Goal: Task Accomplishment & Management: Complete application form

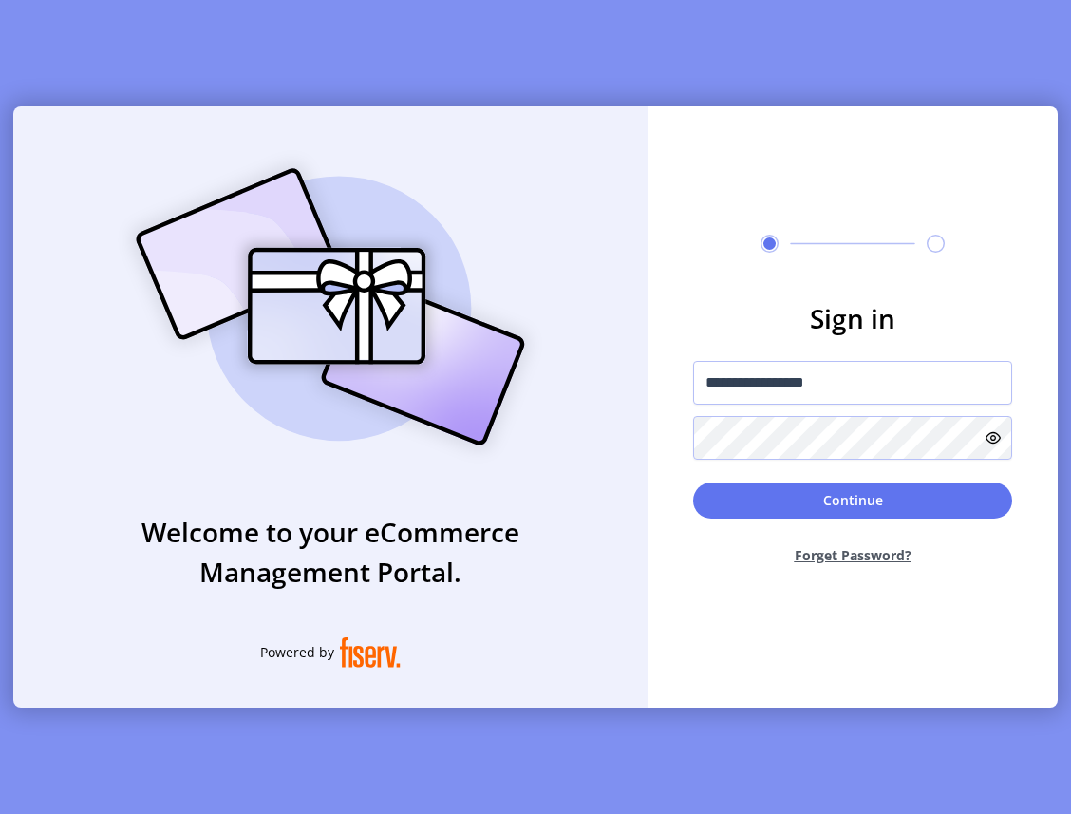
click at [875, 503] on button "Continue" at bounding box center [852, 500] width 319 height 36
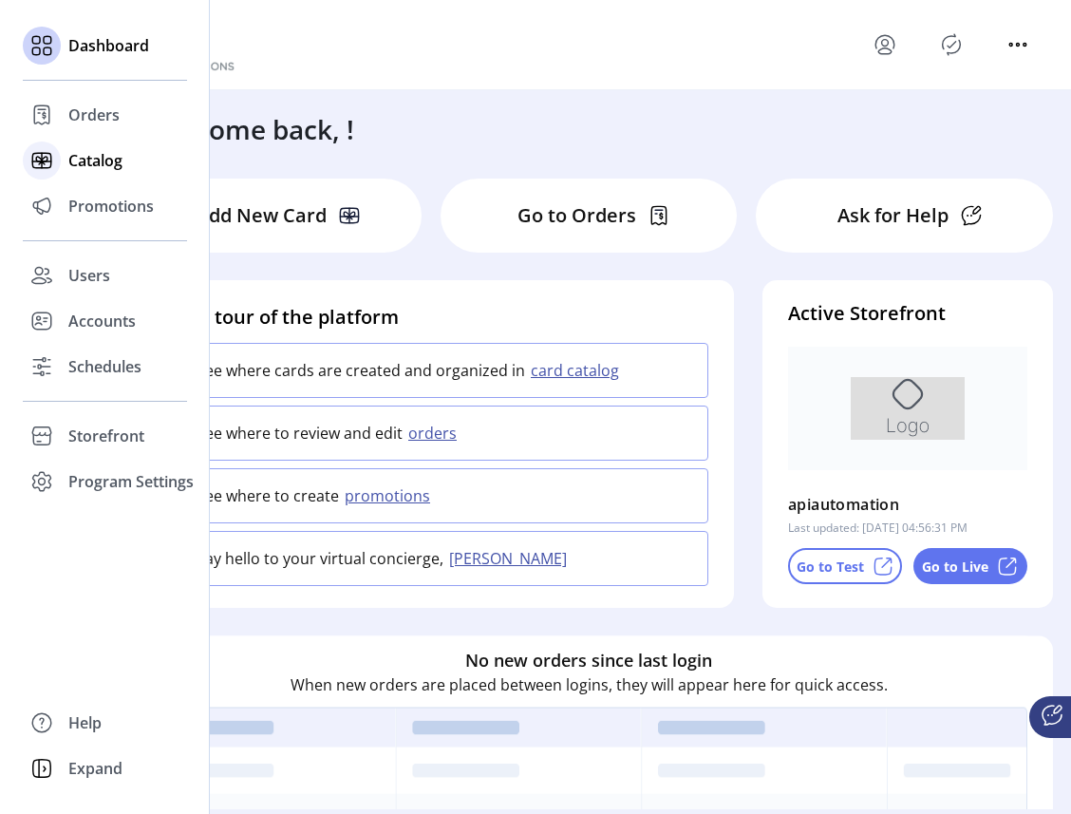
click at [103, 161] on span "Catalog" at bounding box center [95, 160] width 54 height 23
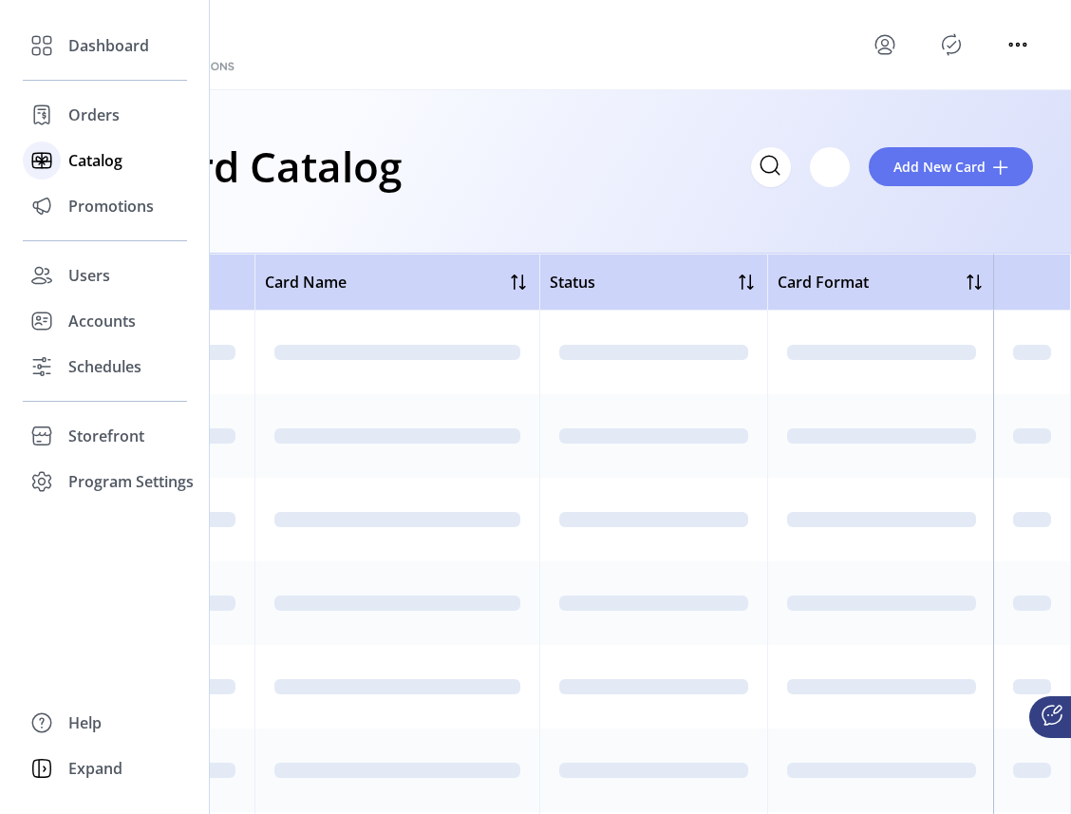
click at [105, 171] on span "Catalog" at bounding box center [95, 160] width 54 height 23
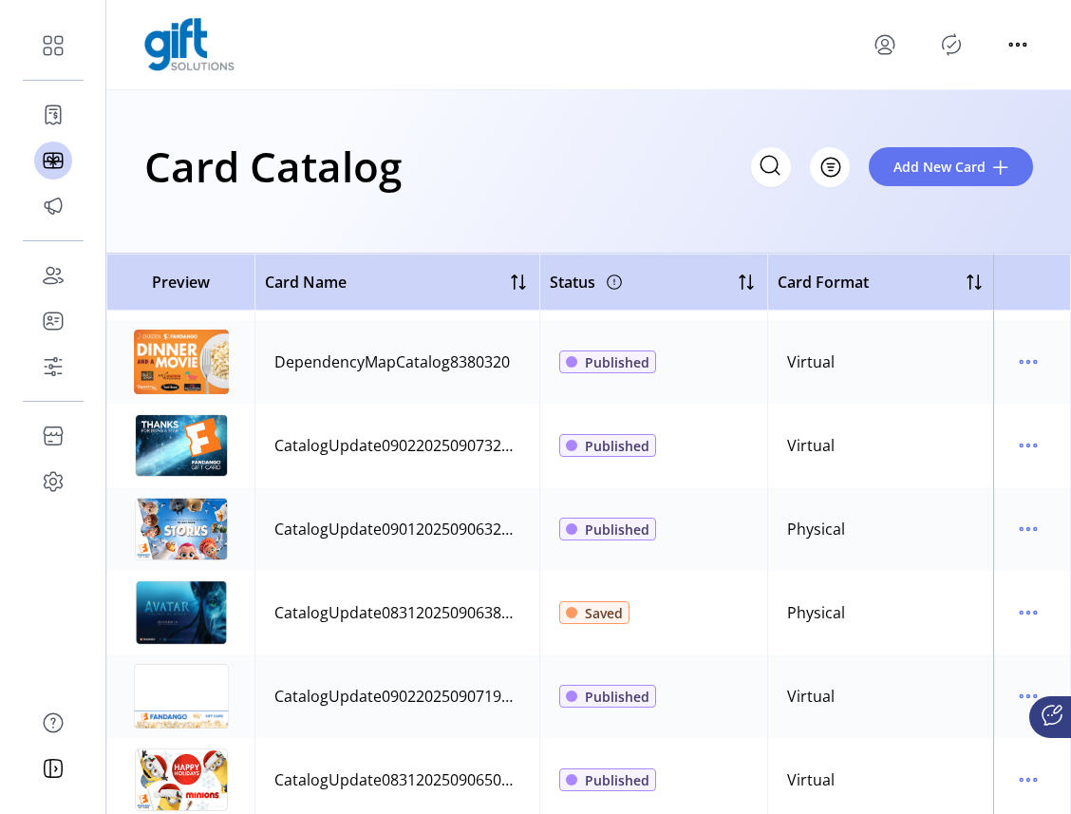
scroll to position [404, 0]
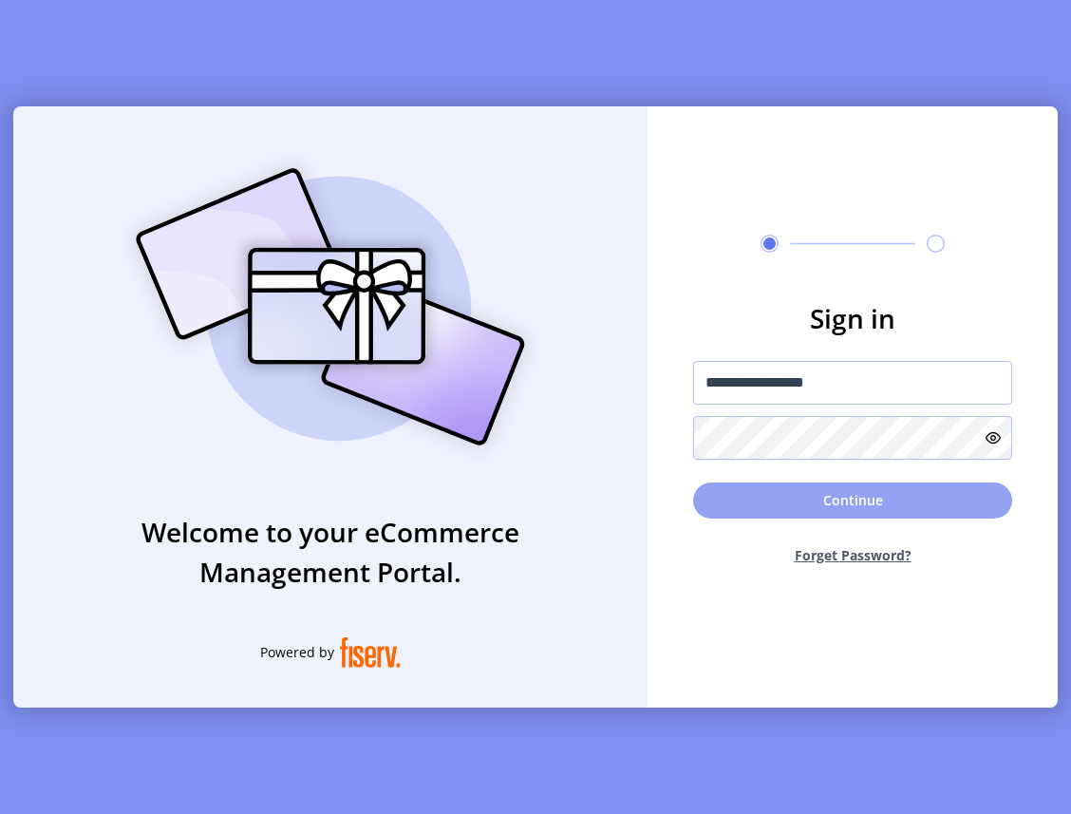
click at [784, 494] on button "Continue" at bounding box center [852, 500] width 319 height 36
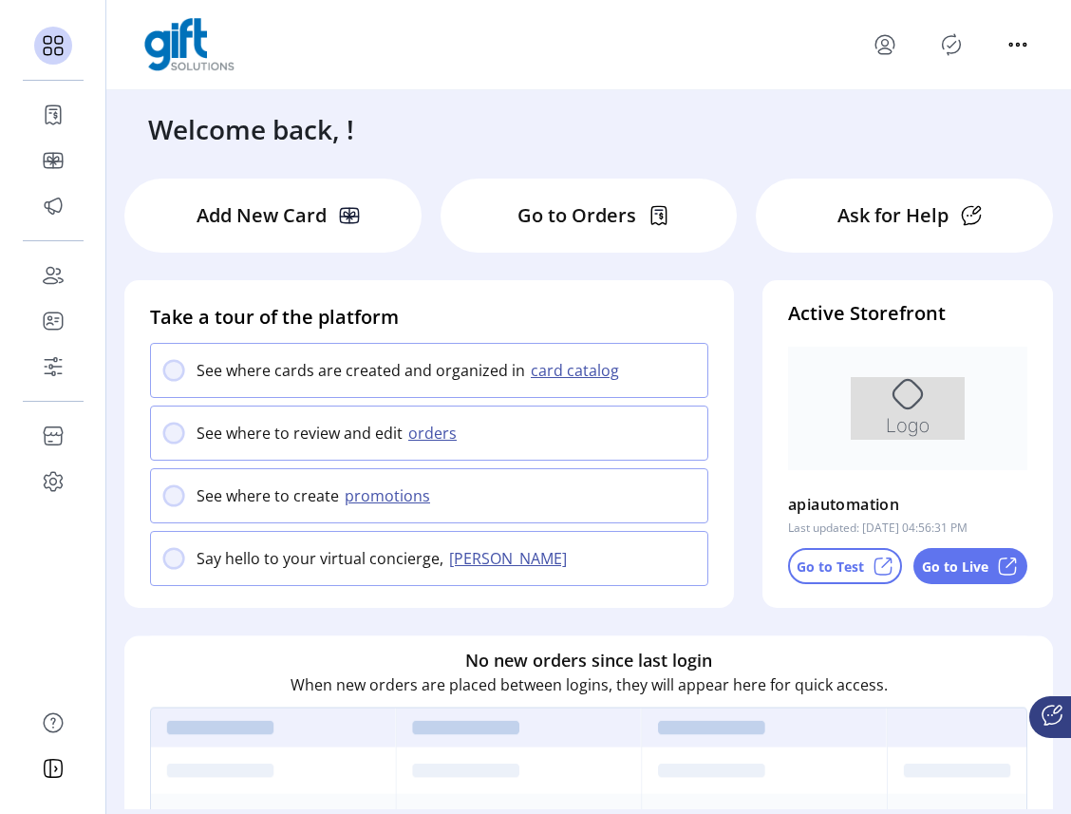
click at [952, 565] on p "Go to Live" at bounding box center [955, 566] width 66 height 20
click at [829, 566] on p "Go to Test" at bounding box center [830, 566] width 67 height 20
click at [952, 42] on icon "Publisher Panel" at bounding box center [951, 44] width 30 height 30
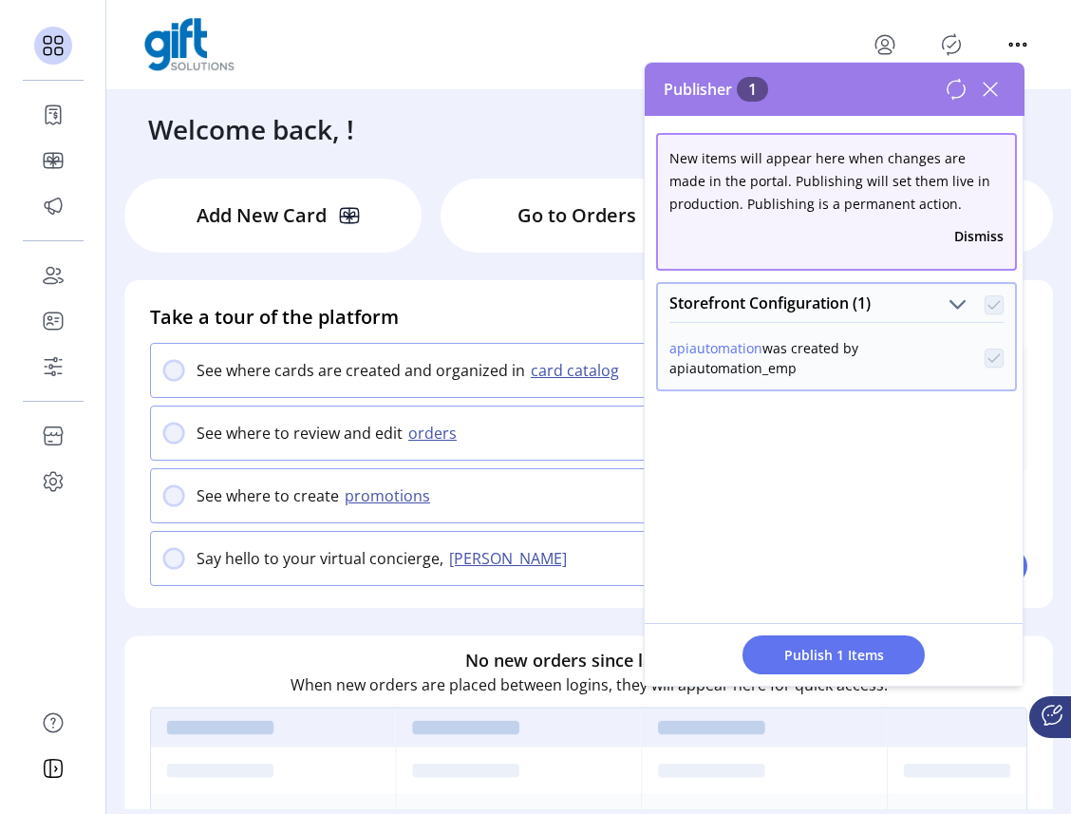
click at [712, 347] on button "apiautomation" at bounding box center [715, 348] width 93 height 20
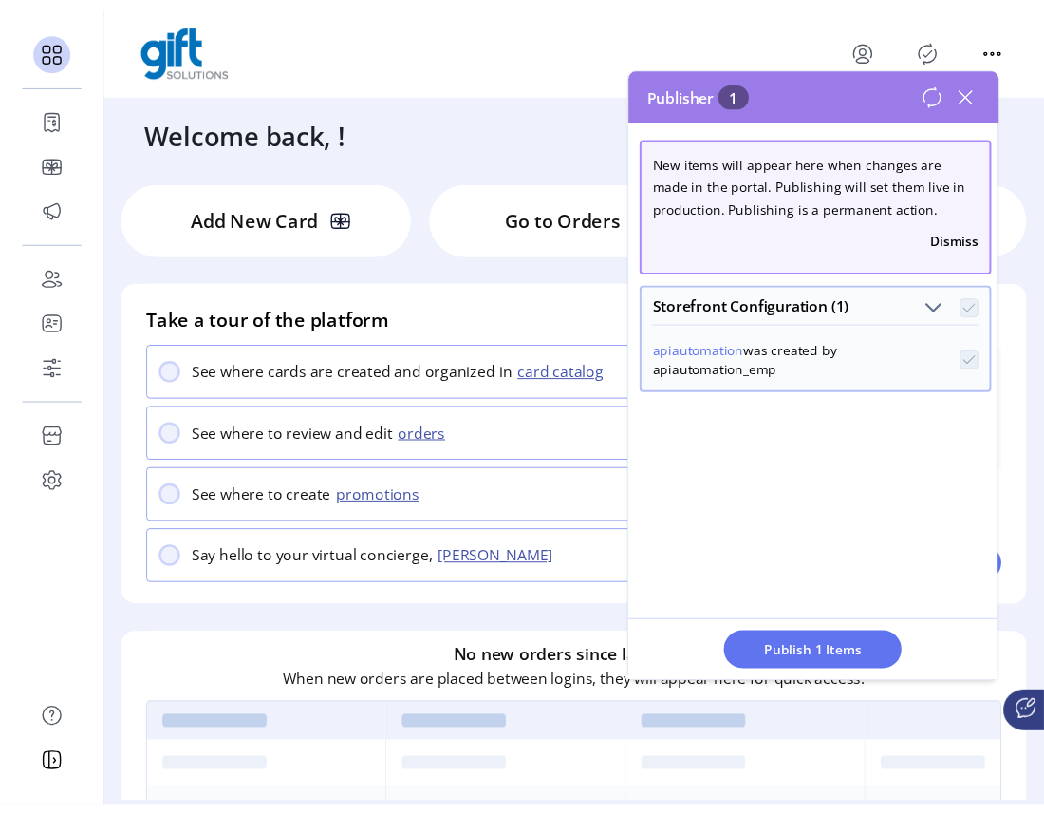
scroll to position [4, 0]
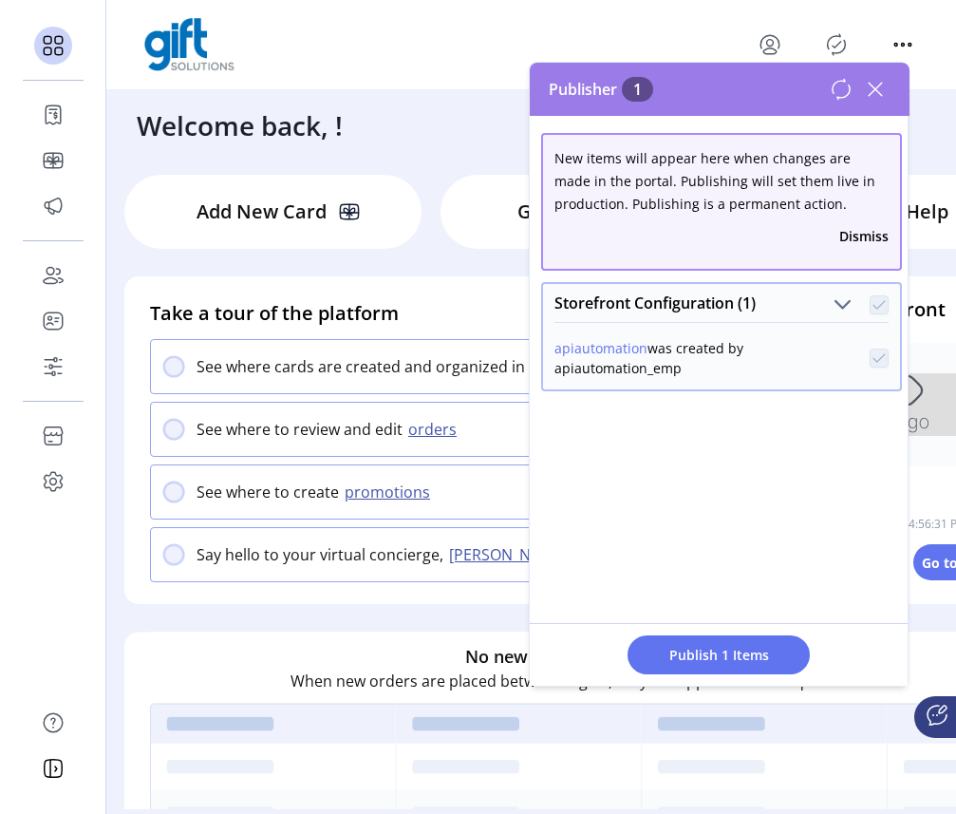
click at [773, 464] on div "New items will appear here when changes are made in the portal. Publishing will…" at bounding box center [720, 401] width 380 height 570
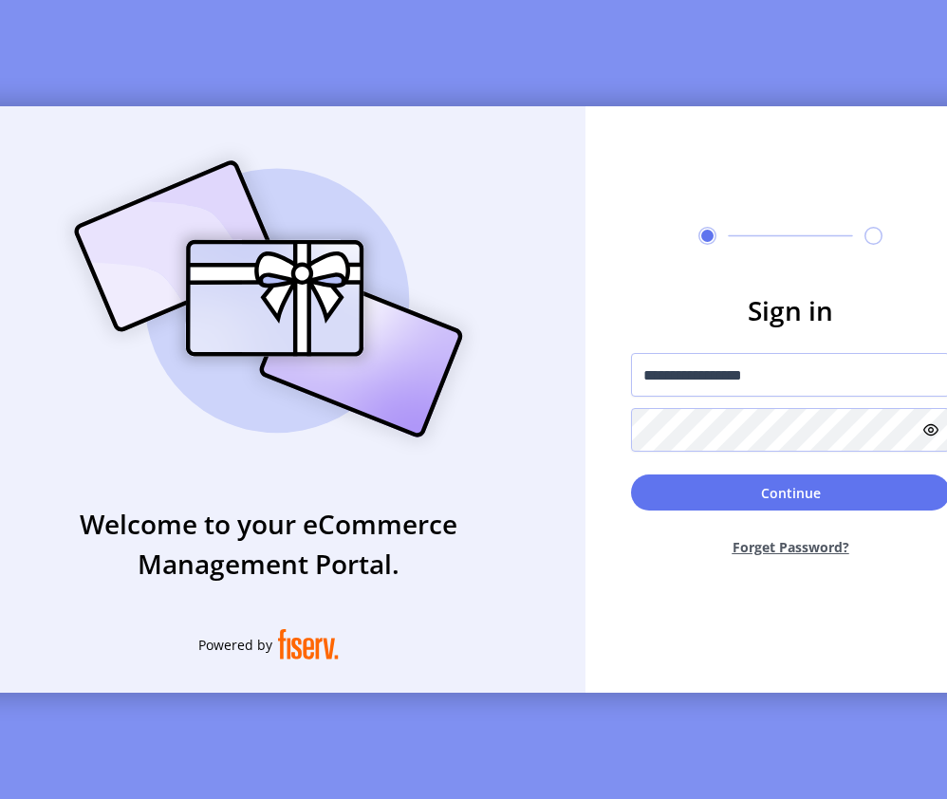
click at [759, 476] on form "**********" at bounding box center [791, 432] width 410 height 282
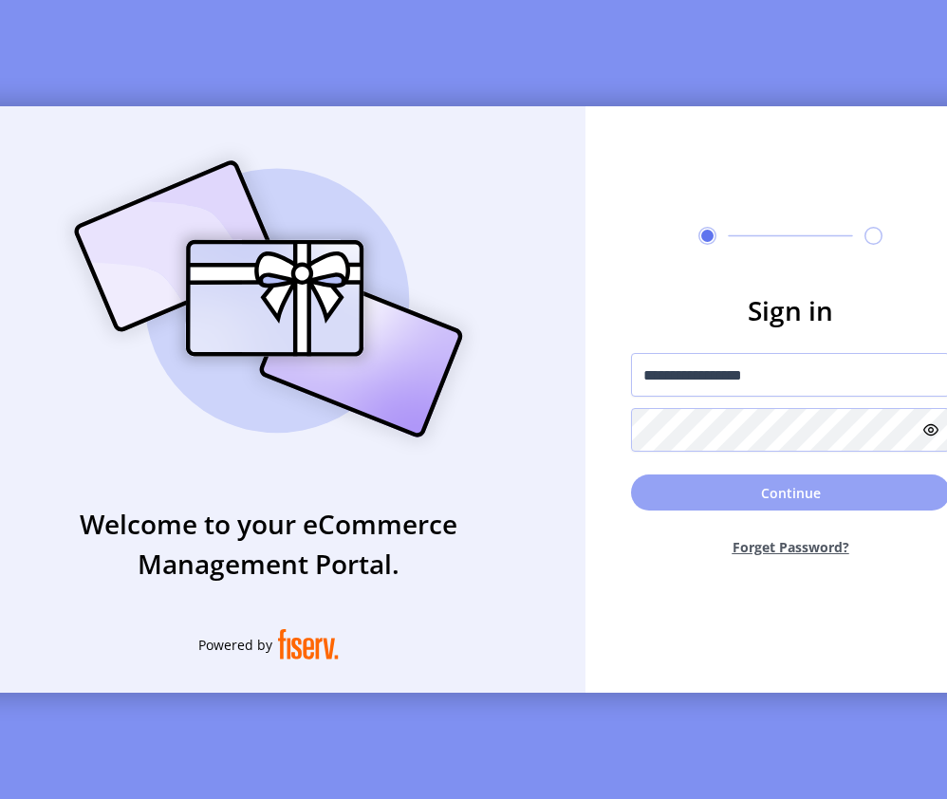
click at [761, 494] on button "Continue" at bounding box center [790, 493] width 319 height 36
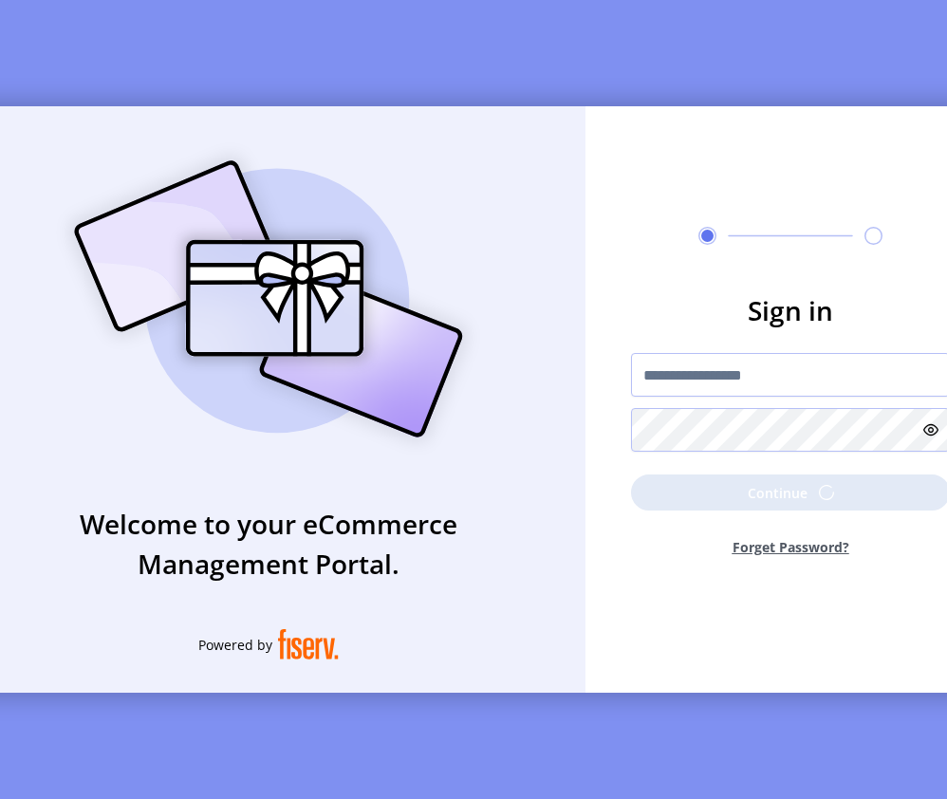
drag, startPoint x: 956, startPoint y: 521, endPoint x: 987, endPoint y: 514, distance: 32.2
click at [947, 514] on html "**********" at bounding box center [473, 399] width 947 height 799
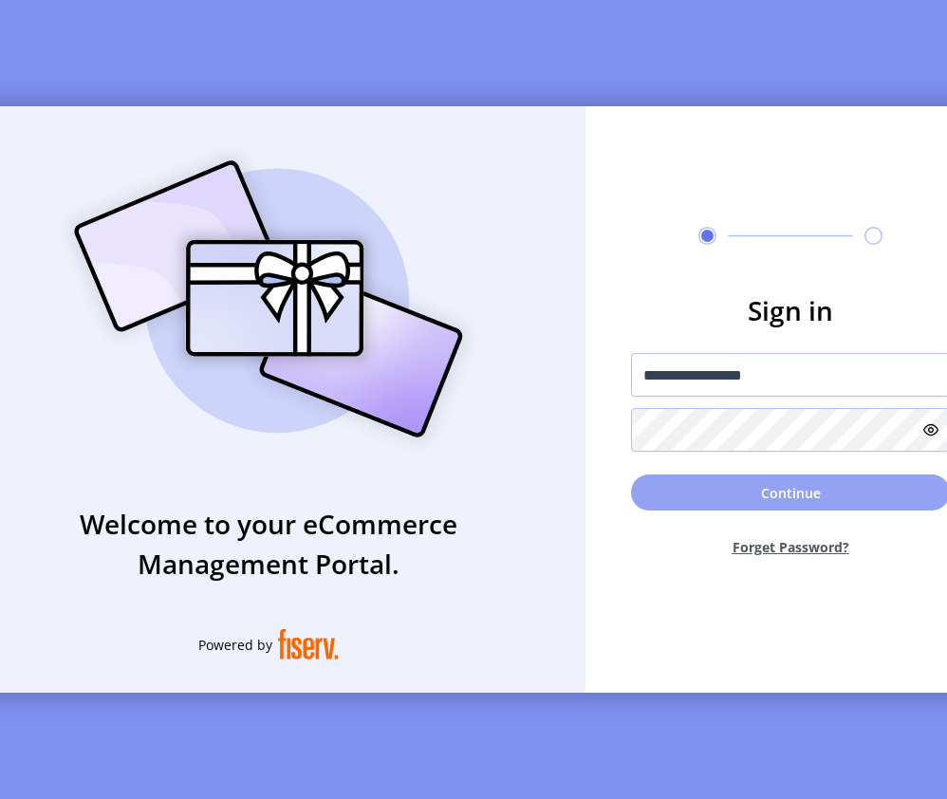
click at [791, 497] on button "Continue" at bounding box center [790, 493] width 319 height 36
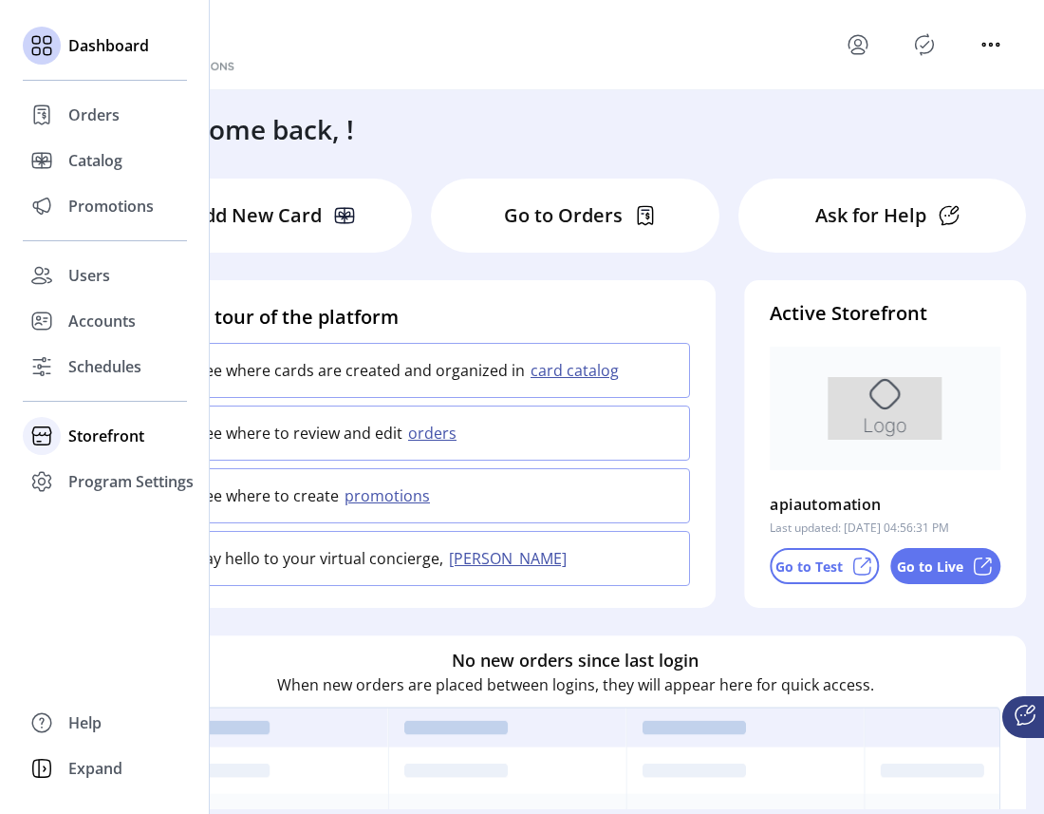
click at [89, 437] on span "Storefront" at bounding box center [106, 435] width 76 height 23
click at [104, 481] on span "Configuration" at bounding box center [118, 473] width 100 height 23
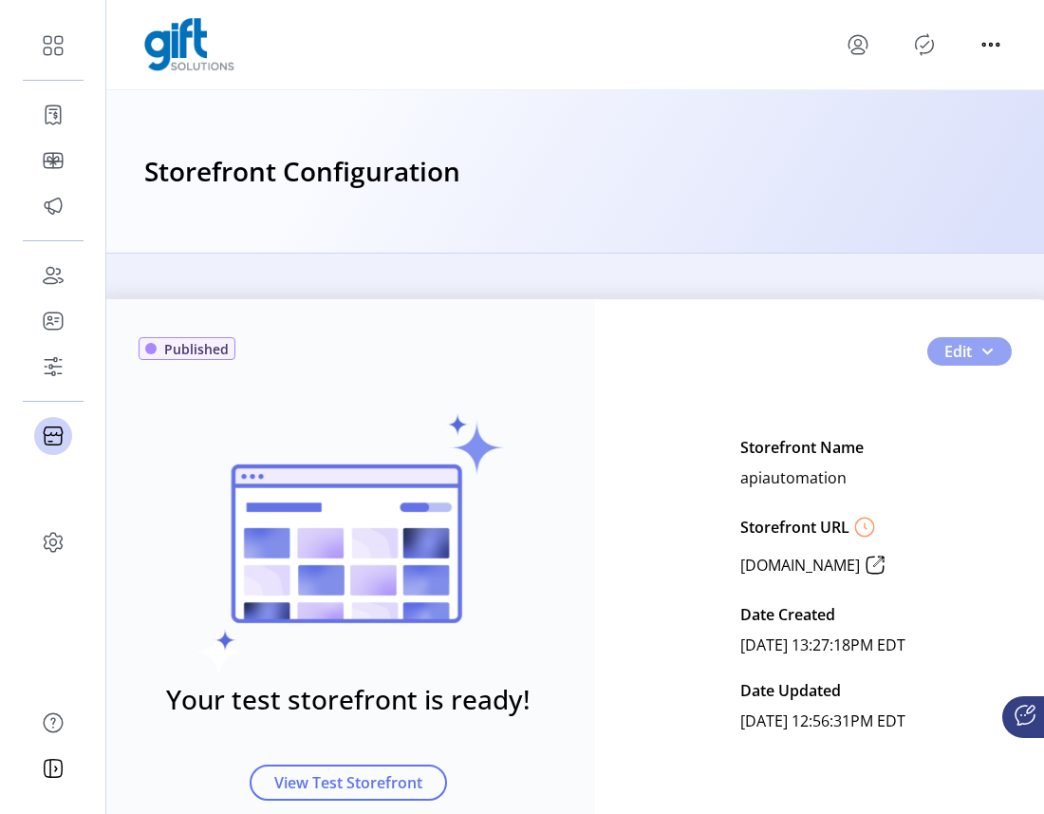
click at [984, 353] on span "button" at bounding box center [987, 351] width 15 height 15
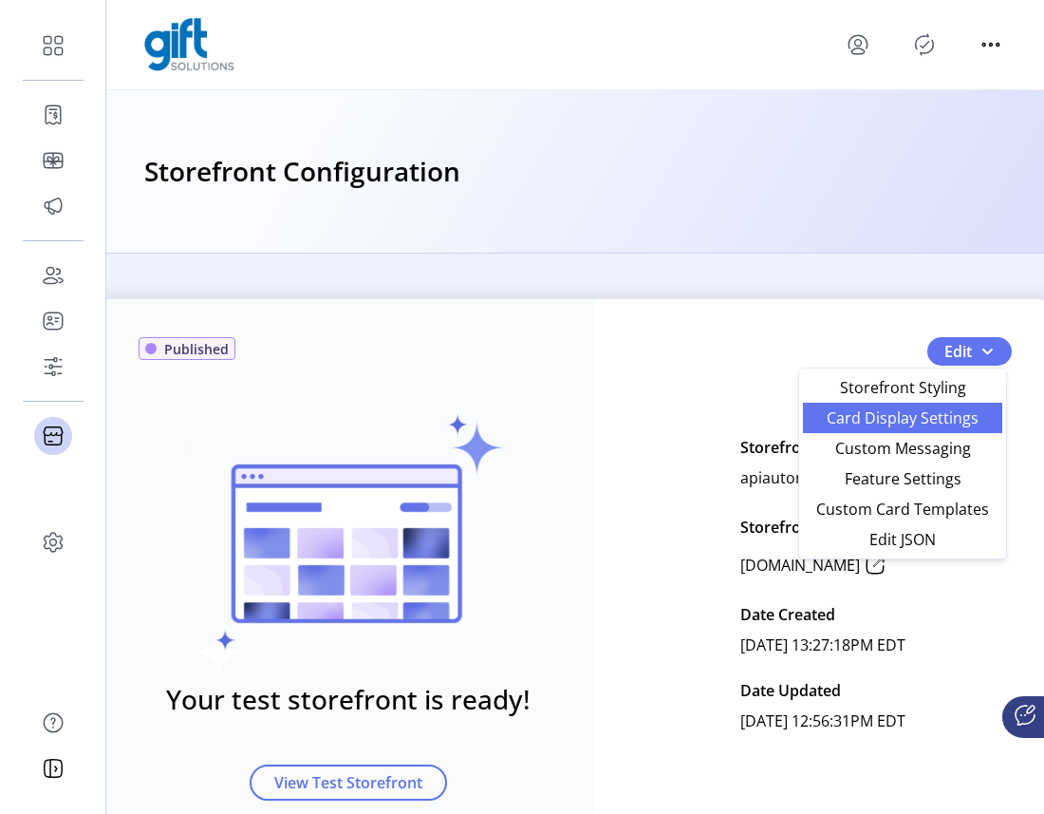
click at [955, 417] on span "Card Display Settings" at bounding box center [903, 417] width 177 height 15
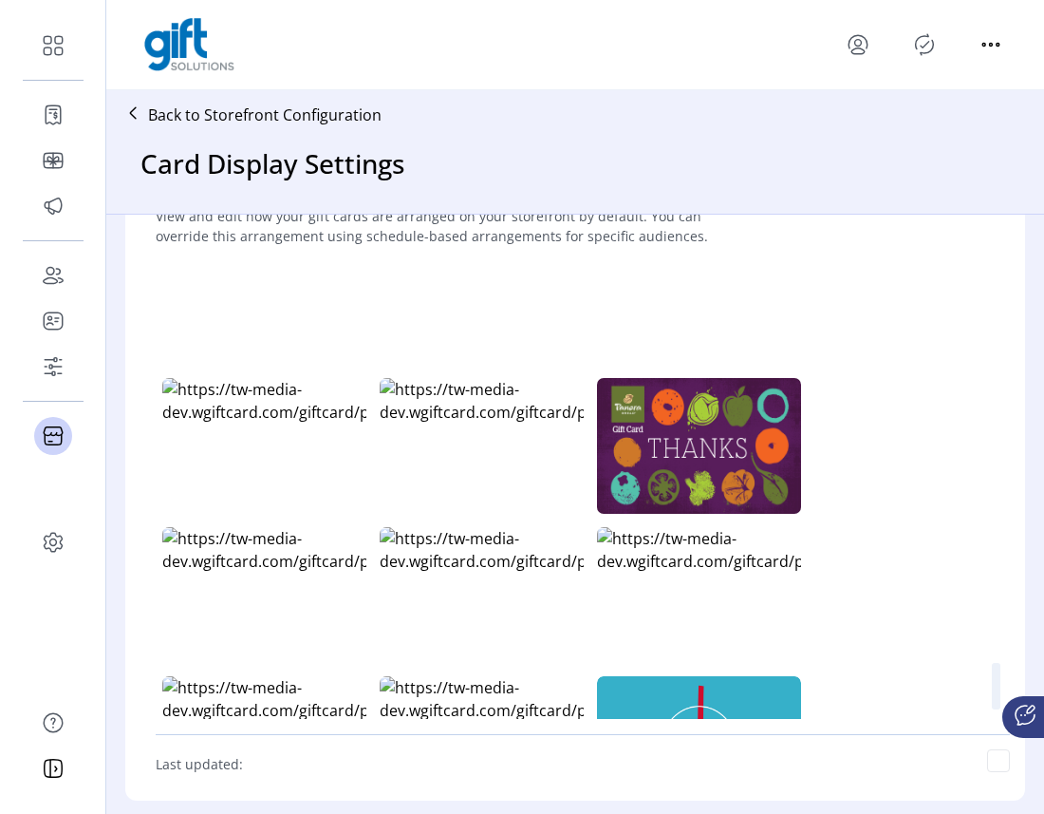
scroll to position [4025, 0]
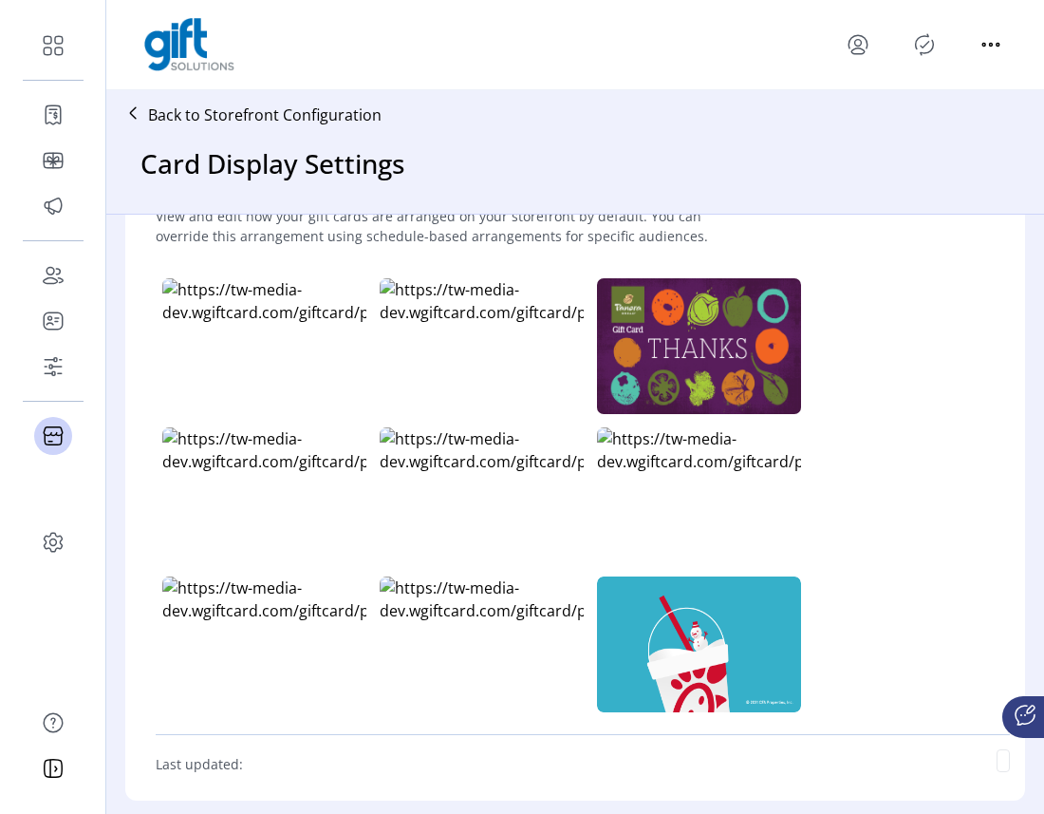
drag, startPoint x: 975, startPoint y: 759, endPoint x: 984, endPoint y: 764, distance: 10.6
click at [975, 759] on div "Last updated:" at bounding box center [583, 763] width 854 height 28
click at [984, 764] on div "Last updated:" at bounding box center [583, 763] width 854 height 28
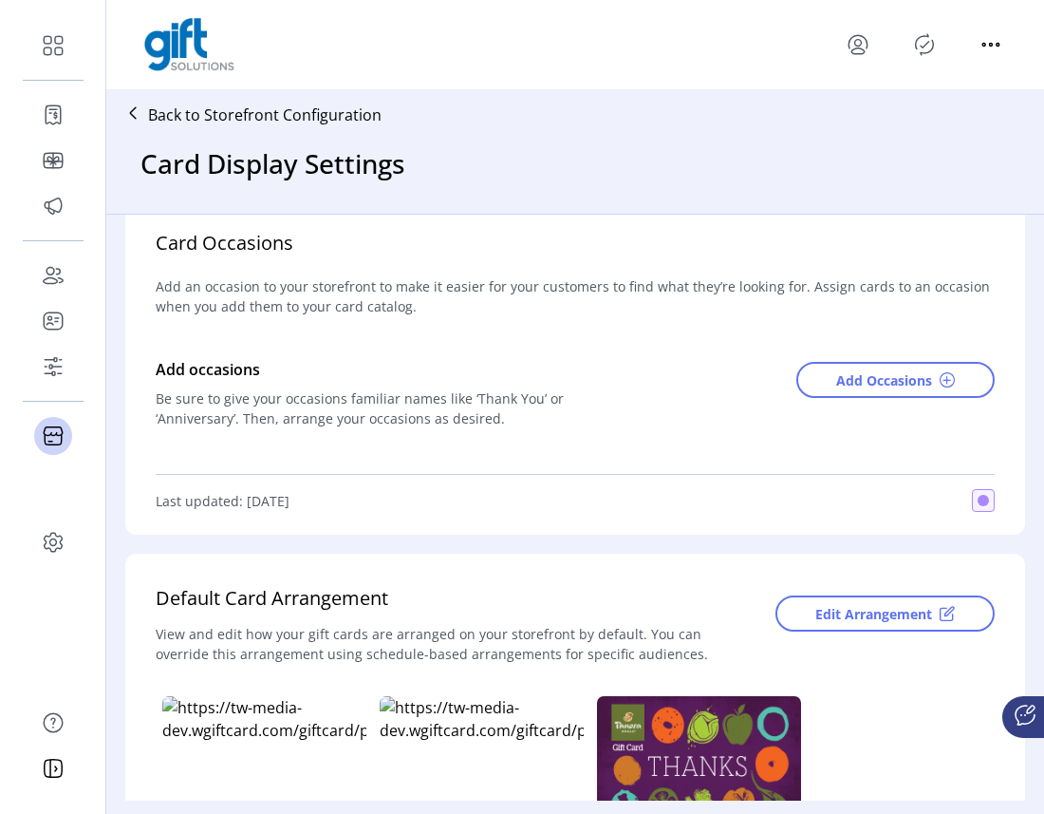
scroll to position [0, 0]
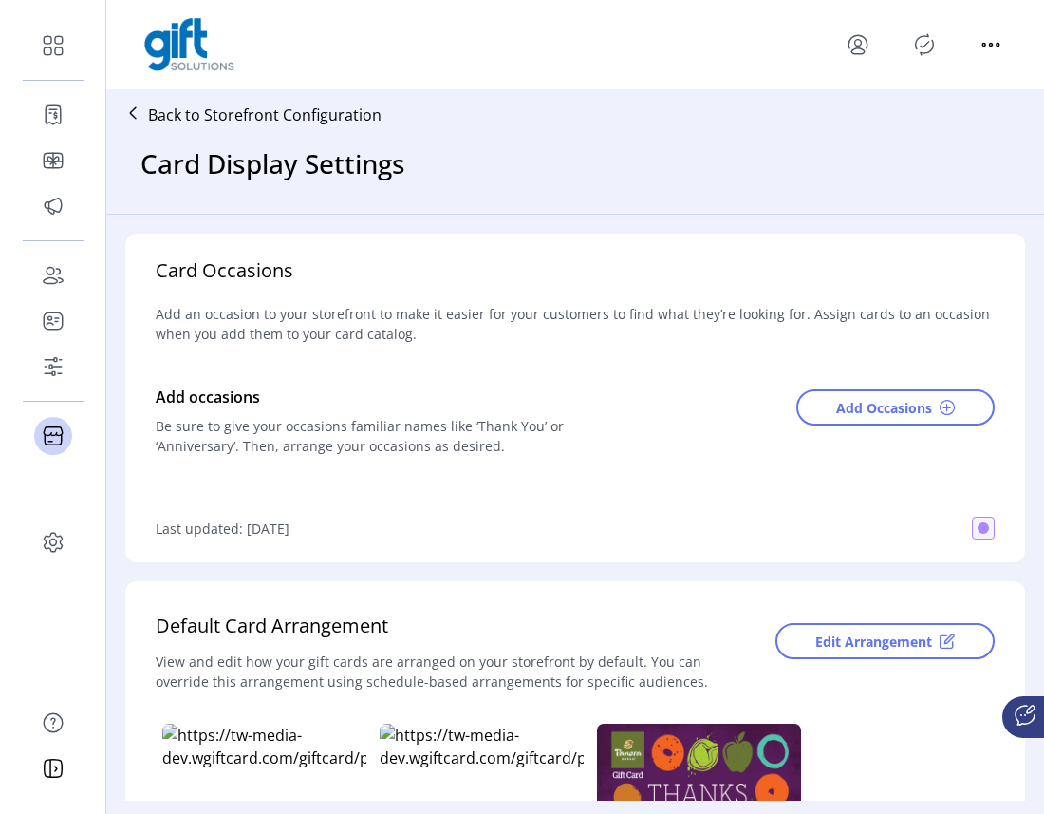
click at [139, 103] on icon at bounding box center [133, 113] width 30 height 30
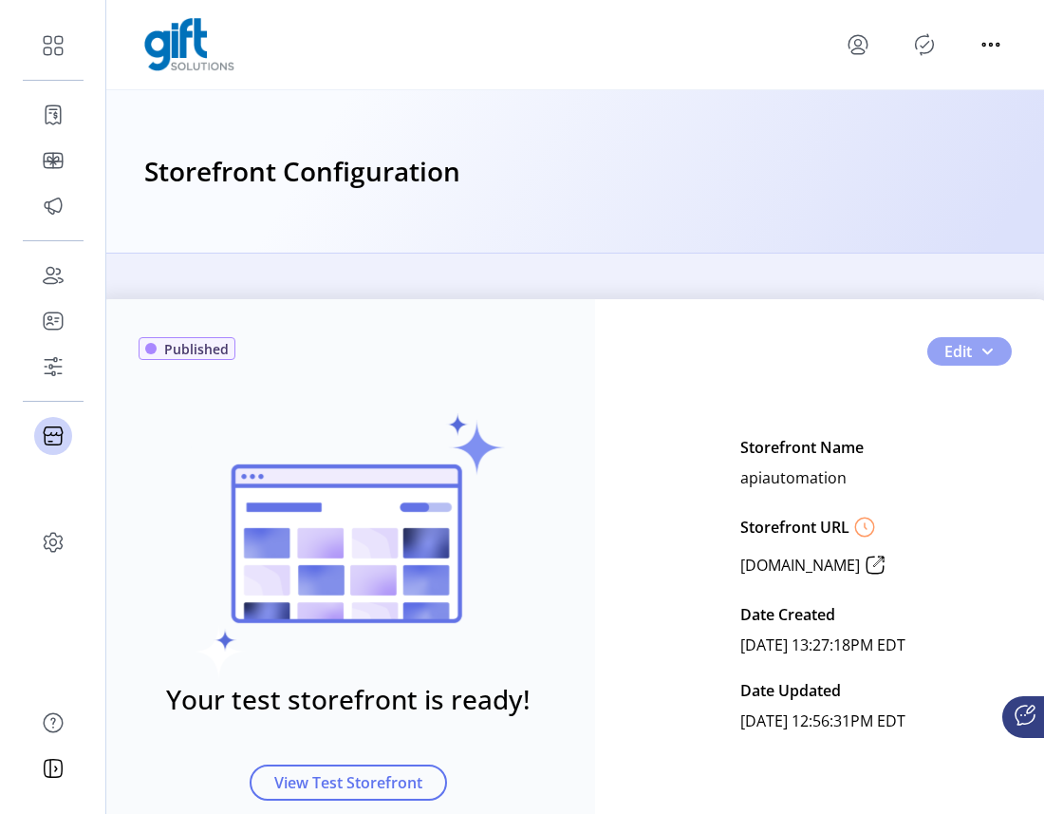
click at [991, 353] on button "Edit" at bounding box center [970, 351] width 84 height 28
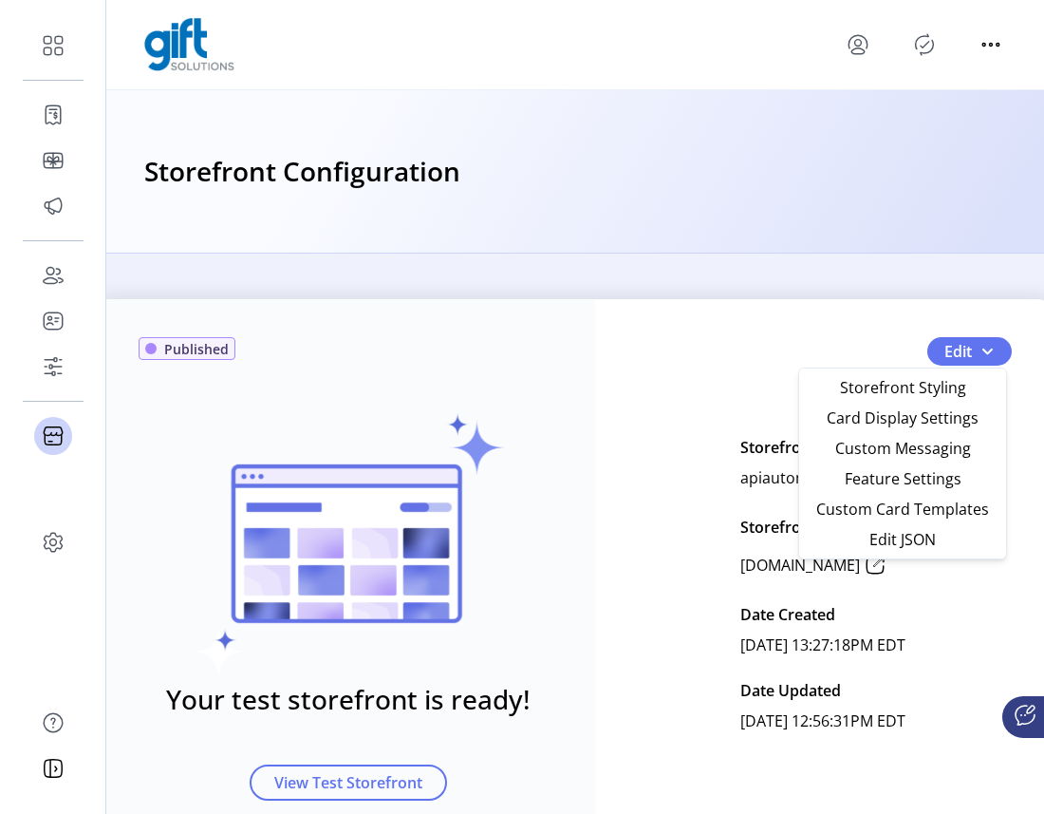
click at [933, 478] on span "Feature Settings" at bounding box center [903, 478] width 177 height 15
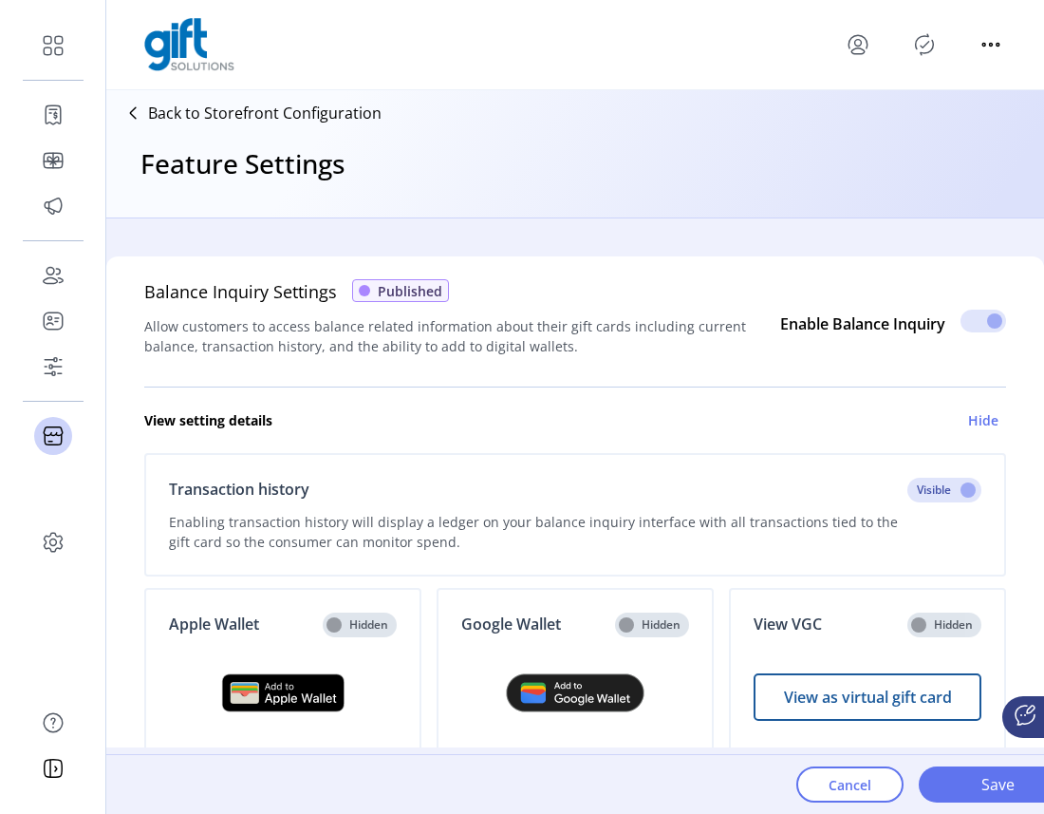
click at [972, 324] on p-inputswitch at bounding box center [984, 326] width 46 height 21
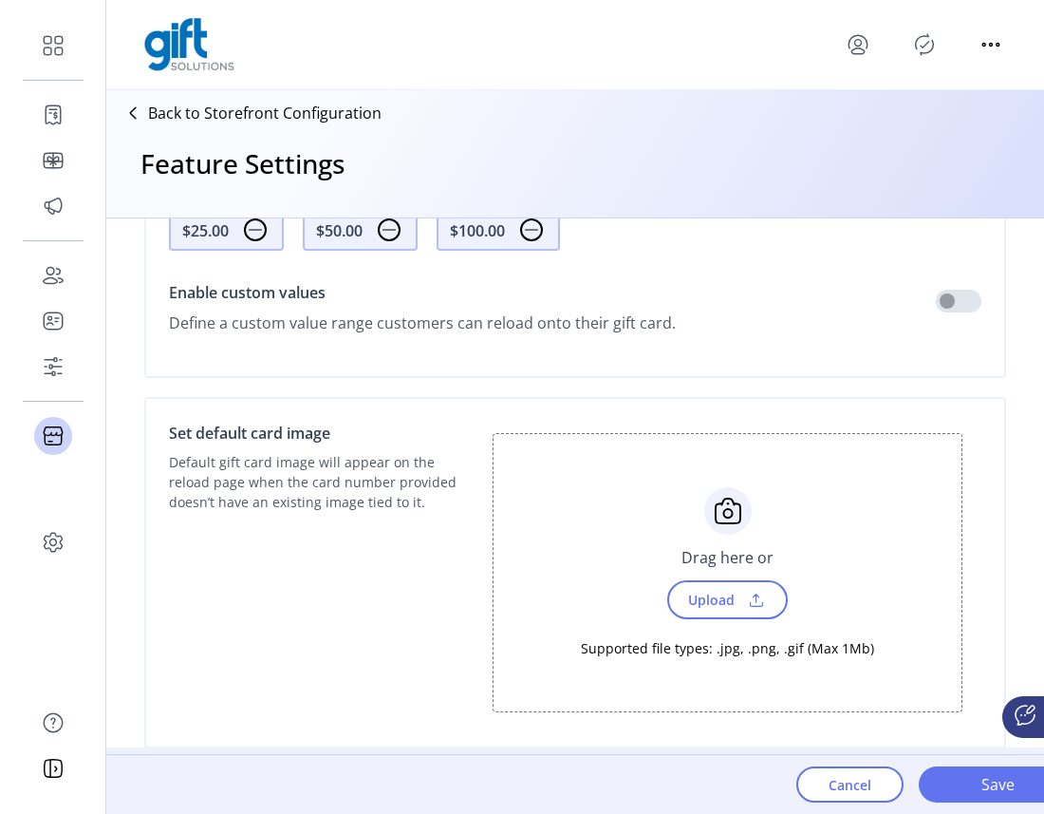
scroll to position [1556, 0]
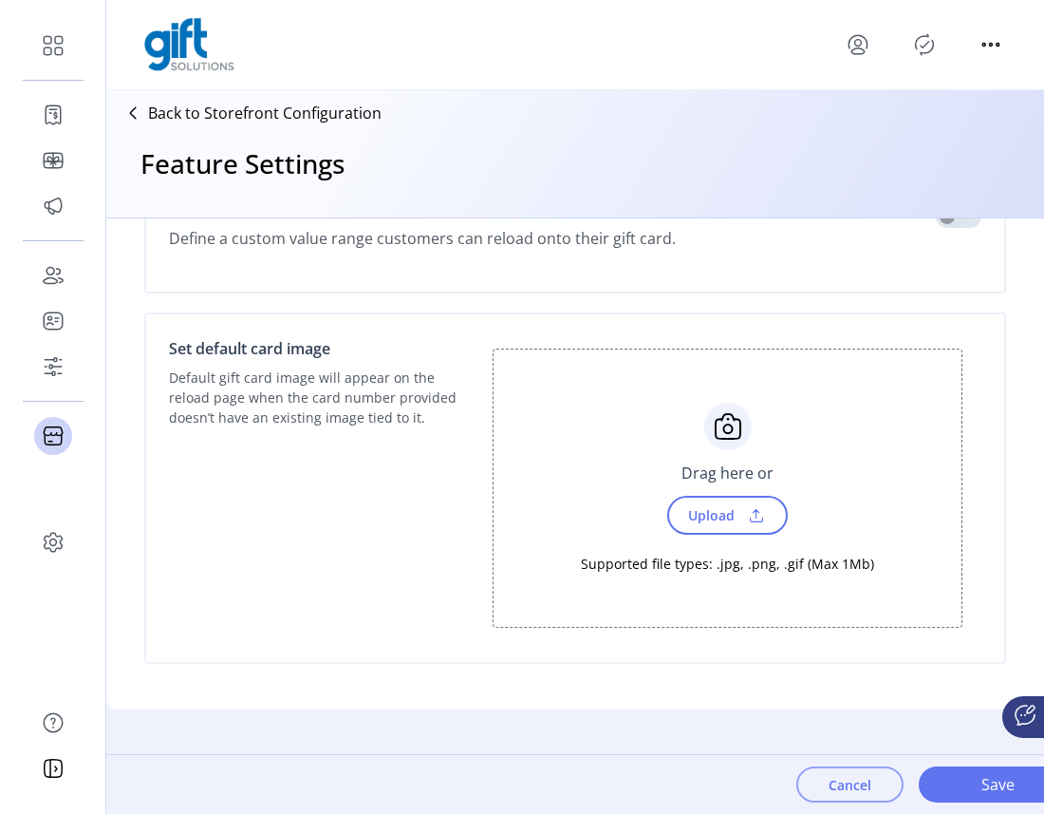
click at [843, 791] on button "Cancel" at bounding box center [850, 784] width 107 height 36
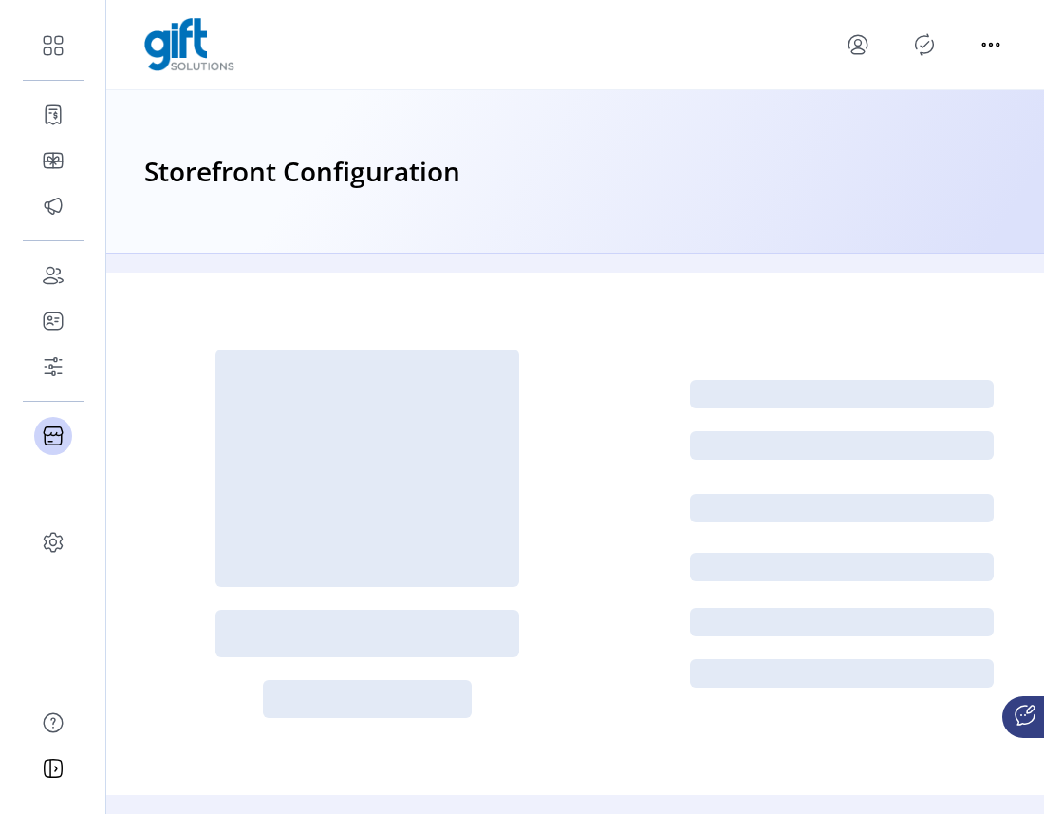
click at [927, 40] on icon "Publisher Panel" at bounding box center [924, 44] width 30 height 30
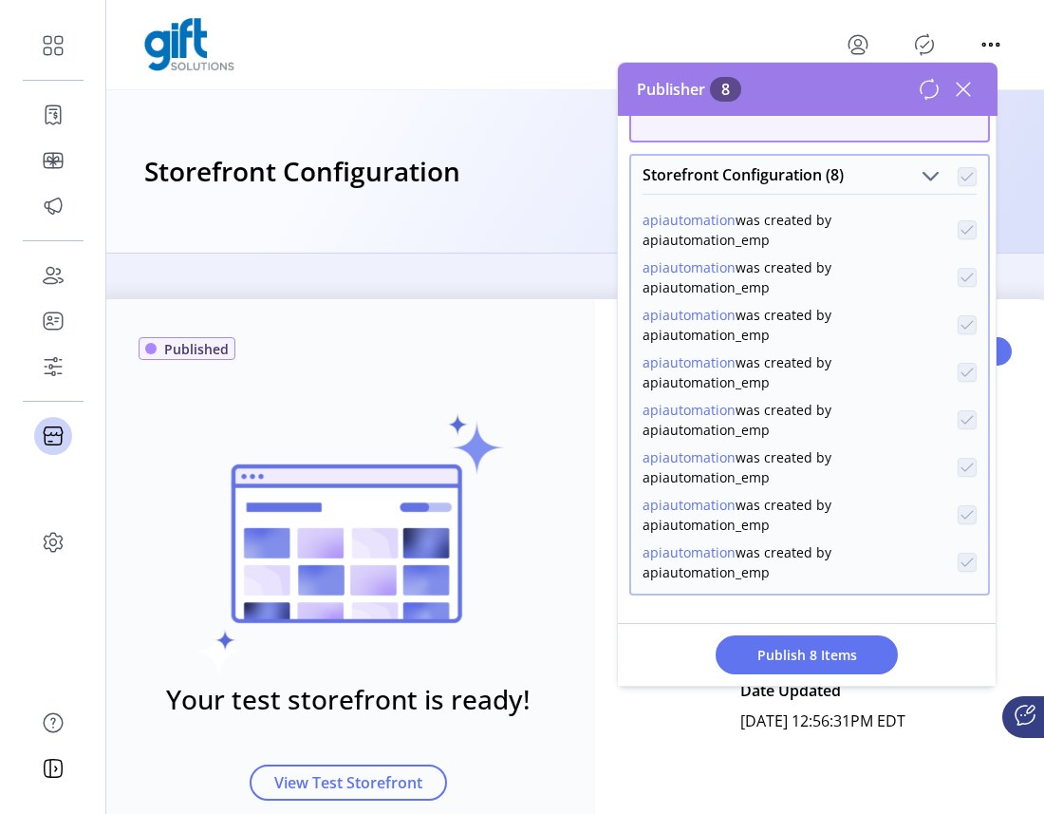
scroll to position [148, 0]
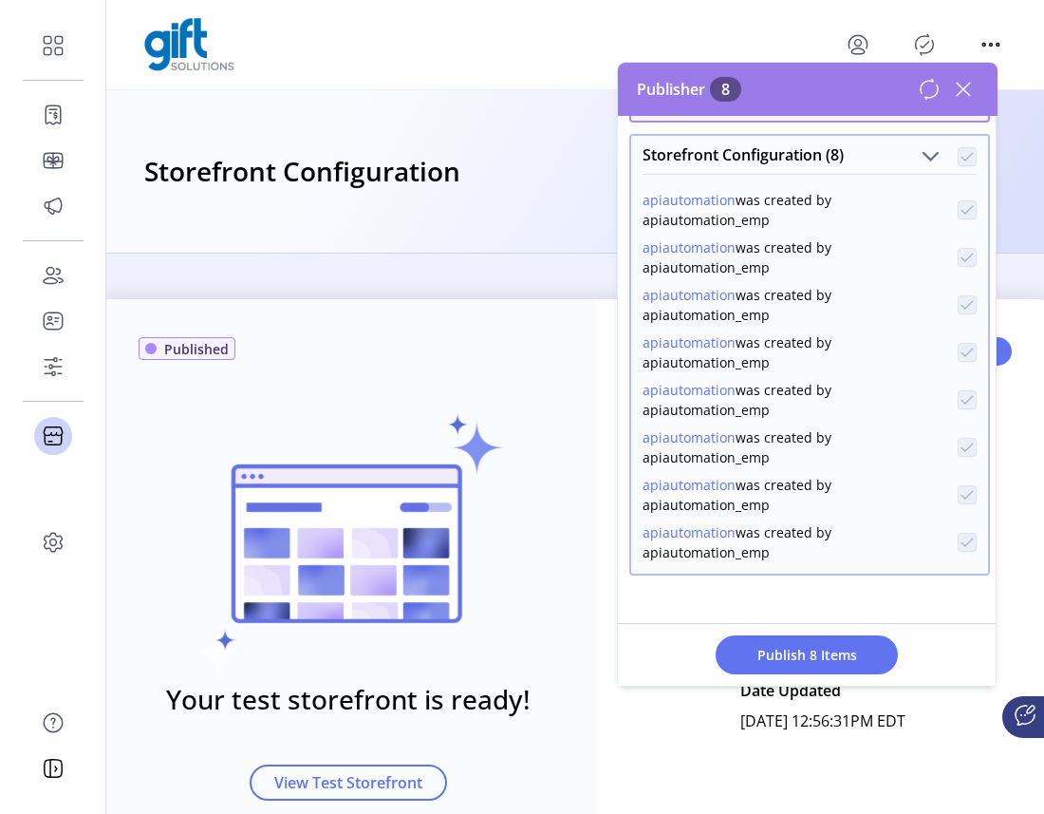
click at [703, 487] on button "apiautomation" at bounding box center [689, 485] width 93 height 20
click at [691, 449] on div "apiautomation was created by apiautomation_emp" at bounding box center [800, 447] width 315 height 40
click at [690, 444] on button "apiautomation" at bounding box center [689, 437] width 93 height 20
click at [814, 659] on span "Publish 8 Items" at bounding box center [807, 655] width 133 height 20
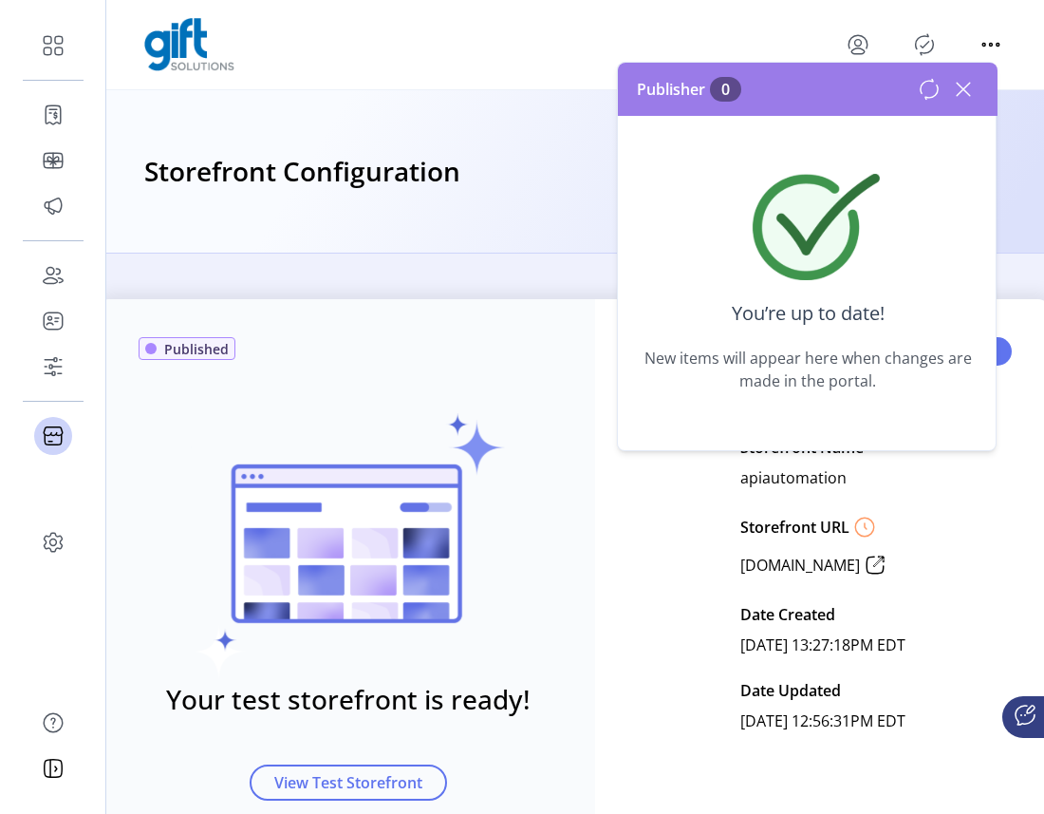
click at [968, 88] on icon at bounding box center [963, 89] width 30 height 30
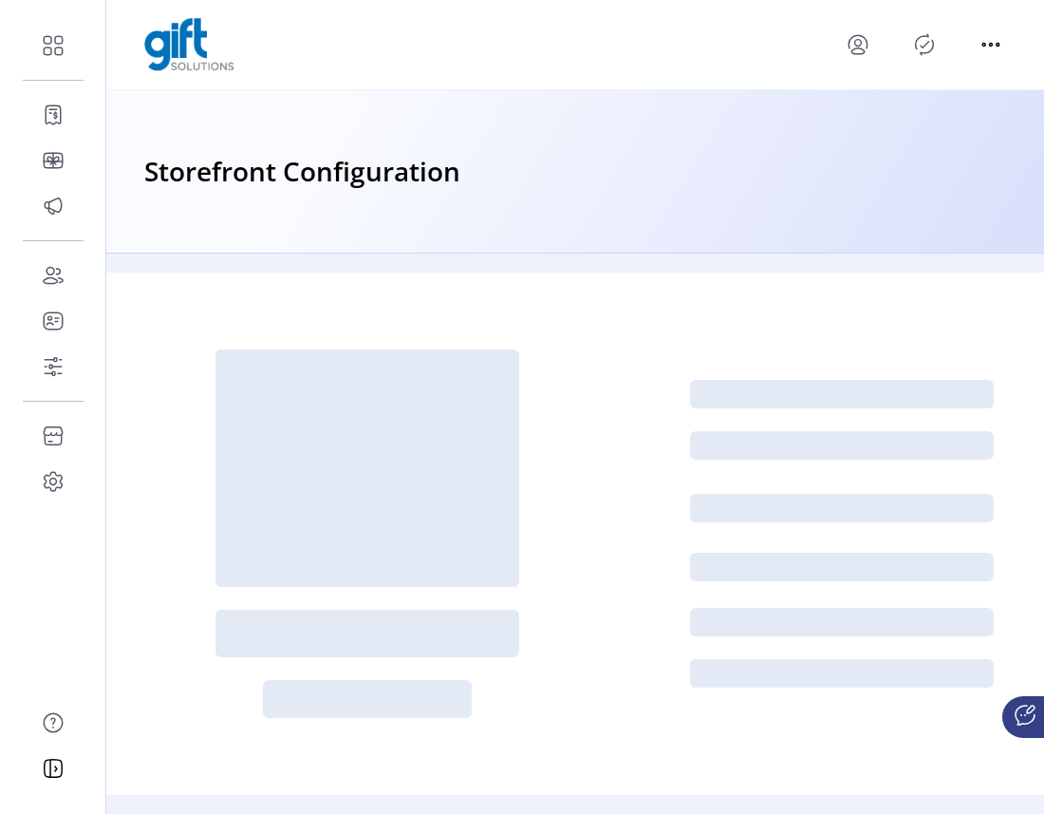
click at [915, 48] on icon "Publisher Panel" at bounding box center [924, 44] width 30 height 30
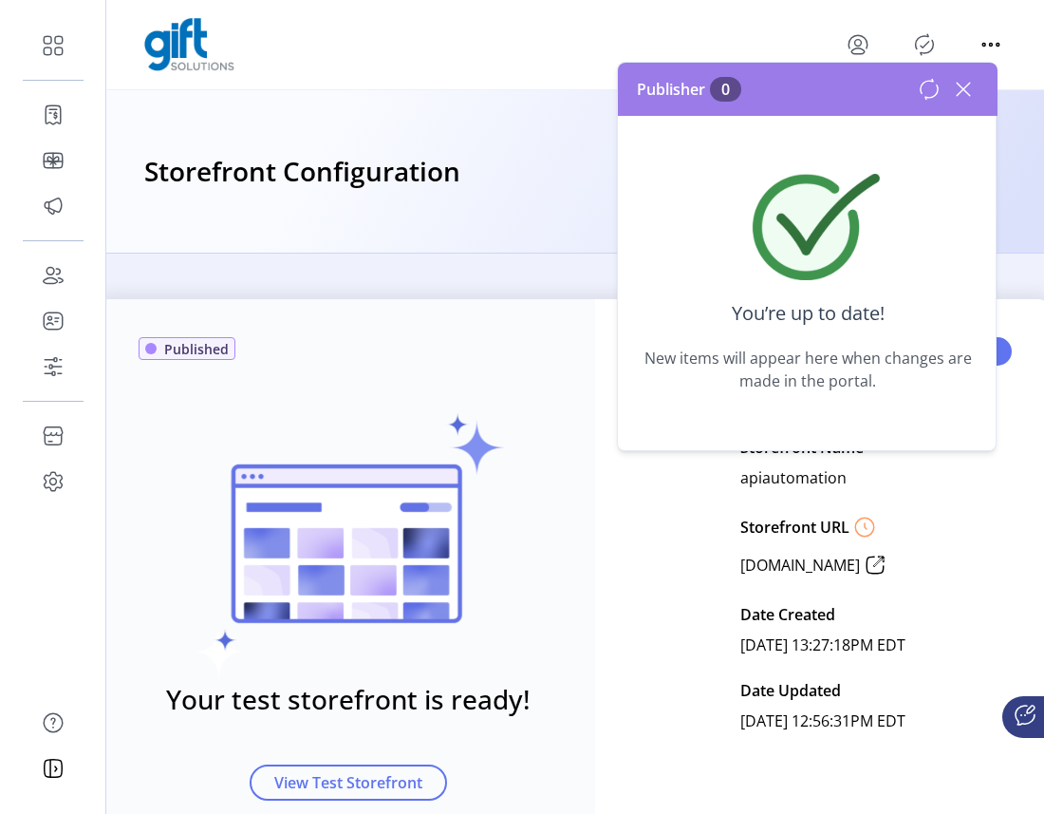
click at [974, 89] on icon at bounding box center [963, 89] width 30 height 30
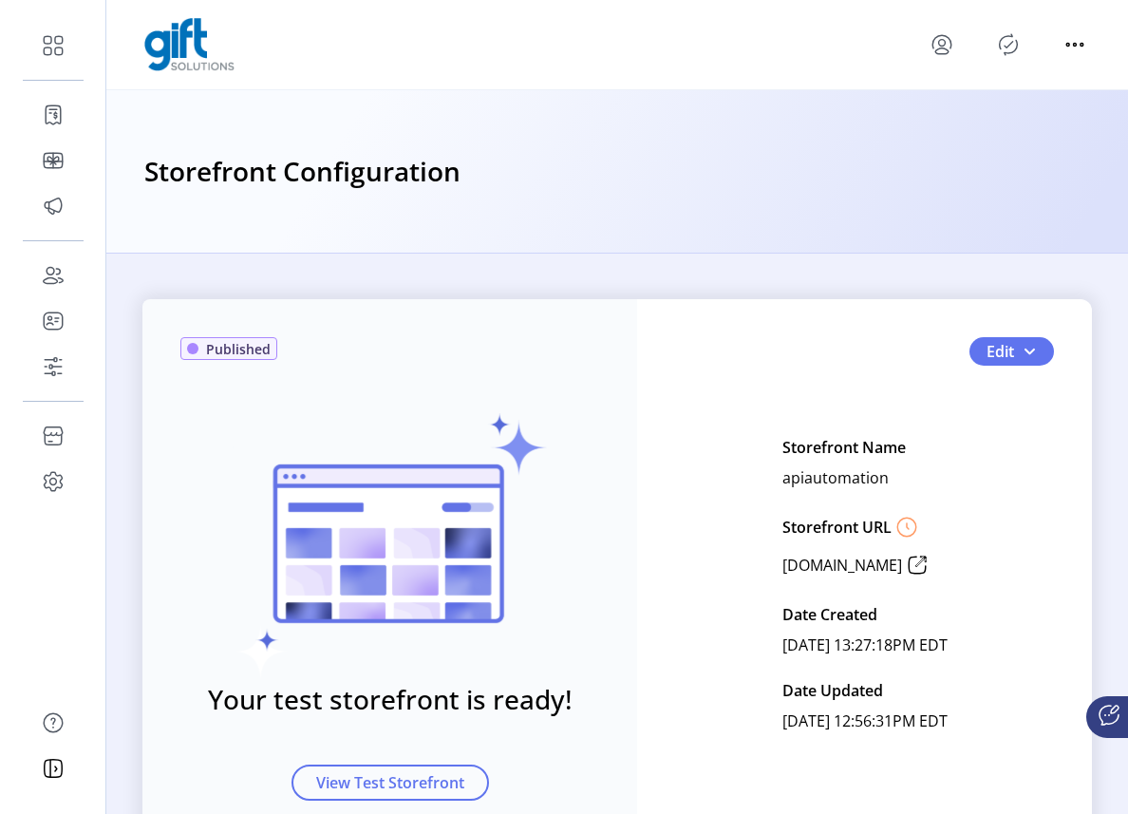
click at [947, 49] on icon "menu" at bounding box center [941, 51] width 13 height 6
click at [987, 112] on span "Sign Out" at bounding box center [1010, 119] width 142 height 15
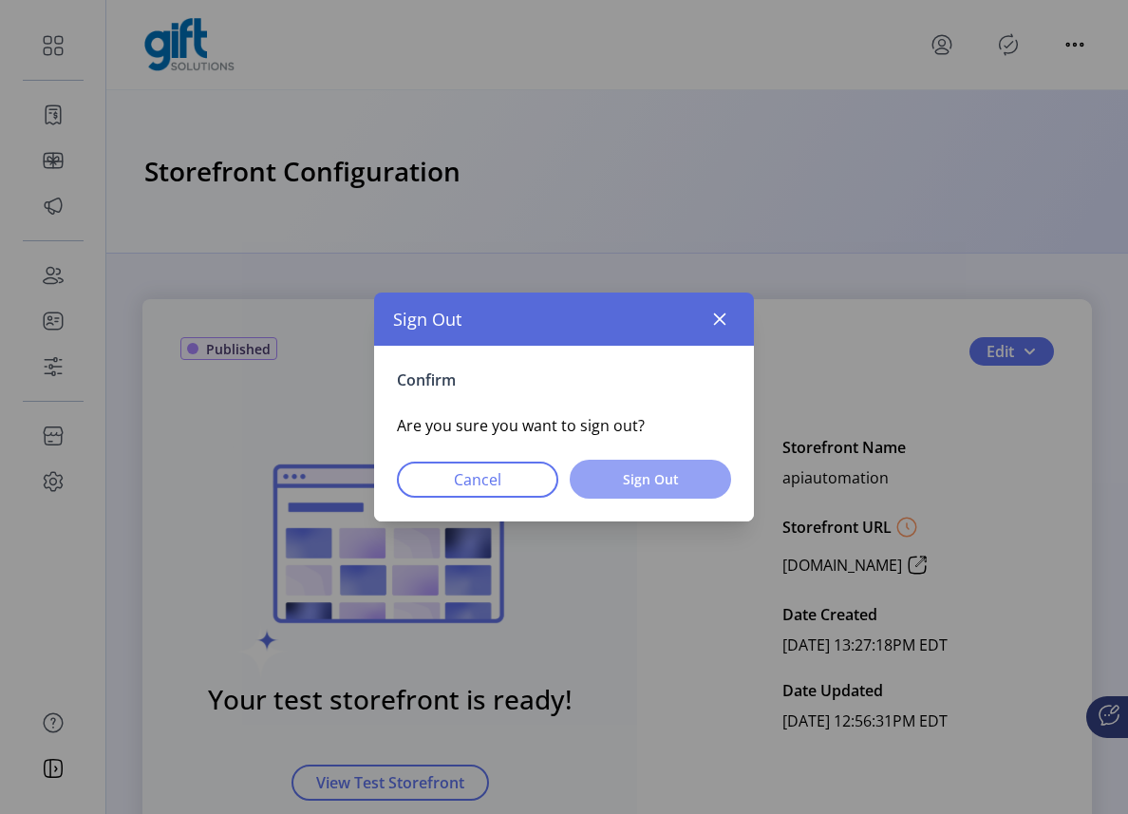
click at [649, 482] on span "Sign Out" at bounding box center [650, 479] width 112 height 20
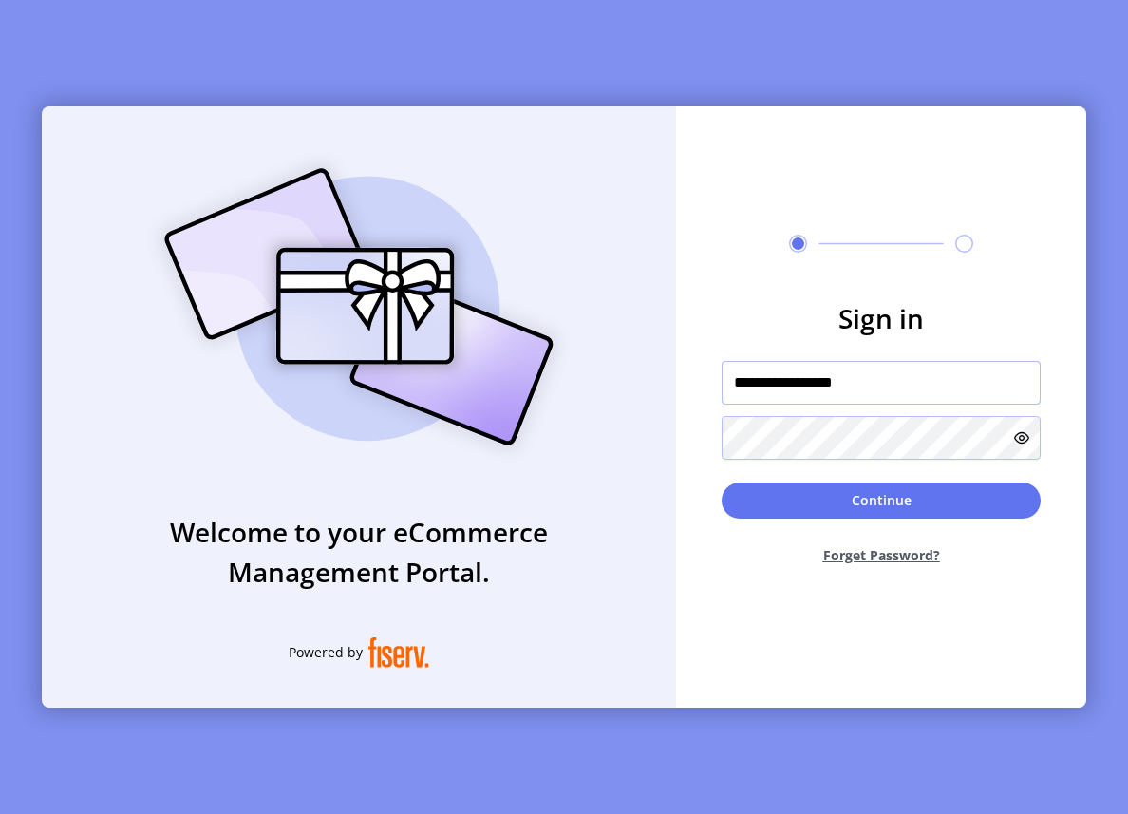
click at [923, 391] on input "**********" at bounding box center [881, 383] width 319 height 44
drag, startPoint x: 873, startPoint y: 383, endPoint x: 709, endPoint y: 387, distance: 164.3
click at [707, 386] on form "**********" at bounding box center [881, 439] width 410 height 282
type input "**********"
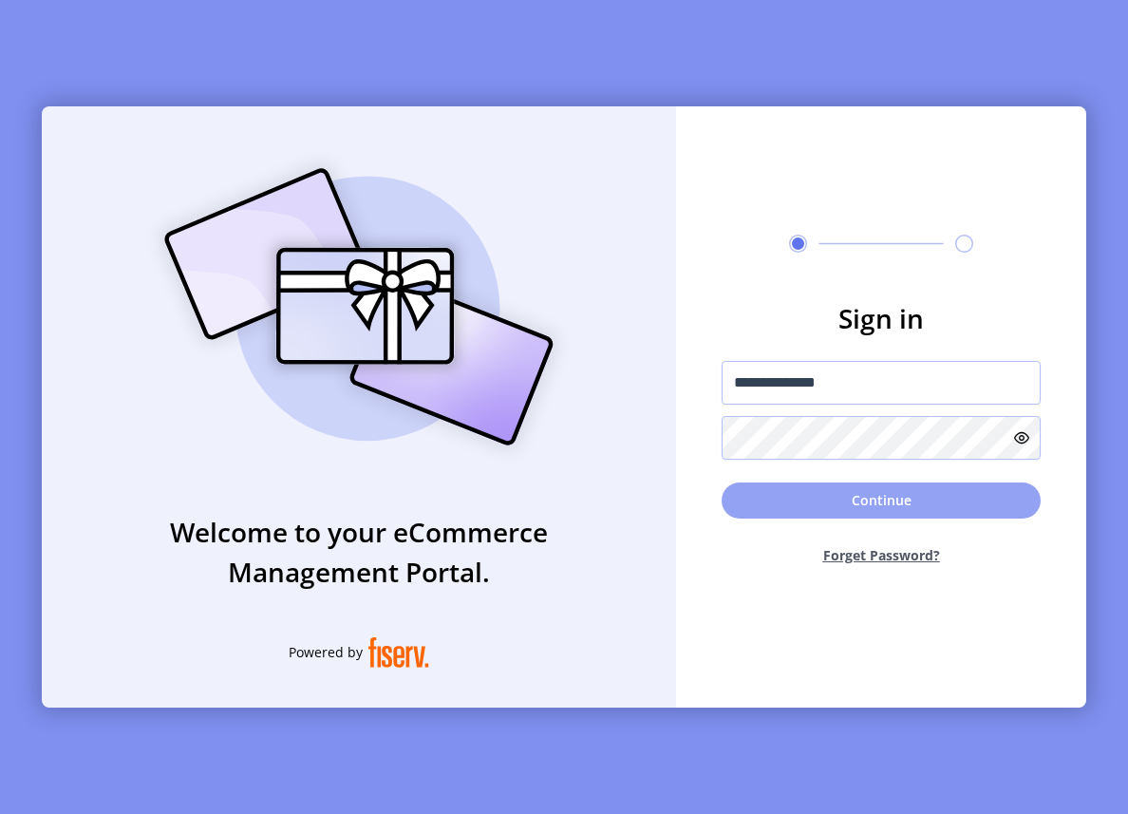
click at [795, 502] on button "Continue" at bounding box center [881, 500] width 319 height 36
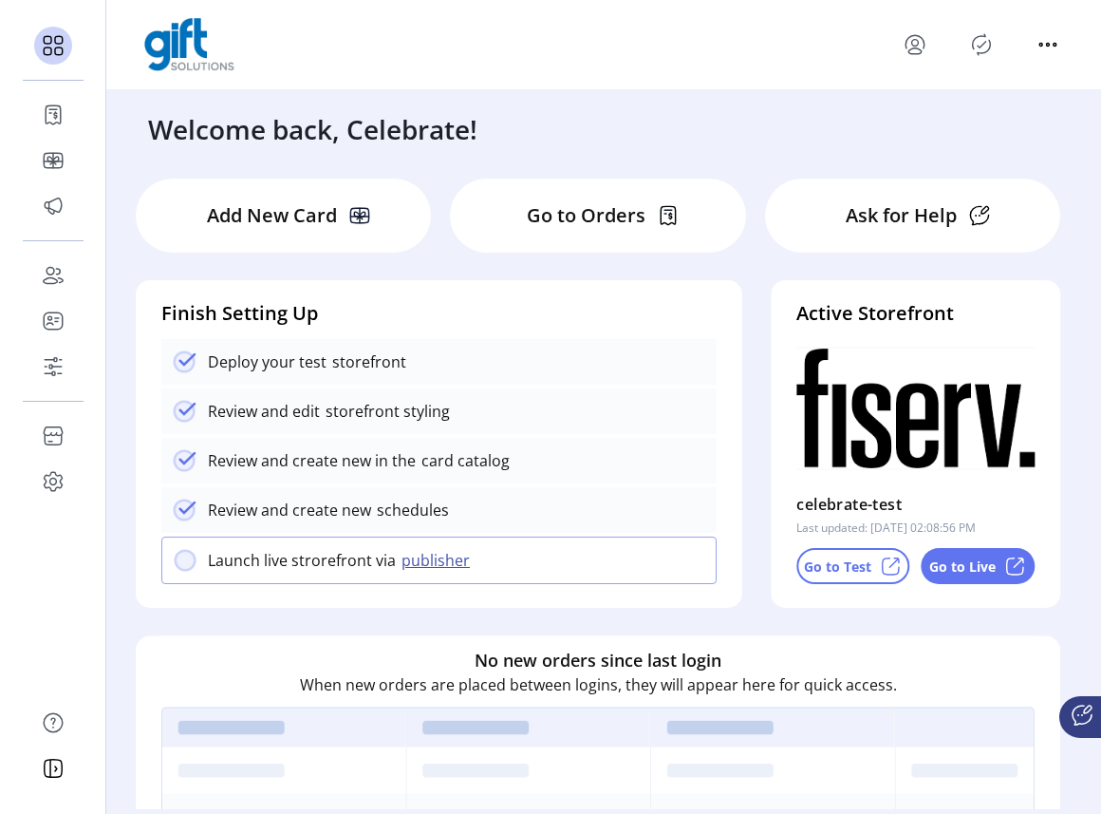
click at [986, 575] on div "Go to Live" at bounding box center [978, 566] width 113 height 36
click at [850, 570] on p "Go to Test" at bounding box center [837, 566] width 67 height 20
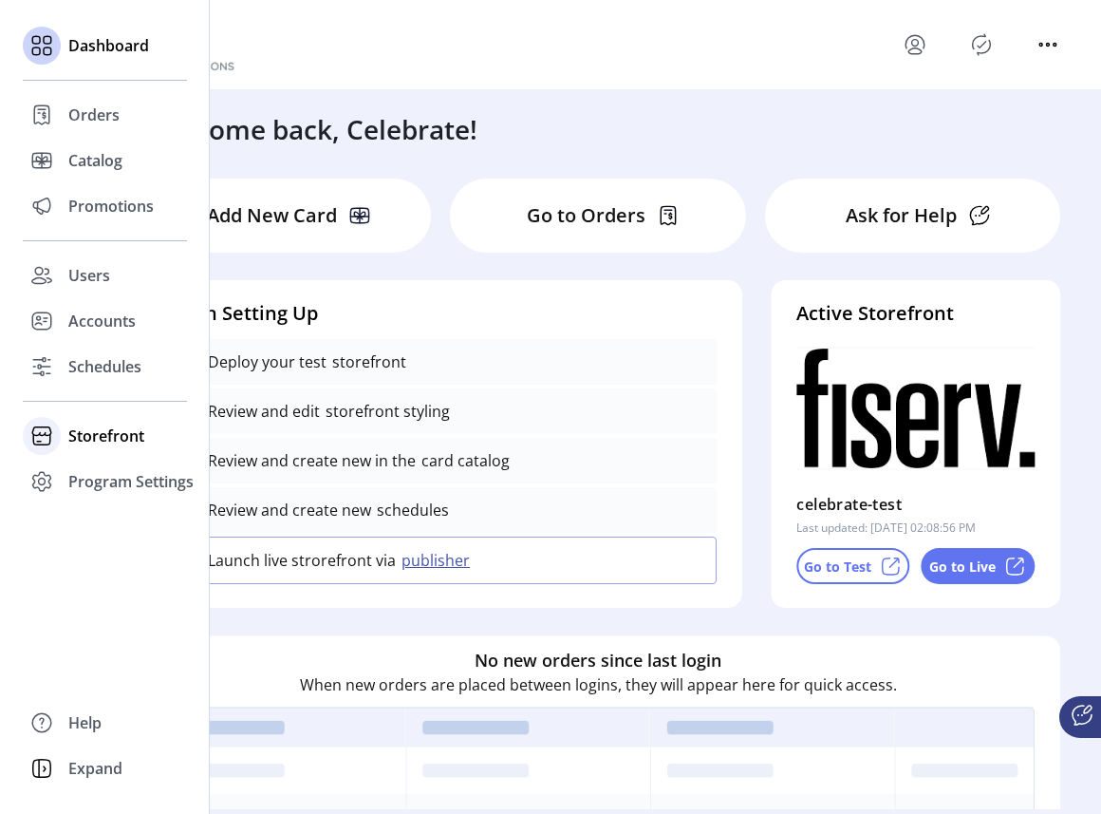
click at [121, 440] on span "Storefront" at bounding box center [106, 435] width 76 height 23
click at [118, 469] on span "Configuration" at bounding box center [118, 473] width 100 height 23
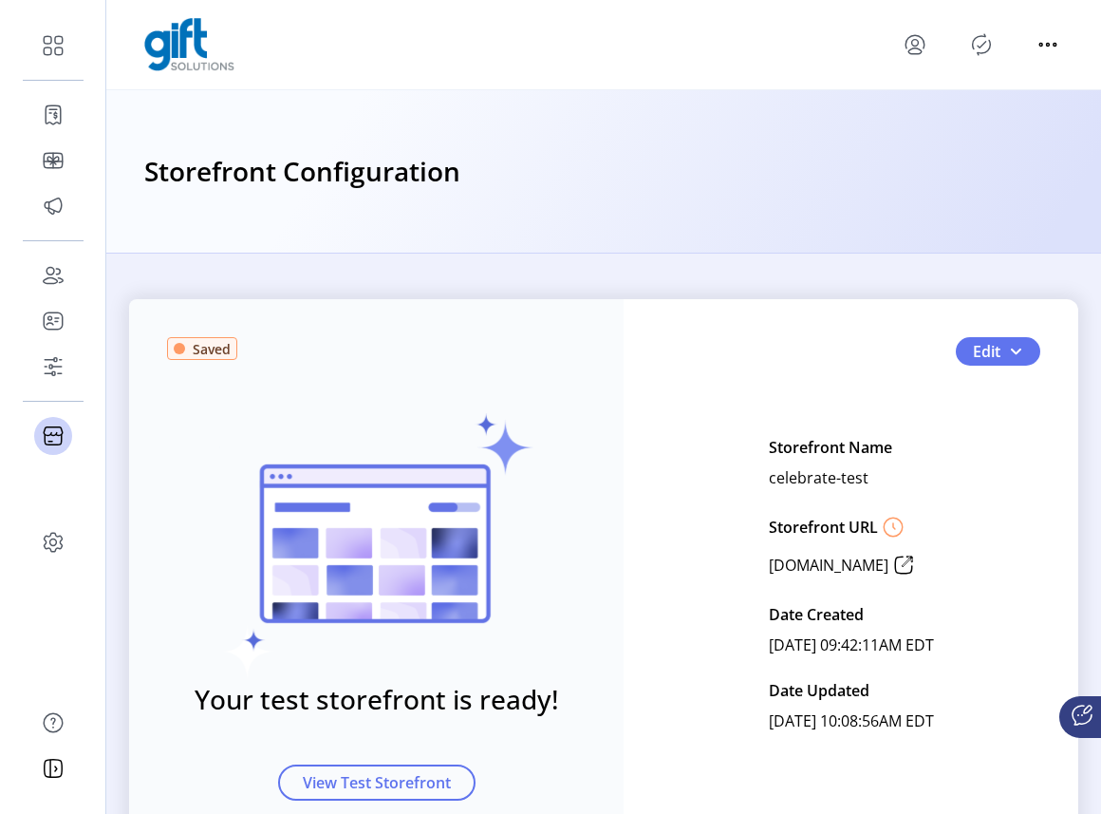
drag, startPoint x: 633, startPoint y: 328, endPoint x: 920, endPoint y: 145, distance: 339.7
click at [633, 327] on div "Saved Your test storefront is ready! View Test Storefront Edit Storefront Name …" at bounding box center [603, 584] width 949 height 570
click at [962, 43] on div at bounding box center [981, 44] width 163 height 30
click at [976, 45] on icon "Publisher Panel" at bounding box center [981, 44] width 30 height 30
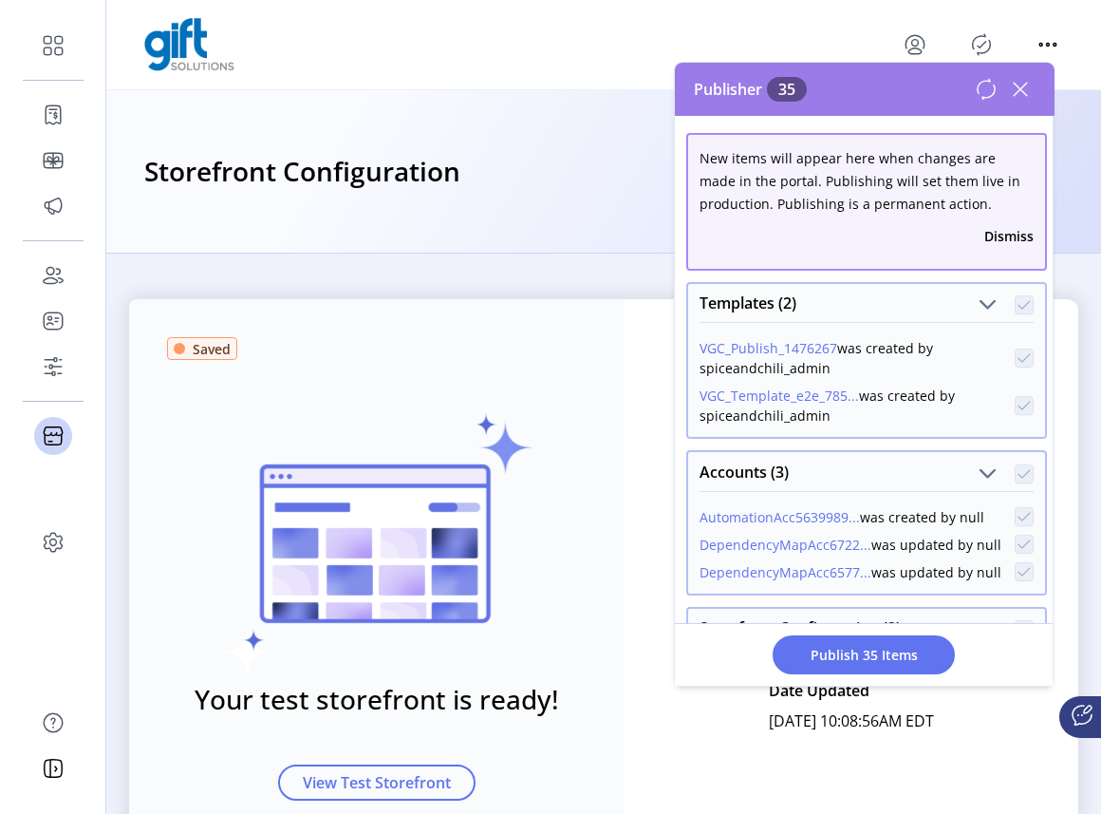
click at [1029, 90] on icon at bounding box center [1020, 89] width 30 height 30
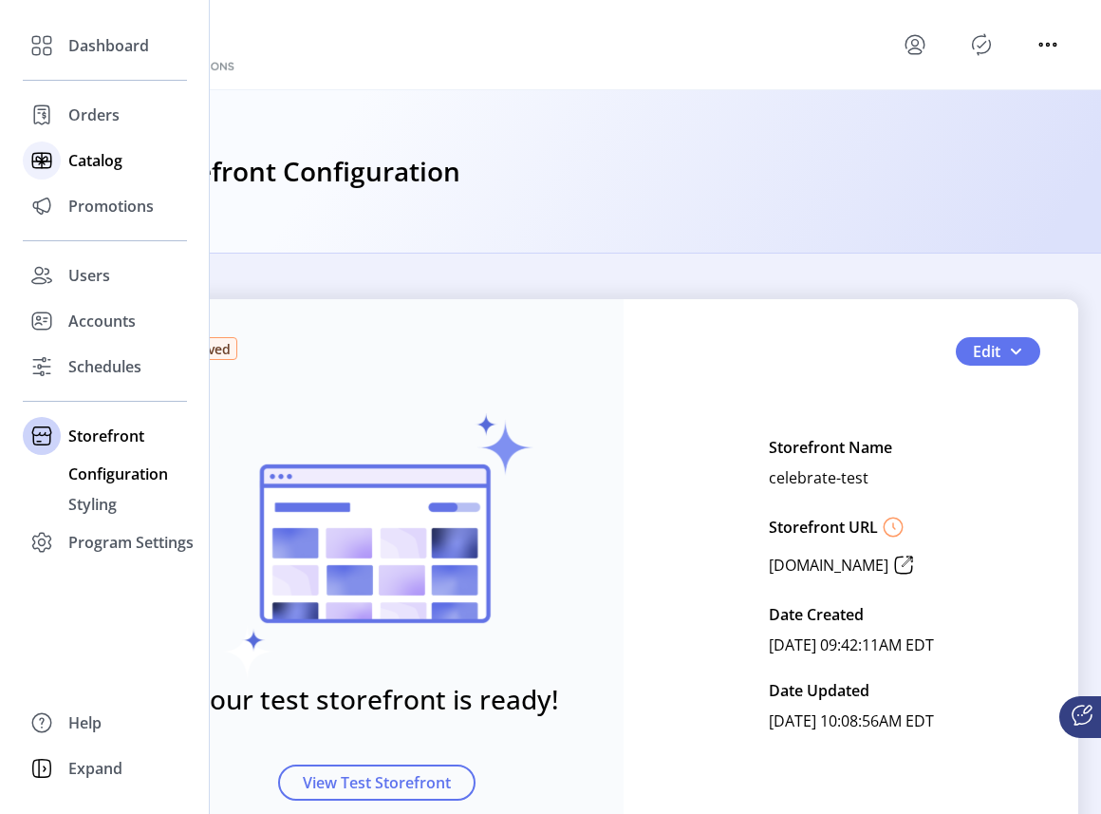
click at [94, 156] on span "Catalog" at bounding box center [95, 160] width 54 height 23
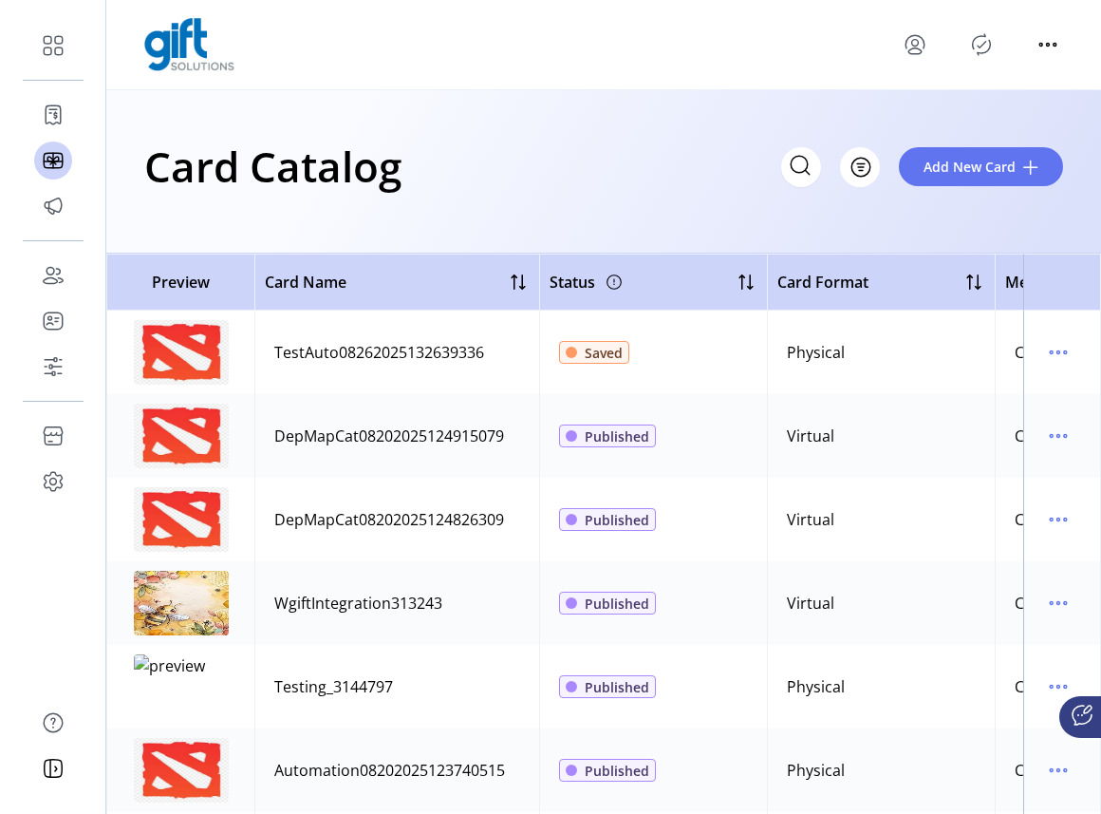
click at [984, 35] on icon "Publisher Panel" at bounding box center [982, 44] width 18 height 21
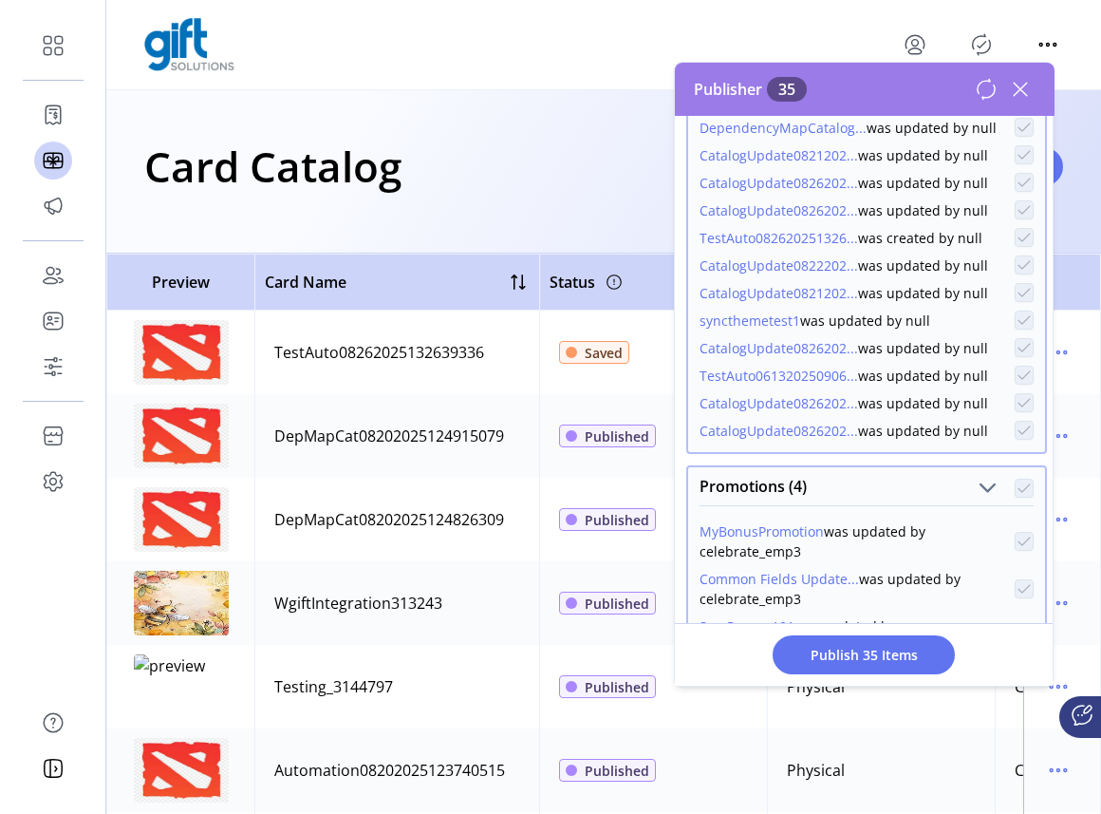
scroll to position [1221, 0]
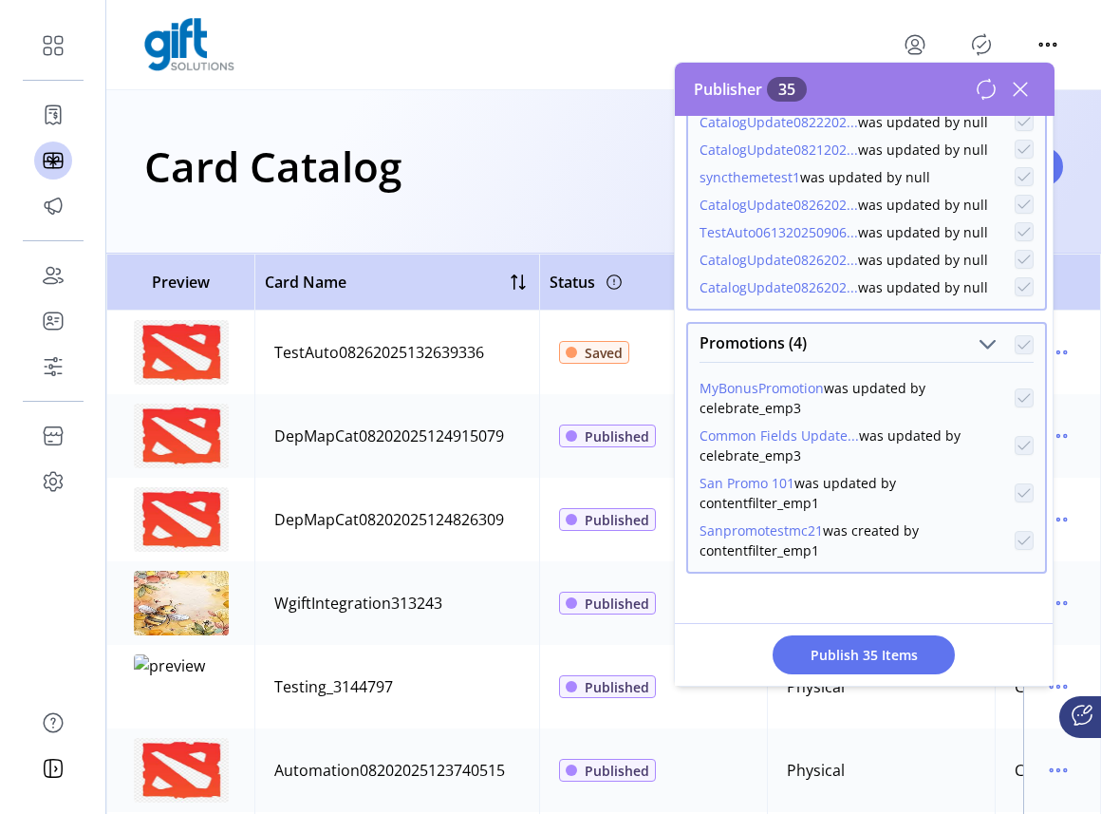
click at [1027, 89] on icon at bounding box center [1020, 89] width 30 height 30
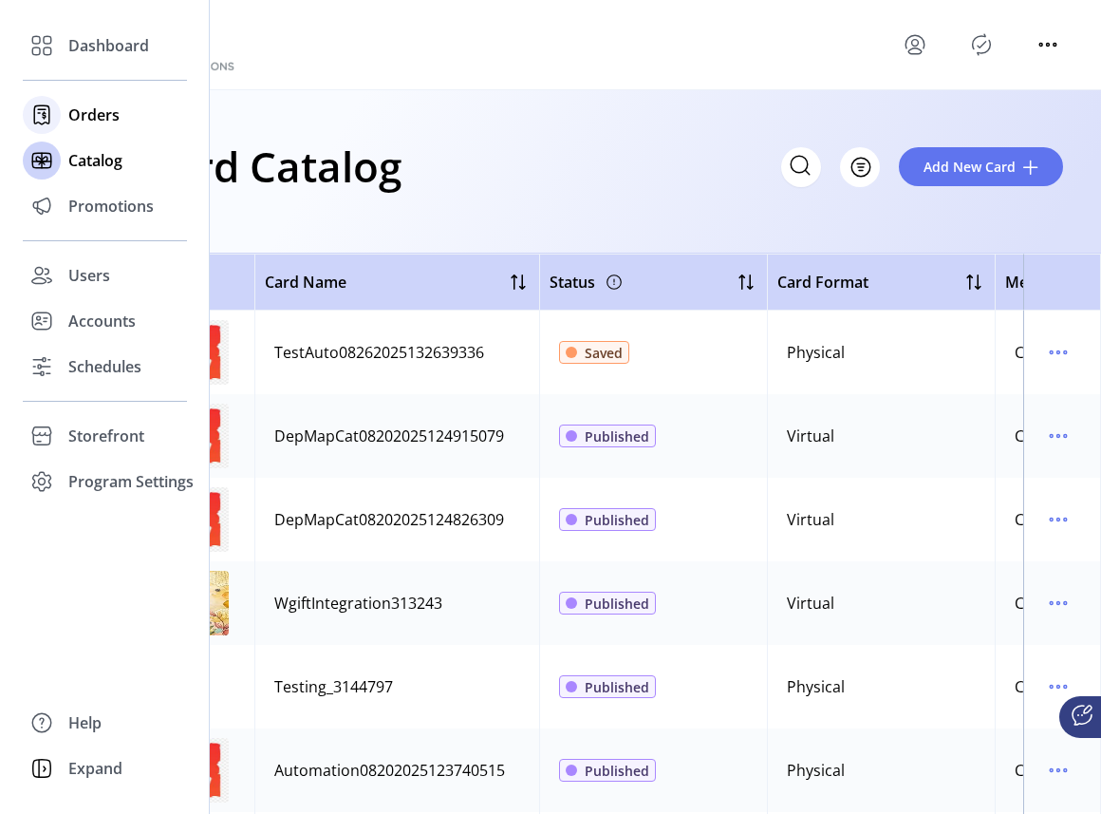
click at [80, 103] on span "Orders" at bounding box center [93, 114] width 51 height 23
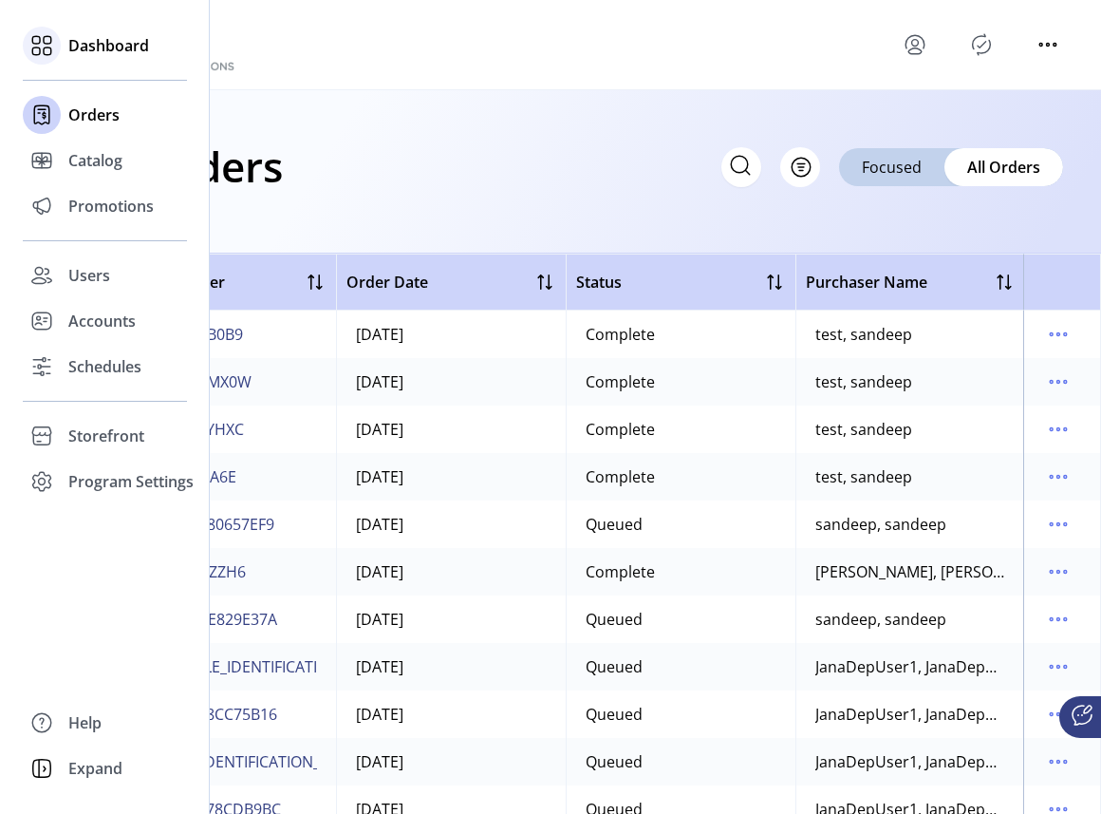
click at [63, 42] on div "Dashboard" at bounding box center [105, 46] width 164 height 46
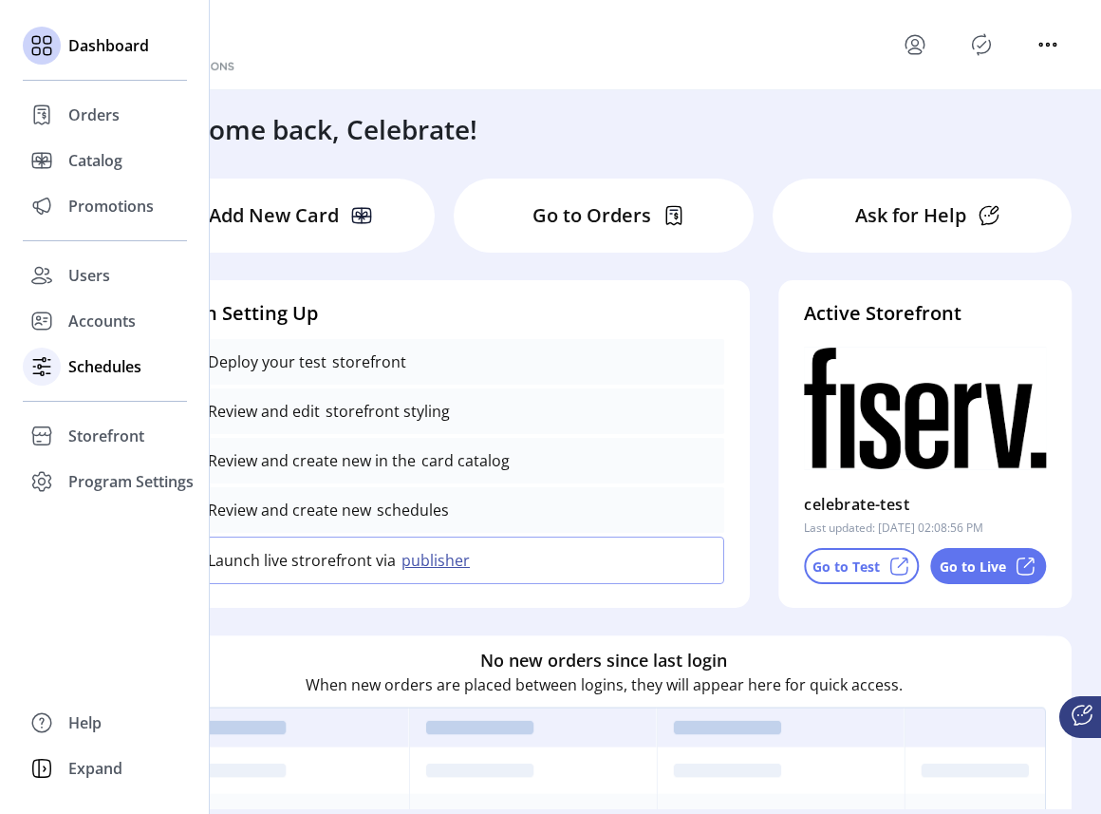
click at [90, 382] on div "Schedules" at bounding box center [105, 367] width 164 height 46
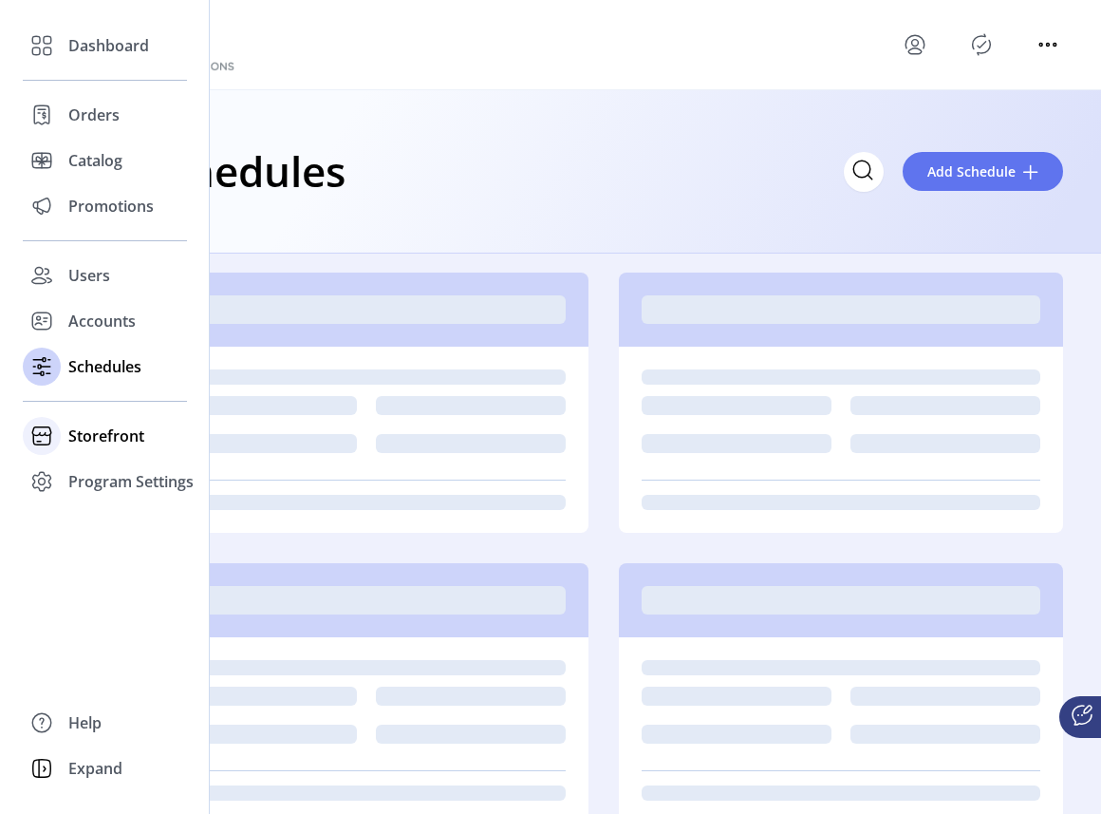
click at [84, 448] on div "Storefront" at bounding box center [105, 436] width 164 height 46
click at [101, 473] on span "Configuration" at bounding box center [118, 473] width 100 height 23
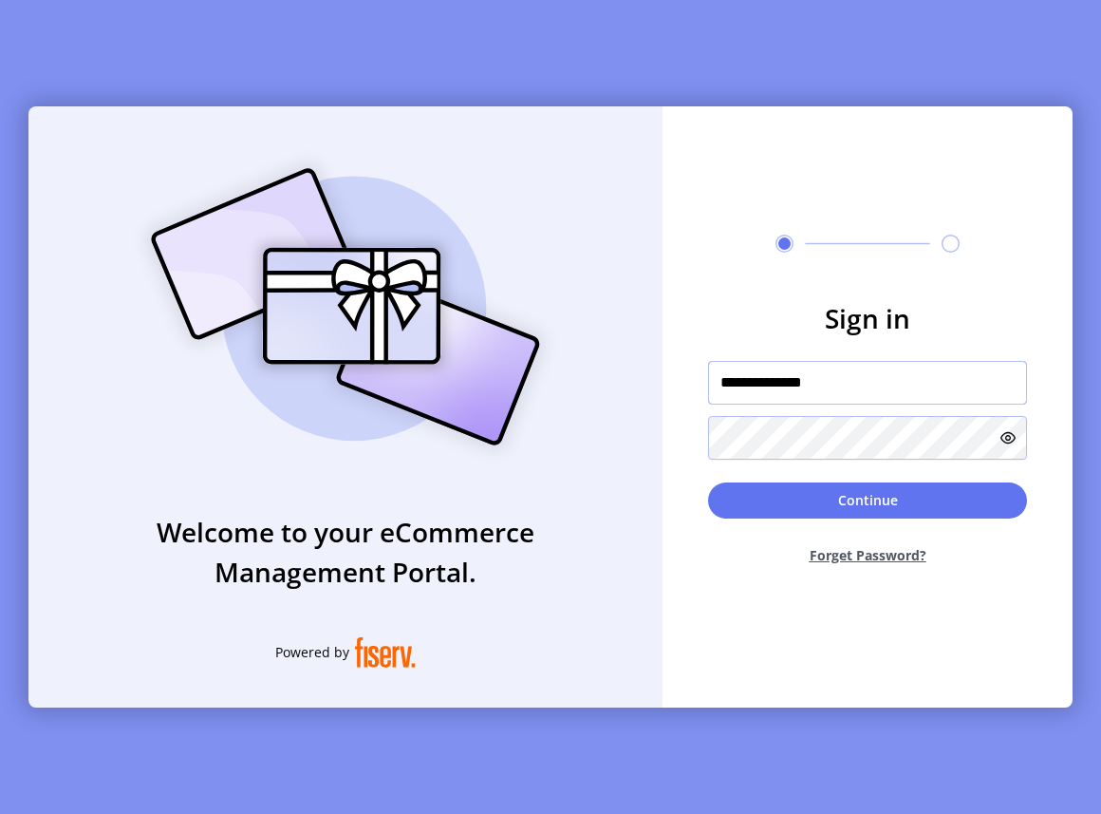
click at [856, 388] on input "**********" at bounding box center [867, 383] width 319 height 44
type input "**********"
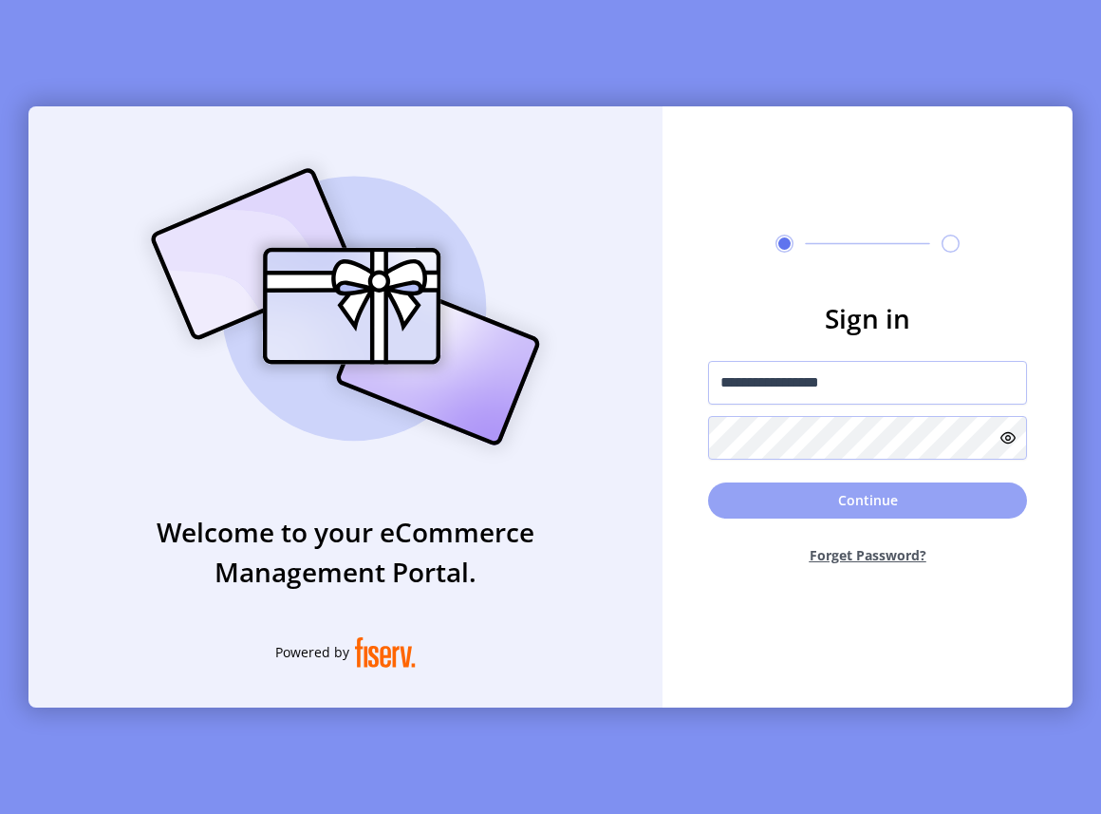
click at [815, 497] on button "Continue" at bounding box center [867, 500] width 319 height 36
click at [817, 503] on button "Continue" at bounding box center [867, 500] width 319 height 36
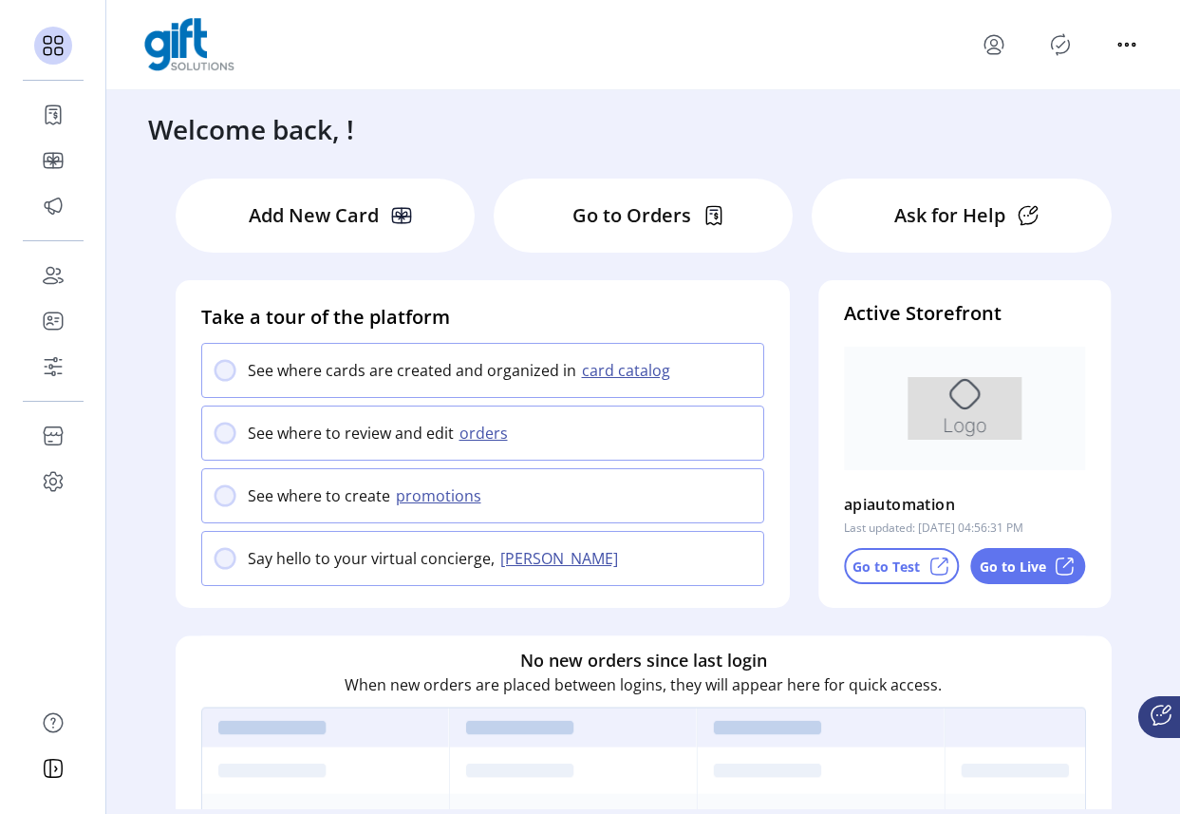
click at [1043, 48] on icon "Publisher Panel" at bounding box center [1060, 44] width 30 height 30
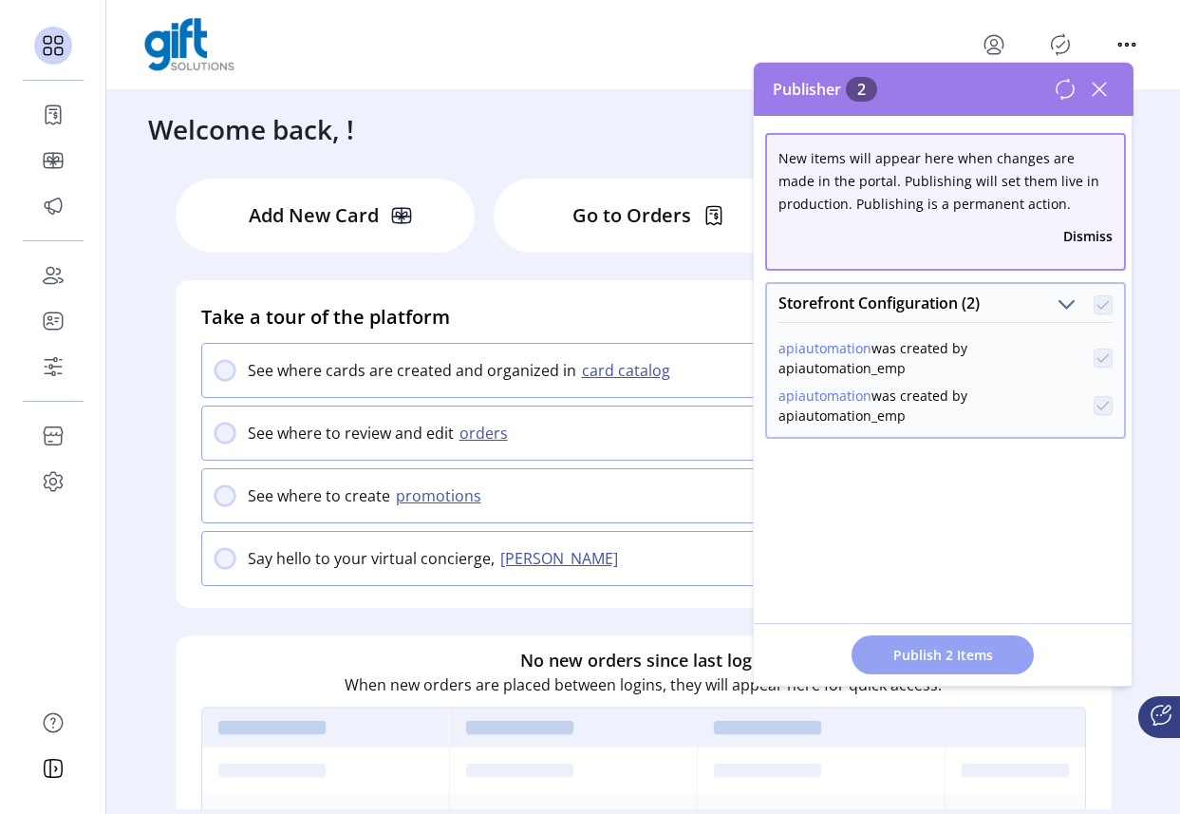
click at [966, 653] on span "Publish 2 Items" at bounding box center [942, 655] width 133 height 20
click at [1043, 482] on div "Welcome back, ! Add New Card Go to Orders Ask for Help Take a tour of the platf…" at bounding box center [643, 449] width 1074 height 719
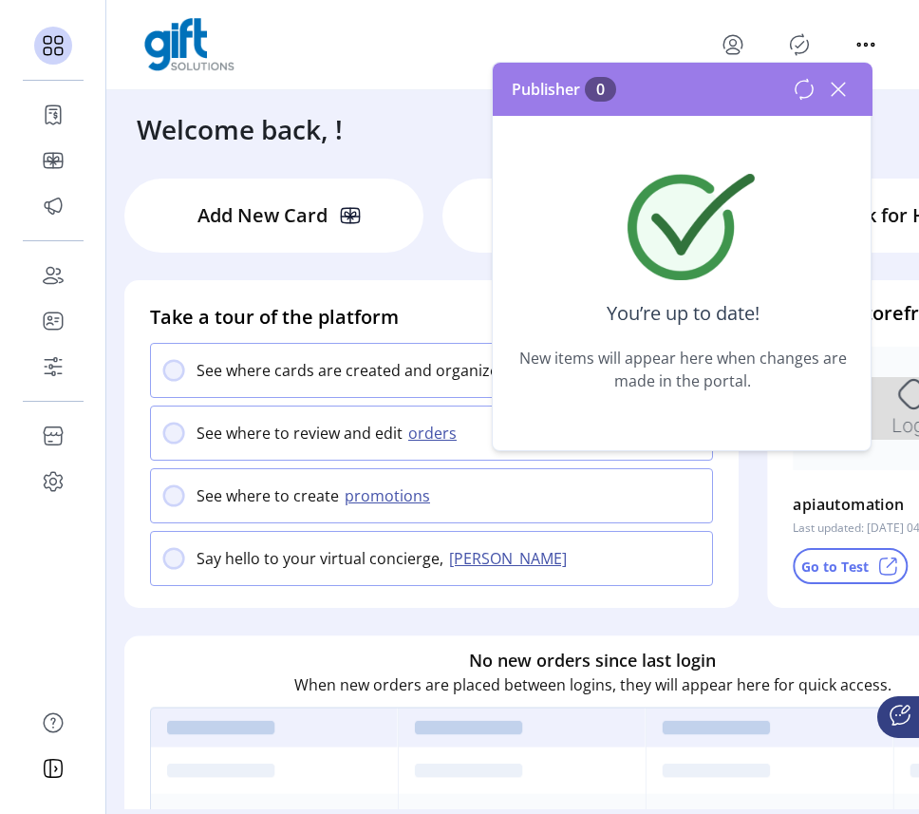
click at [831, 103] on div "Publisher 0" at bounding box center [683, 89] width 380 height 53
click at [841, 90] on icon at bounding box center [838, 89] width 30 height 30
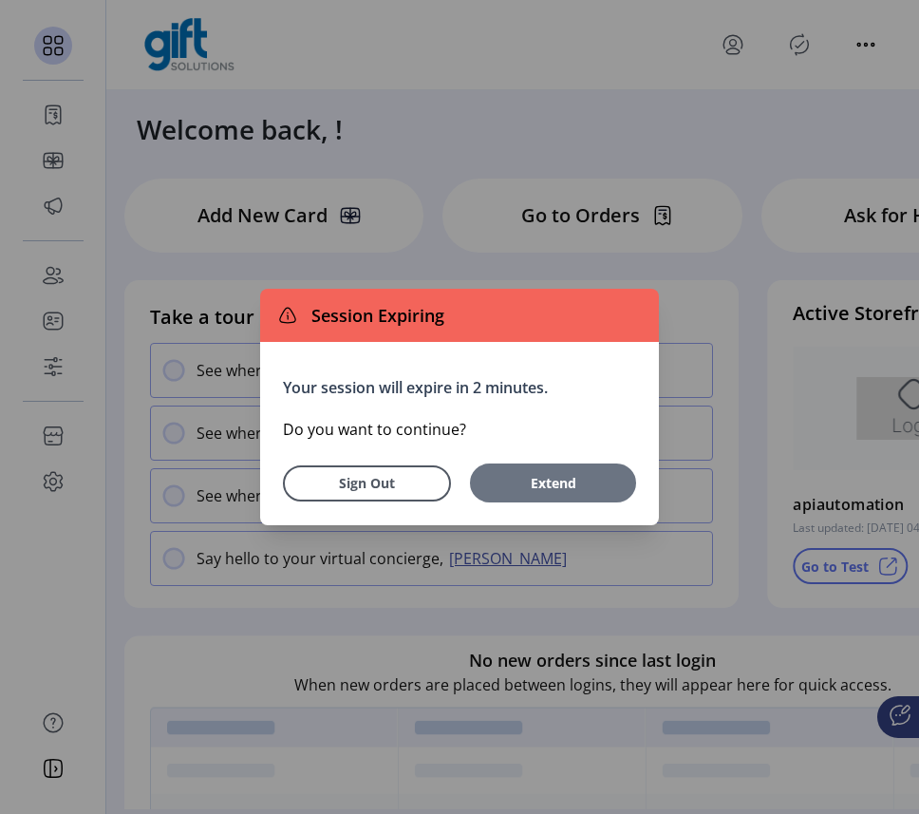
click at [541, 476] on span "Extend" at bounding box center [552, 483] width 147 height 20
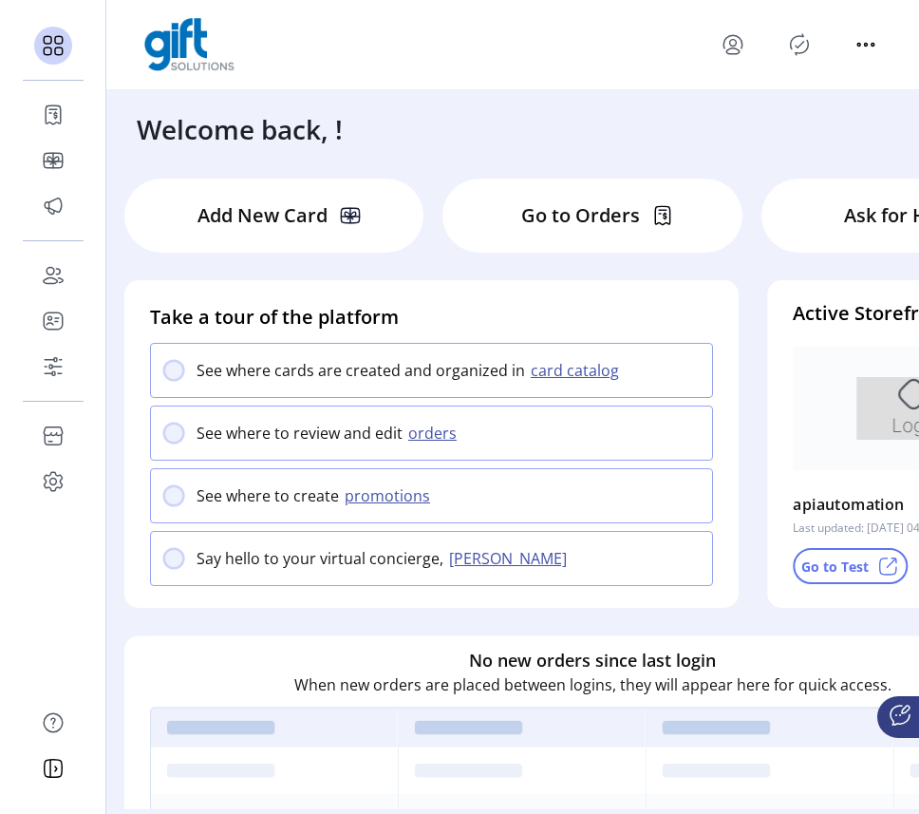
click at [799, 48] on icon "Publisher Panel" at bounding box center [799, 44] width 30 height 30
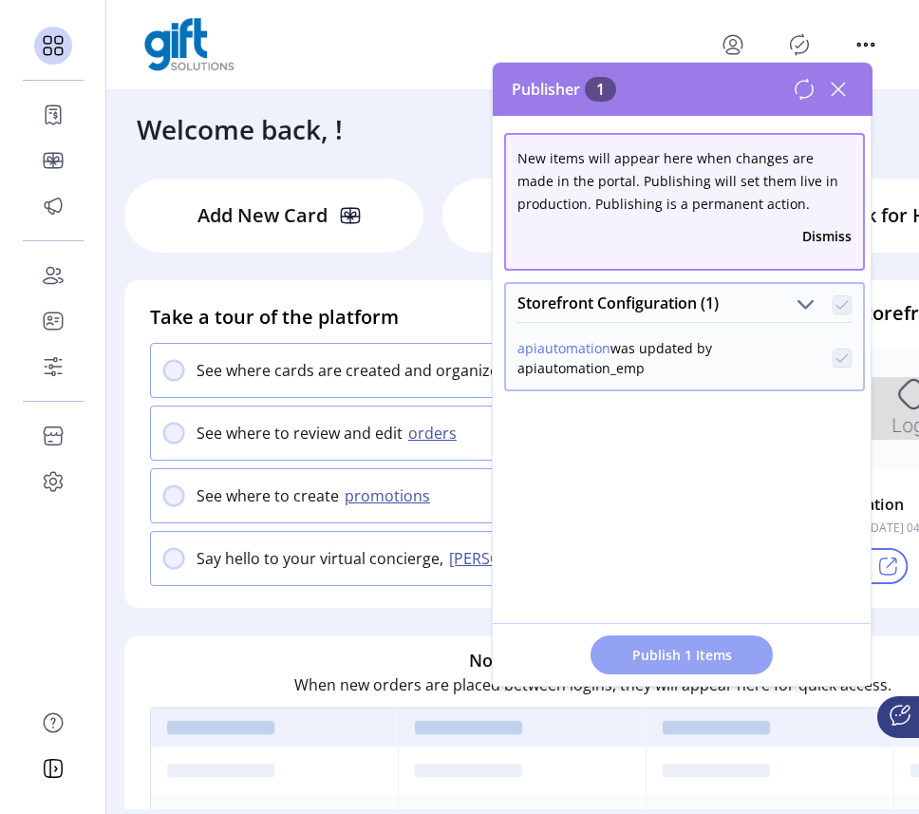
click at [698, 656] on span "Publish 1 Items" at bounding box center [681, 655] width 133 height 20
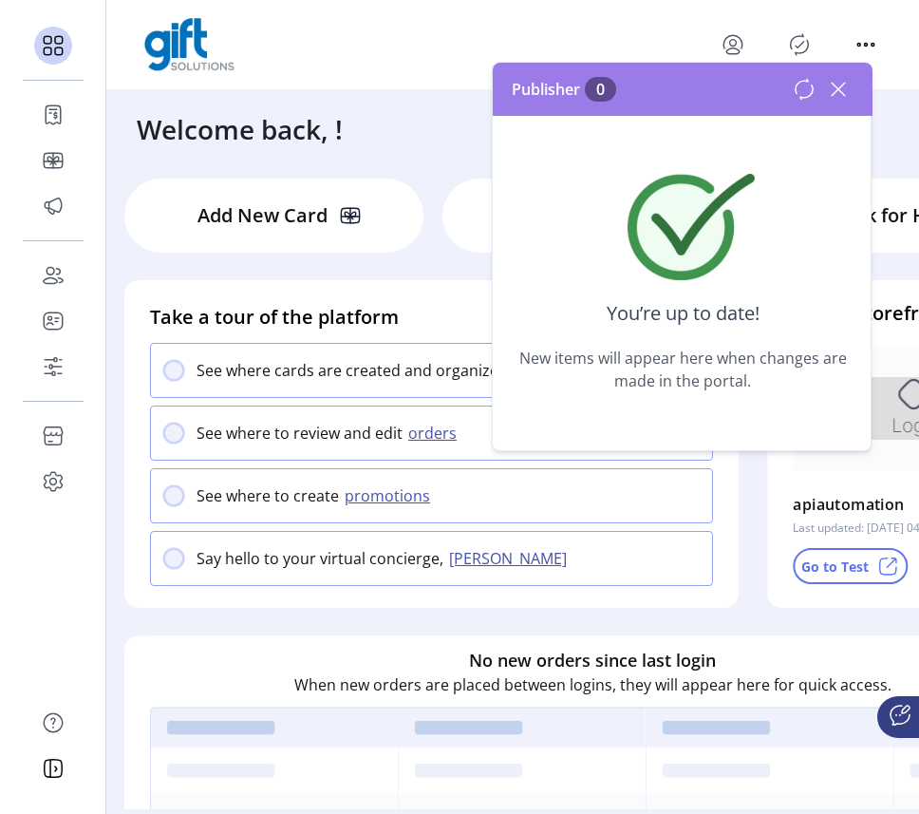
click at [840, 88] on icon at bounding box center [838, 89] width 30 height 30
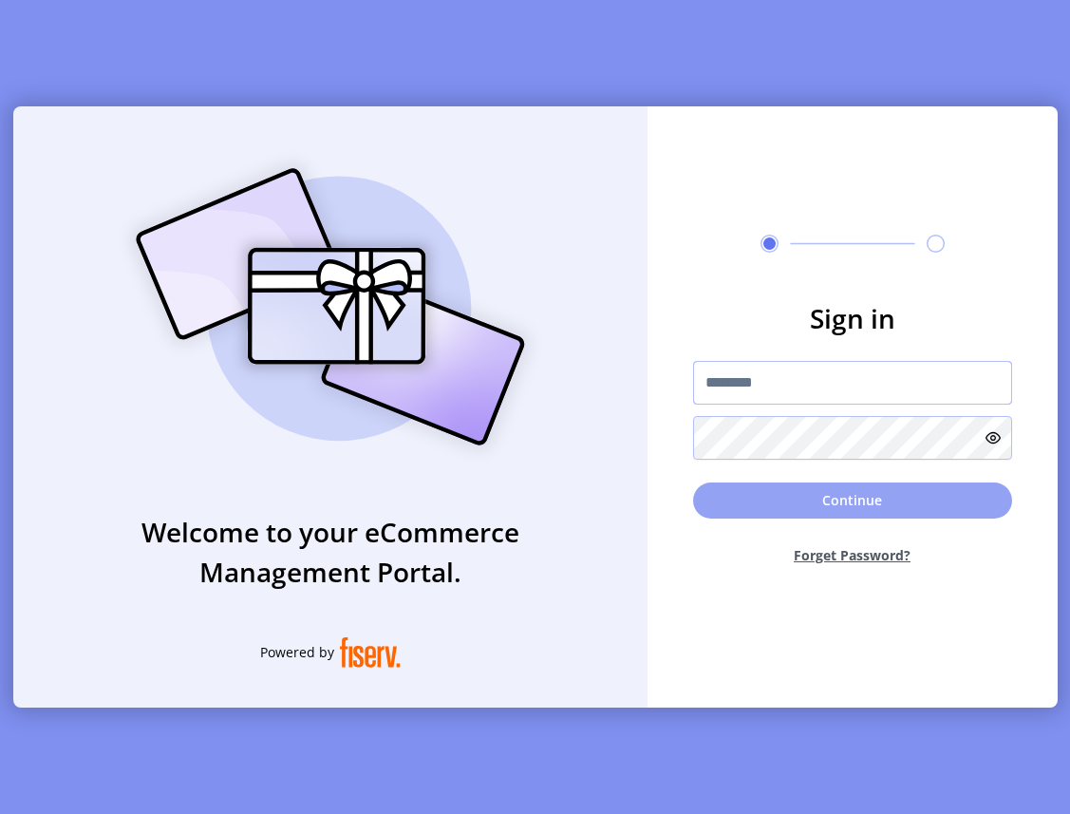
type input "**********"
click at [823, 513] on button "Continue" at bounding box center [852, 500] width 319 height 36
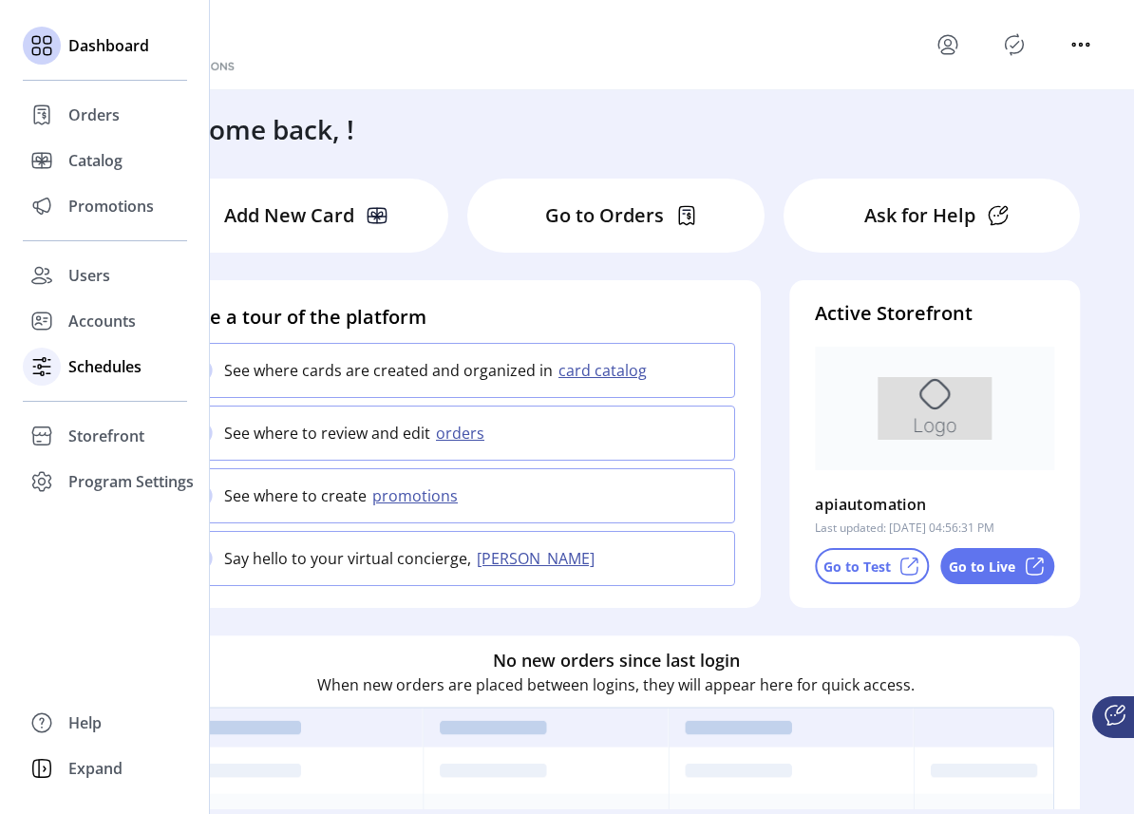
click at [96, 381] on div "Schedules" at bounding box center [105, 367] width 164 height 46
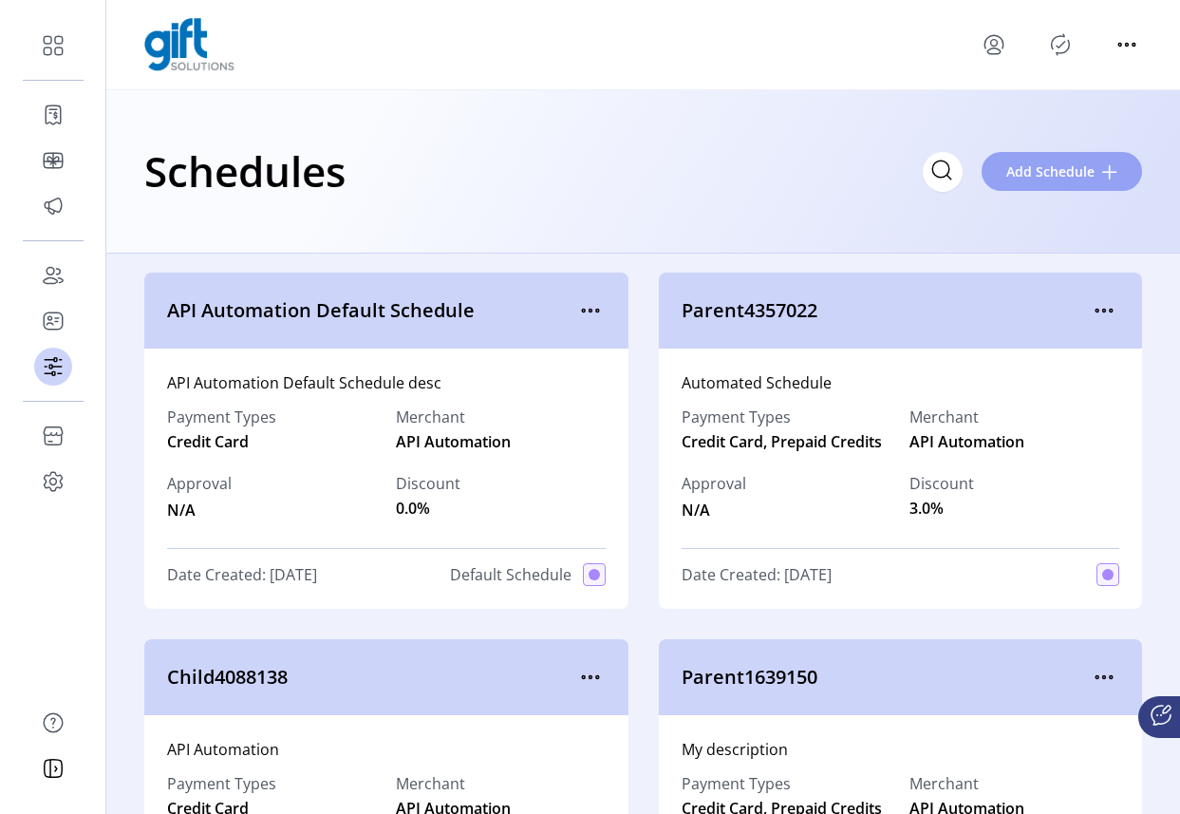
click at [1069, 180] on span "Add Schedule" at bounding box center [1050, 171] width 88 height 20
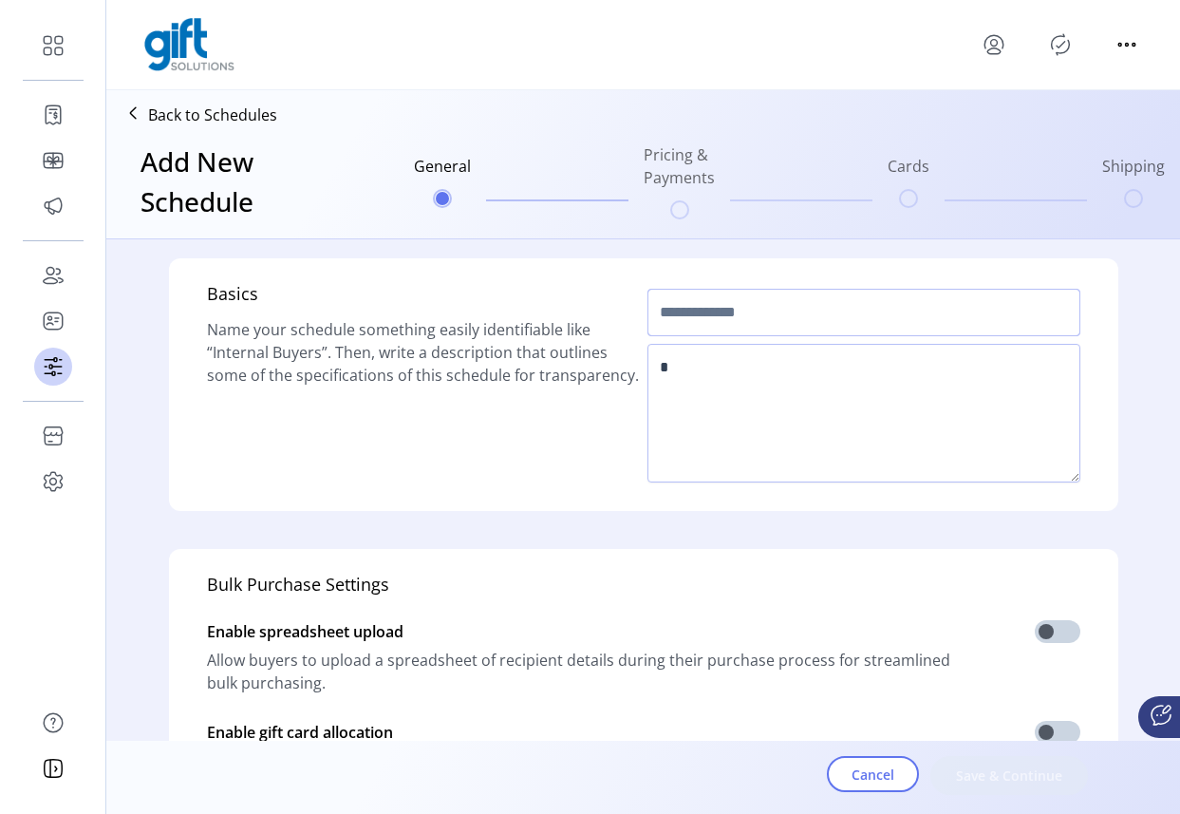
click at [777, 315] on input "text" at bounding box center [863, 312] width 433 height 47
click at [737, 381] on textarea at bounding box center [863, 413] width 433 height 139
click at [794, 323] on input "*******" at bounding box center [863, 312] width 433 height 47
drag, startPoint x: 794, startPoint y: 321, endPoint x: 584, endPoint y: 322, distance: 209.8
click at [581, 324] on div "Basics Name your schedule something easily identifiable like “Internal Buyers”.…" at bounding box center [643, 384] width 873 height 207
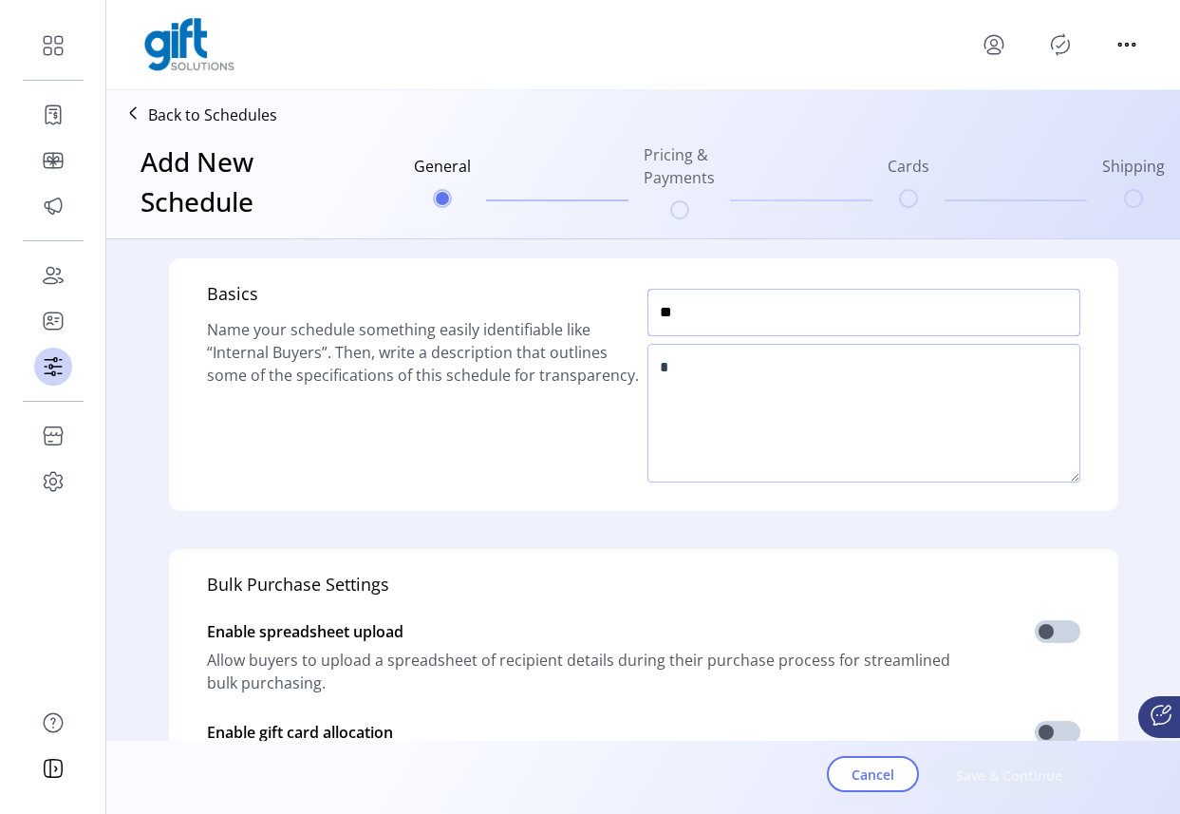
type input "*"
click at [867, 767] on span "Cancel" at bounding box center [873, 774] width 43 height 20
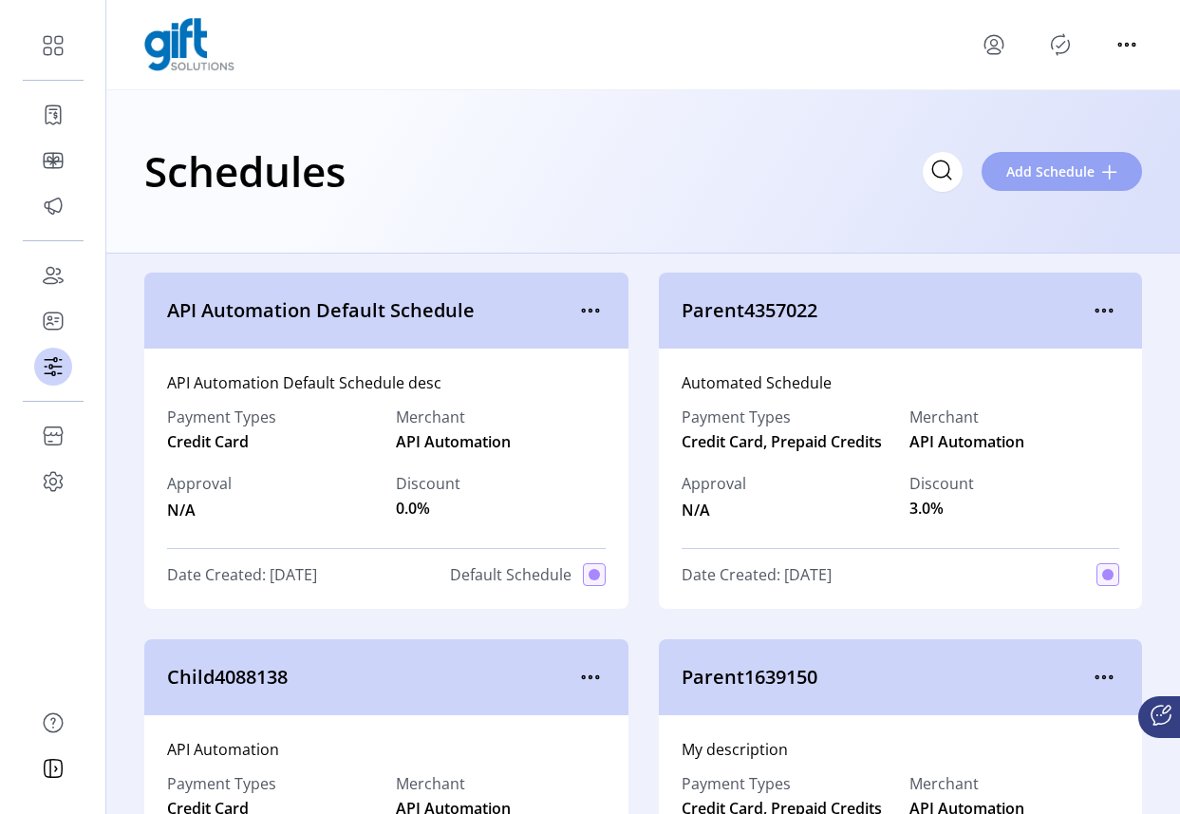
click at [1052, 176] on span "Add Schedule" at bounding box center [1050, 171] width 88 height 20
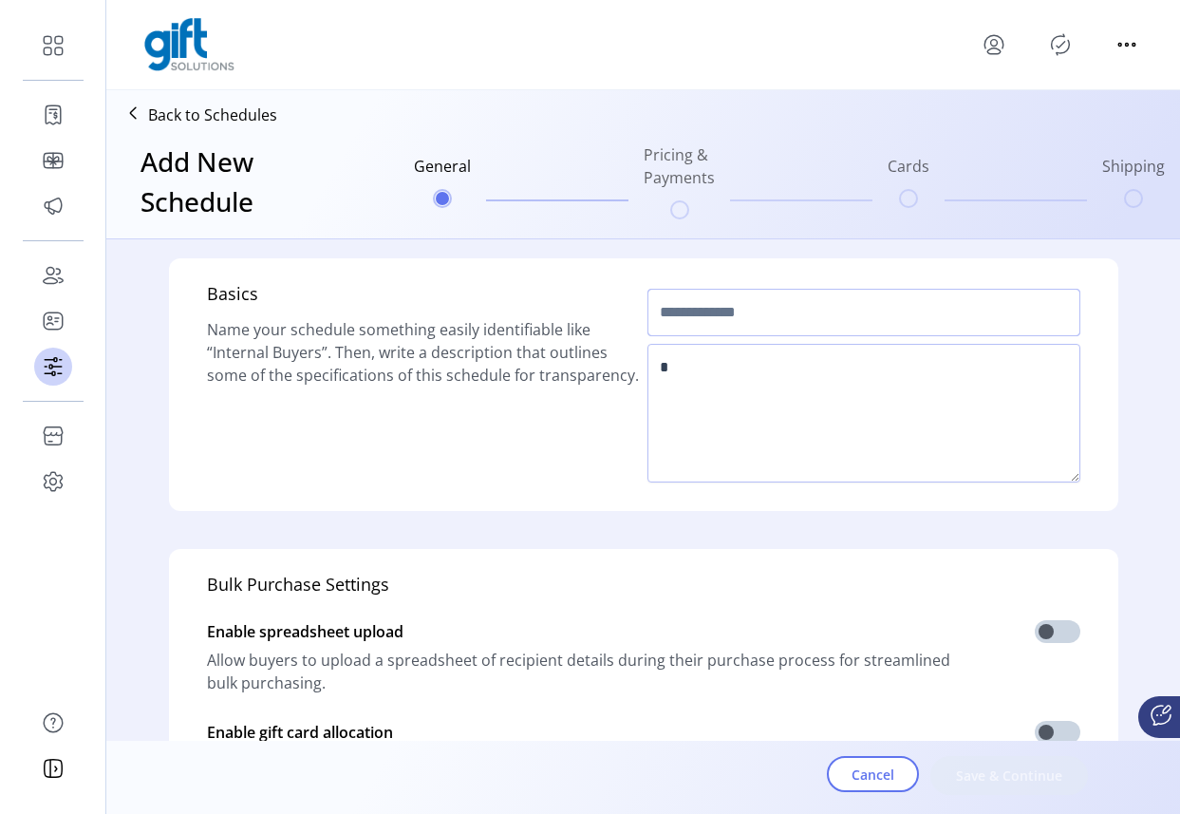
click at [814, 307] on input "text" at bounding box center [863, 312] width 433 height 47
click at [997, 45] on icon "menu" at bounding box center [994, 44] width 30 height 30
click at [1003, 51] on icon "menu" at bounding box center [994, 44] width 30 height 30
click at [1044, 122] on span "Sign Out" at bounding box center [1062, 119] width 142 height 15
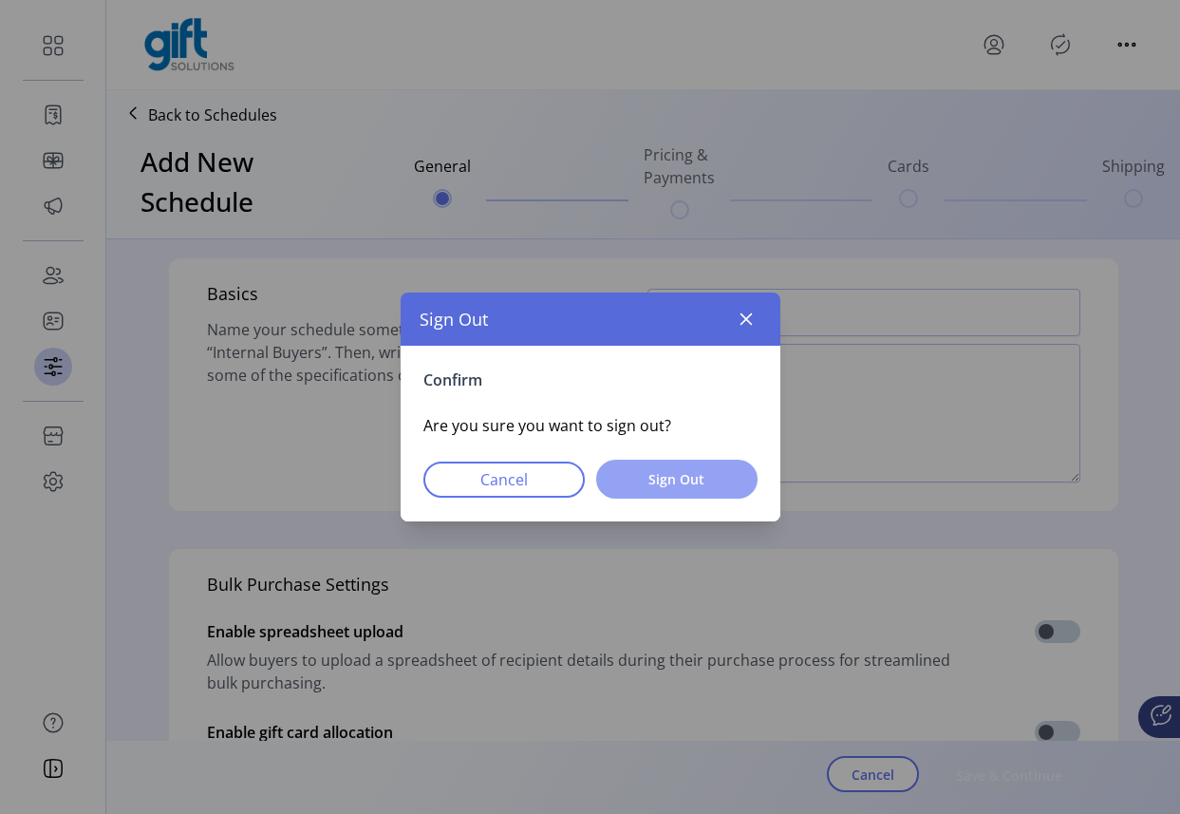
click at [710, 471] on span "Sign Out" at bounding box center [677, 479] width 112 height 20
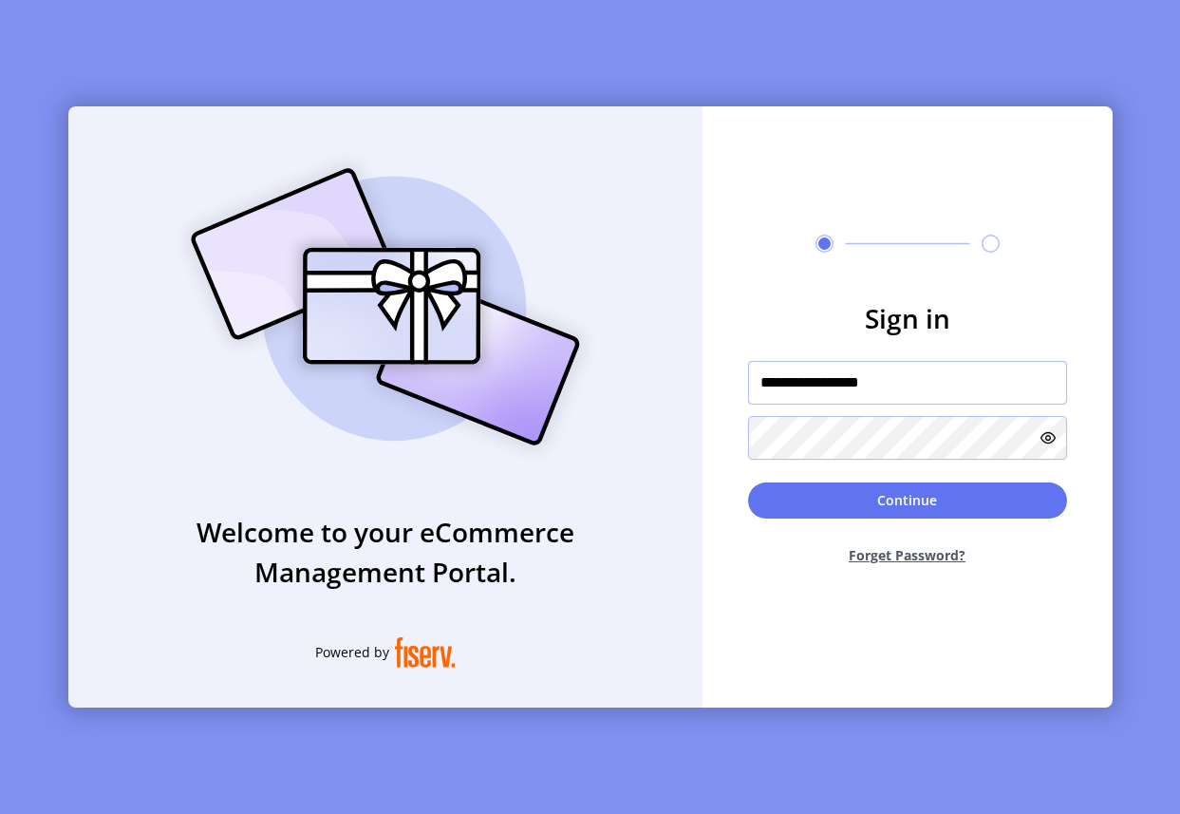
click at [912, 389] on input "**********" at bounding box center [907, 383] width 319 height 44
type input "**********"
click at [904, 498] on button "Continue" at bounding box center [907, 500] width 319 height 36
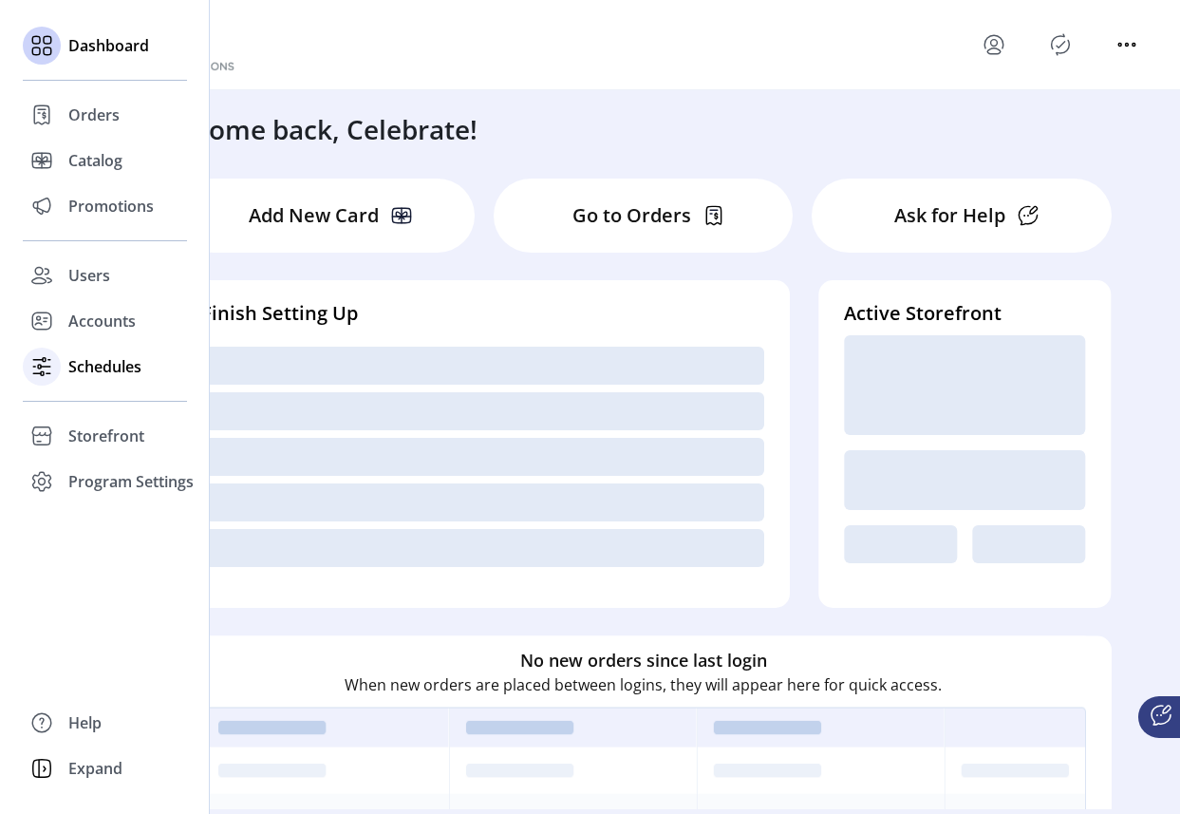
click at [84, 355] on span "Schedules" at bounding box center [104, 366] width 73 height 23
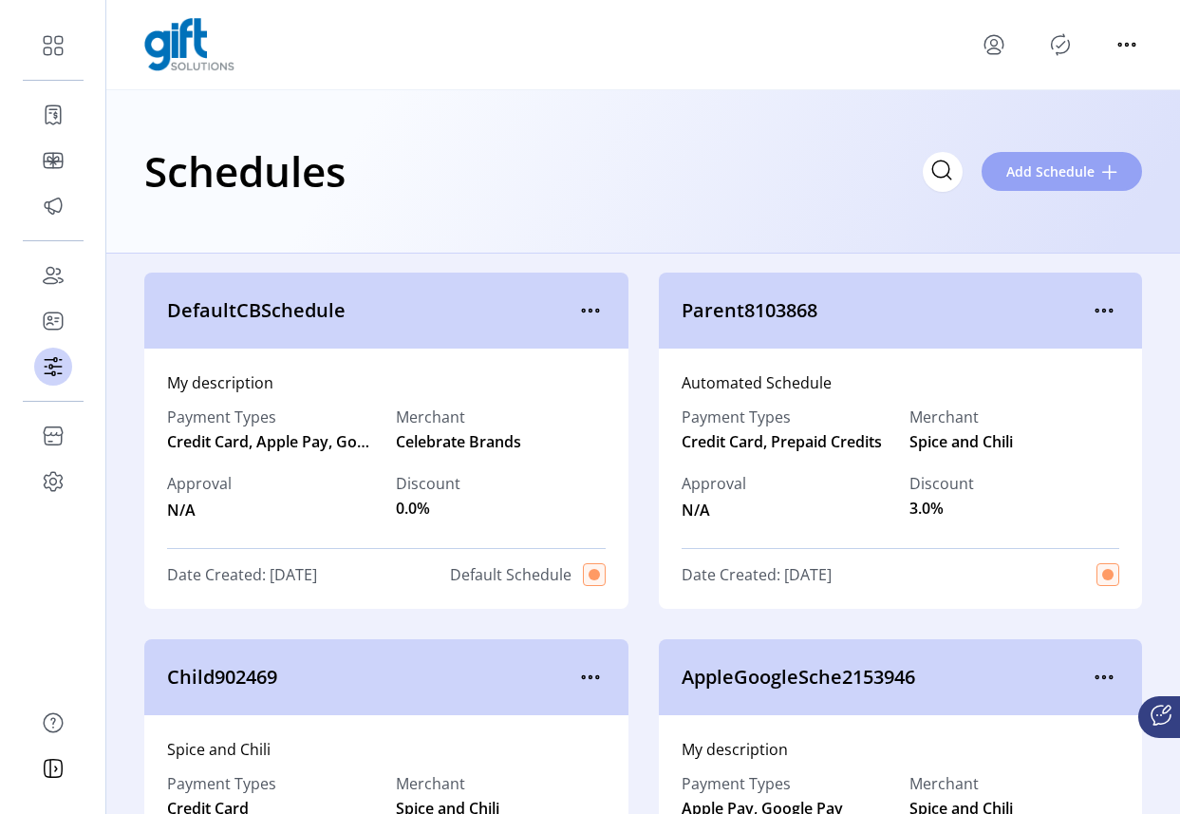
click at [1069, 176] on span "Add Schedule" at bounding box center [1050, 171] width 88 height 20
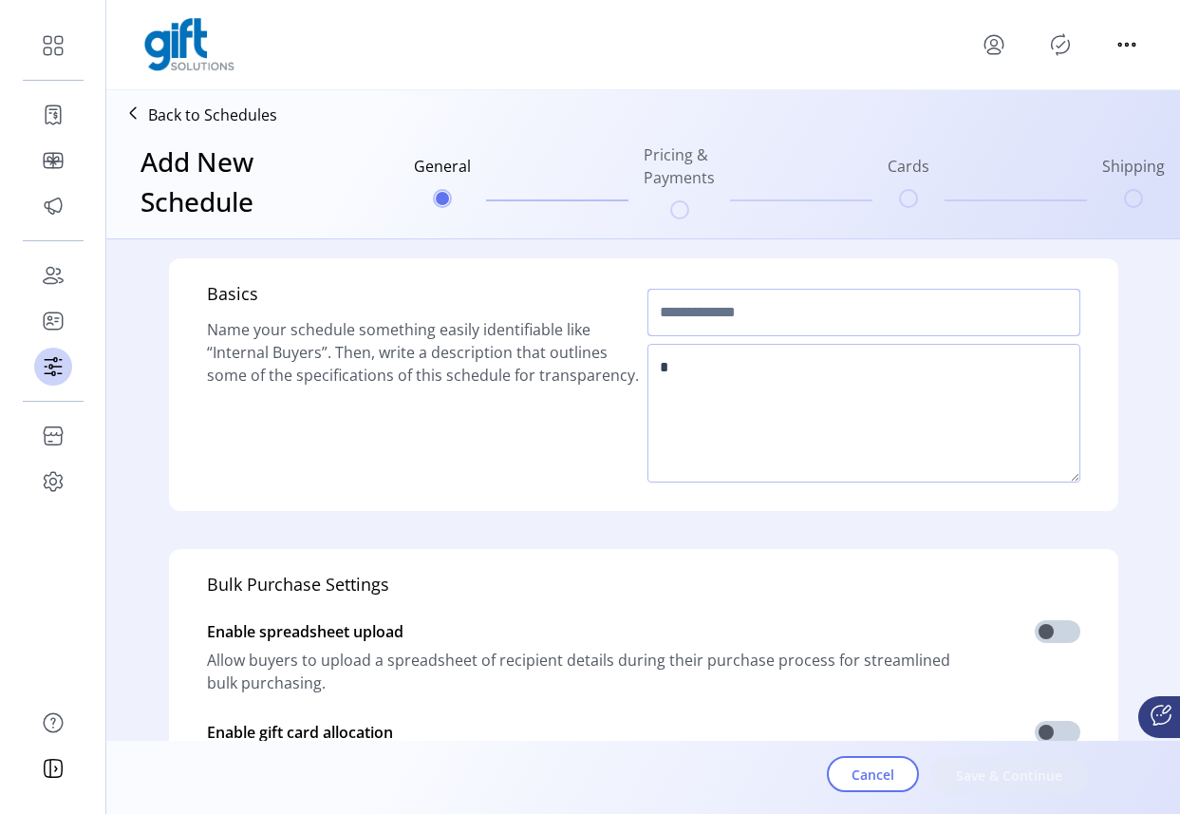
click at [750, 316] on input "text" at bounding box center [863, 312] width 433 height 47
click at [760, 314] on input "text" at bounding box center [863, 312] width 433 height 47
click at [863, 779] on span "Cancel" at bounding box center [873, 774] width 43 height 20
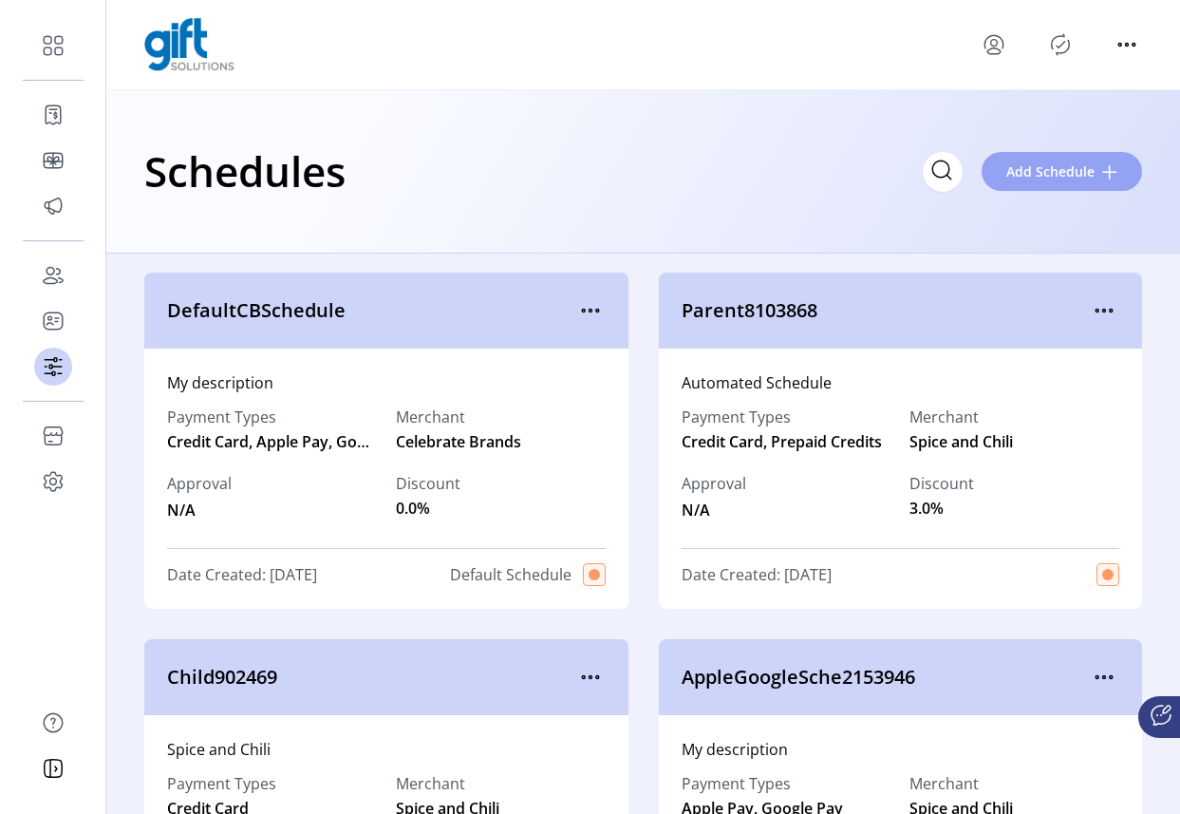
click at [1064, 172] on span "Add Schedule" at bounding box center [1050, 171] width 88 height 20
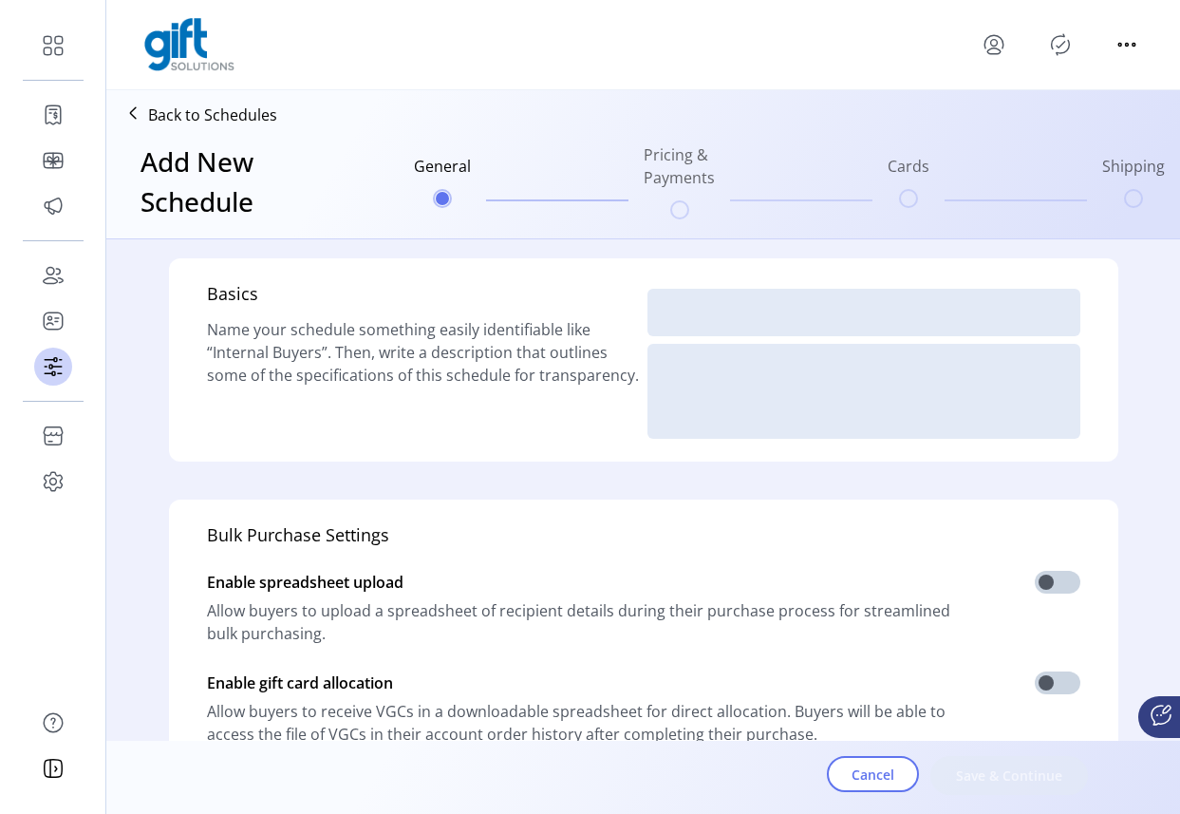
click at [995, 49] on icon "menu" at bounding box center [994, 44] width 30 height 30
click at [1069, 116] on span "Sign Out" at bounding box center [1062, 119] width 142 height 15
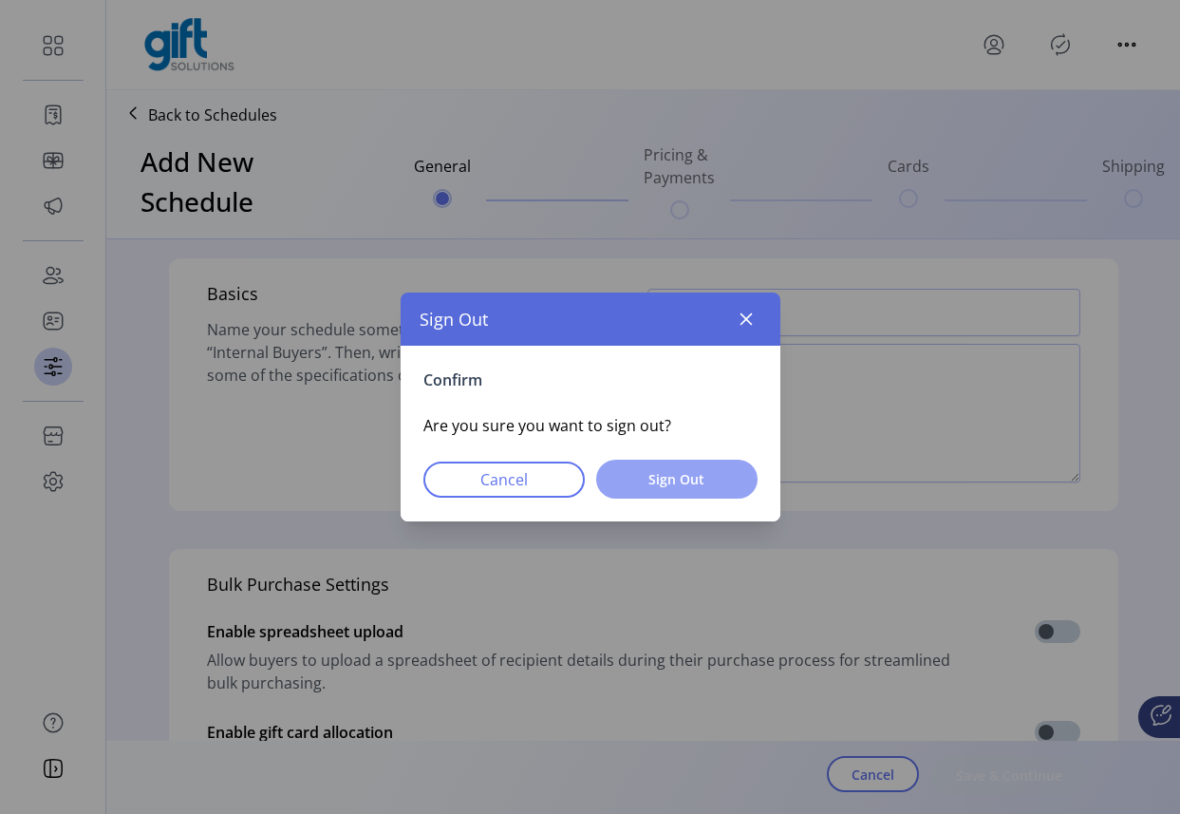
click at [675, 471] on span "Sign Out" at bounding box center [677, 479] width 112 height 20
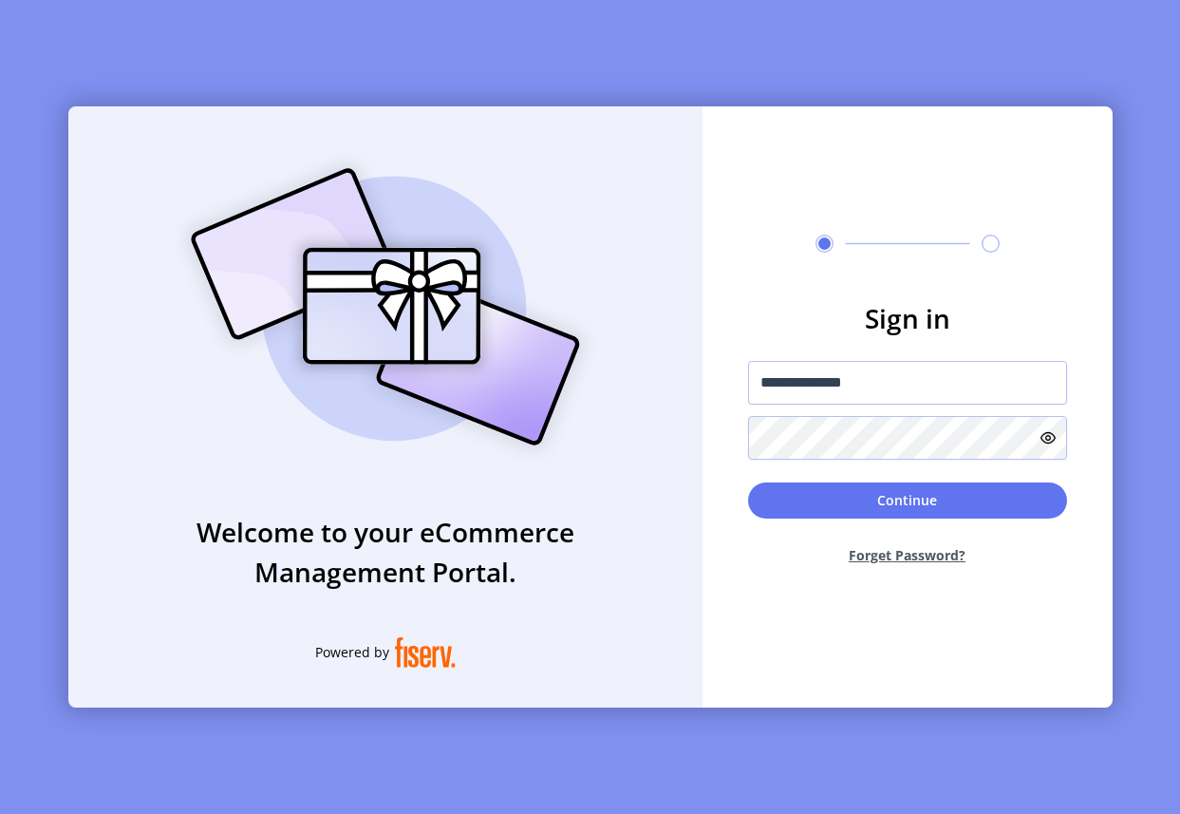
click at [958, 359] on form "**********" at bounding box center [908, 439] width 410 height 282
click at [908, 393] on input "**********" at bounding box center [907, 383] width 319 height 44
type input "**********"
click at [902, 499] on button "Continue" at bounding box center [907, 500] width 319 height 36
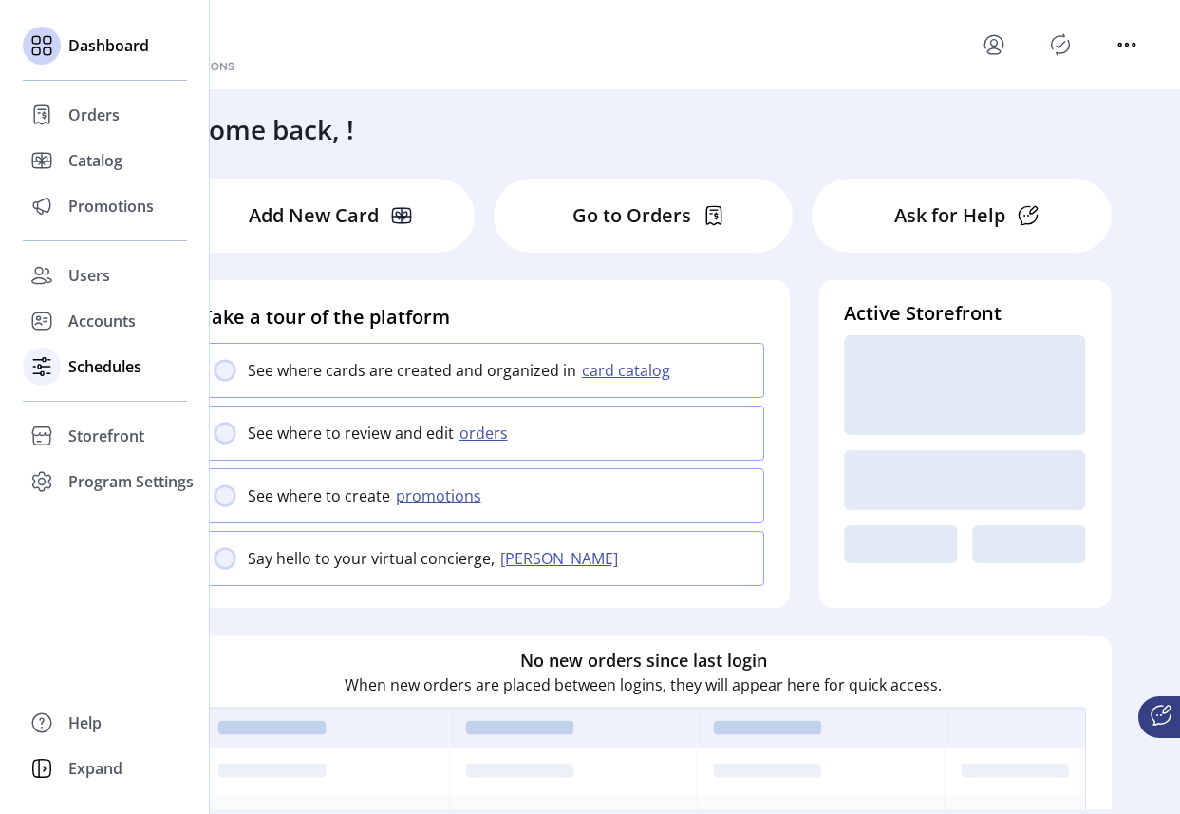
click at [92, 355] on span "Schedules" at bounding box center [104, 366] width 73 height 23
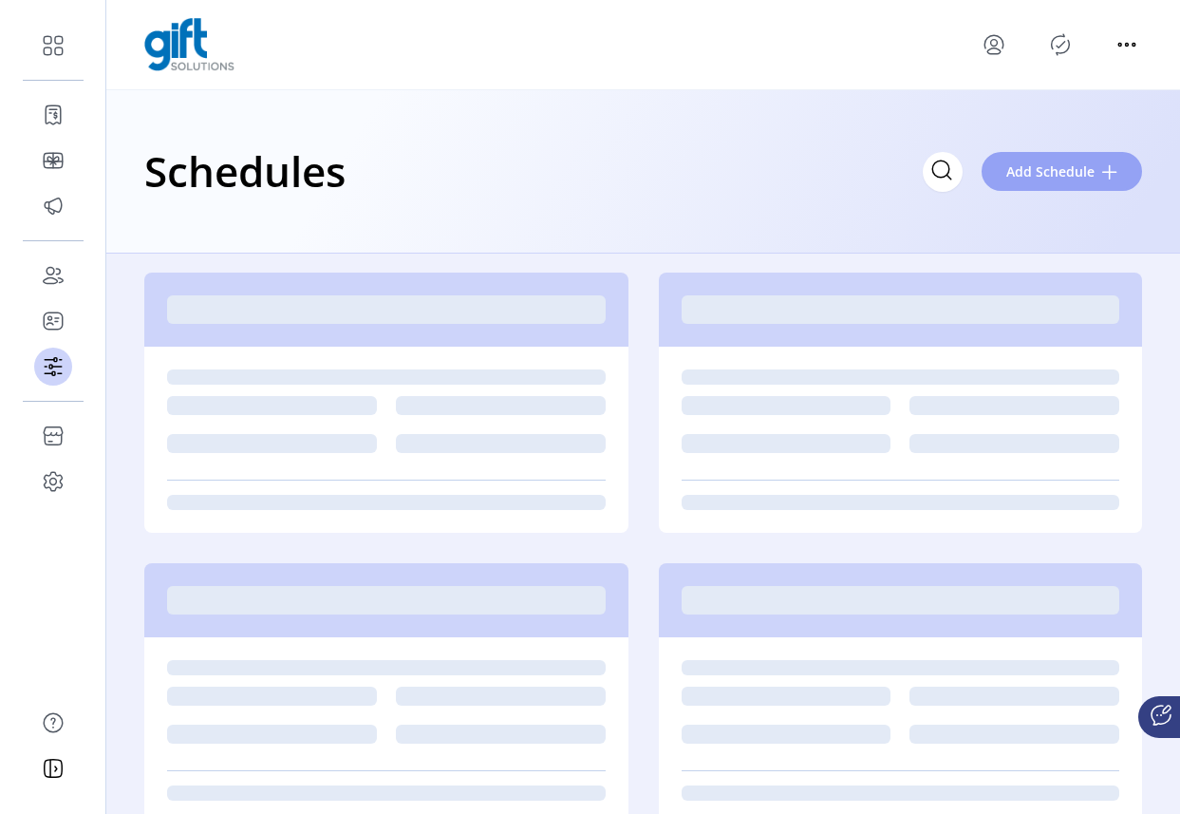
click at [1031, 176] on span "Add Schedule" at bounding box center [1050, 171] width 88 height 20
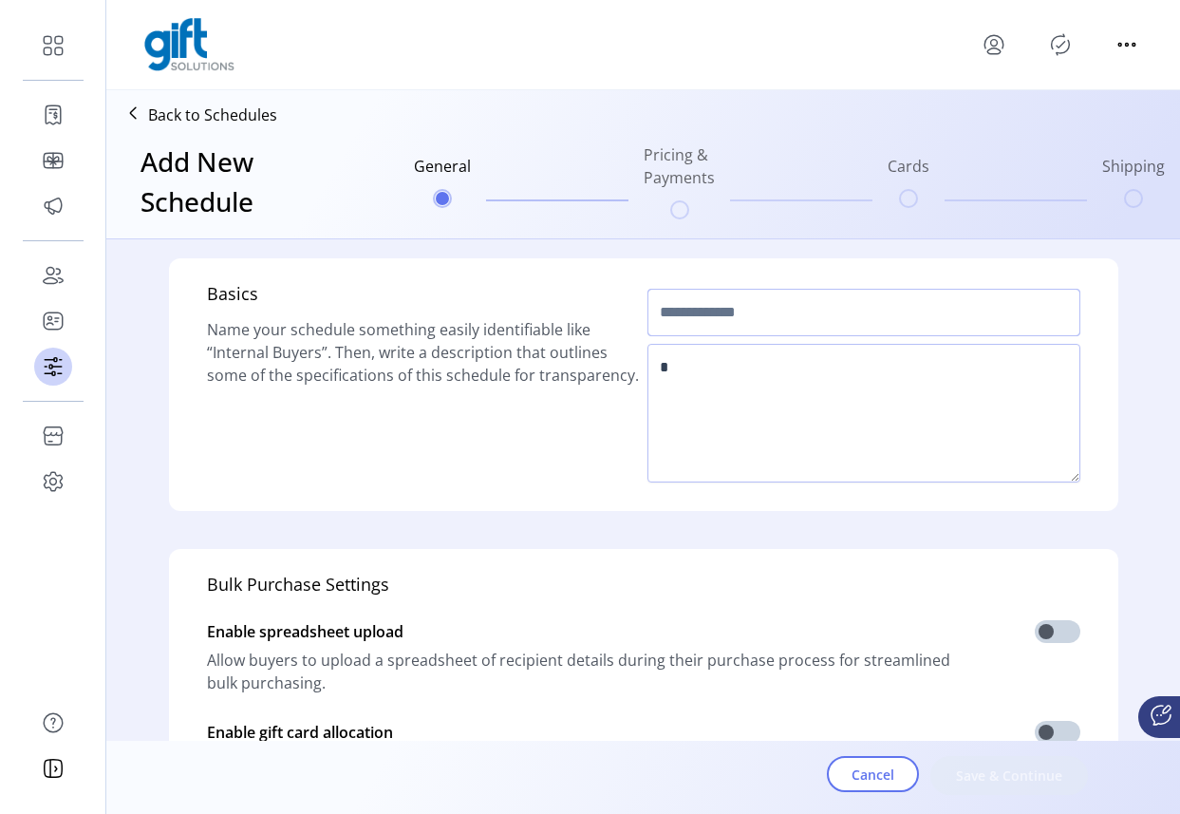
click at [745, 317] on input "text" at bounding box center [863, 312] width 433 height 47
type input "*****"
click at [746, 389] on textarea at bounding box center [863, 413] width 433 height 139
type textarea "*****"
click at [1026, 781] on span "Save & Continue" at bounding box center [1009, 775] width 108 height 20
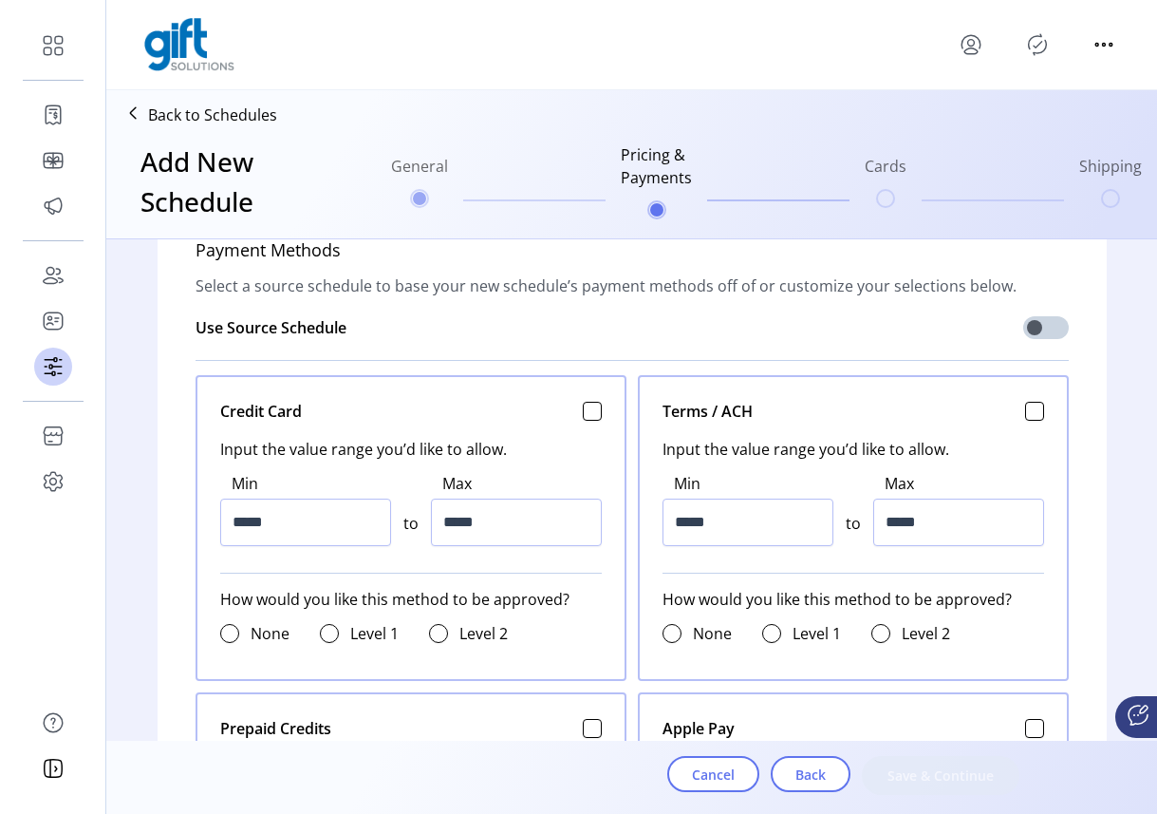
scroll to position [11, 7]
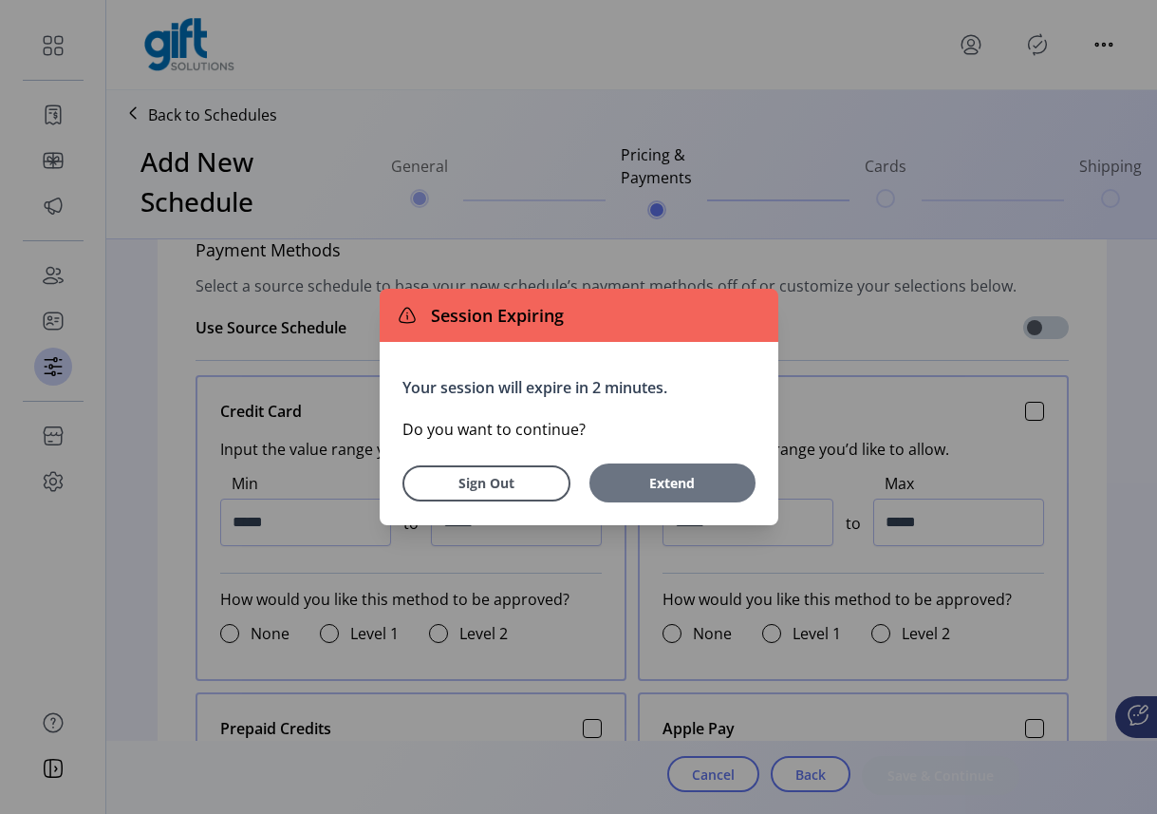
click at [695, 478] on span "Extend" at bounding box center [672, 483] width 147 height 20
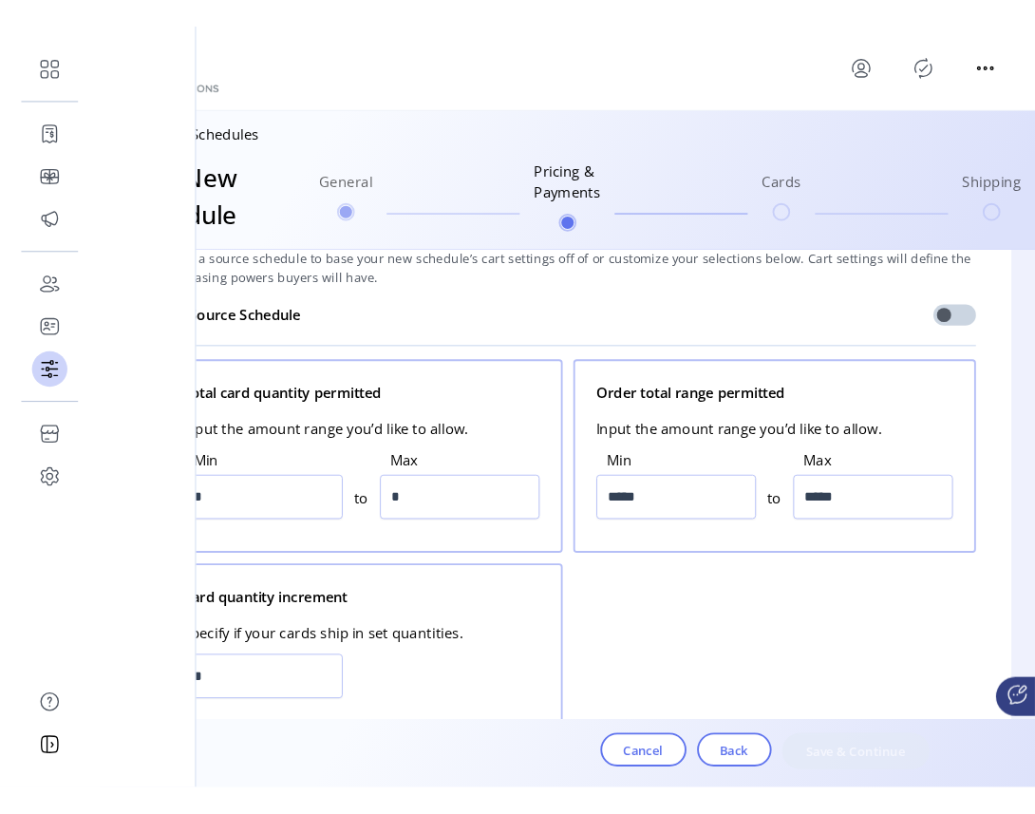
scroll to position [1334, 0]
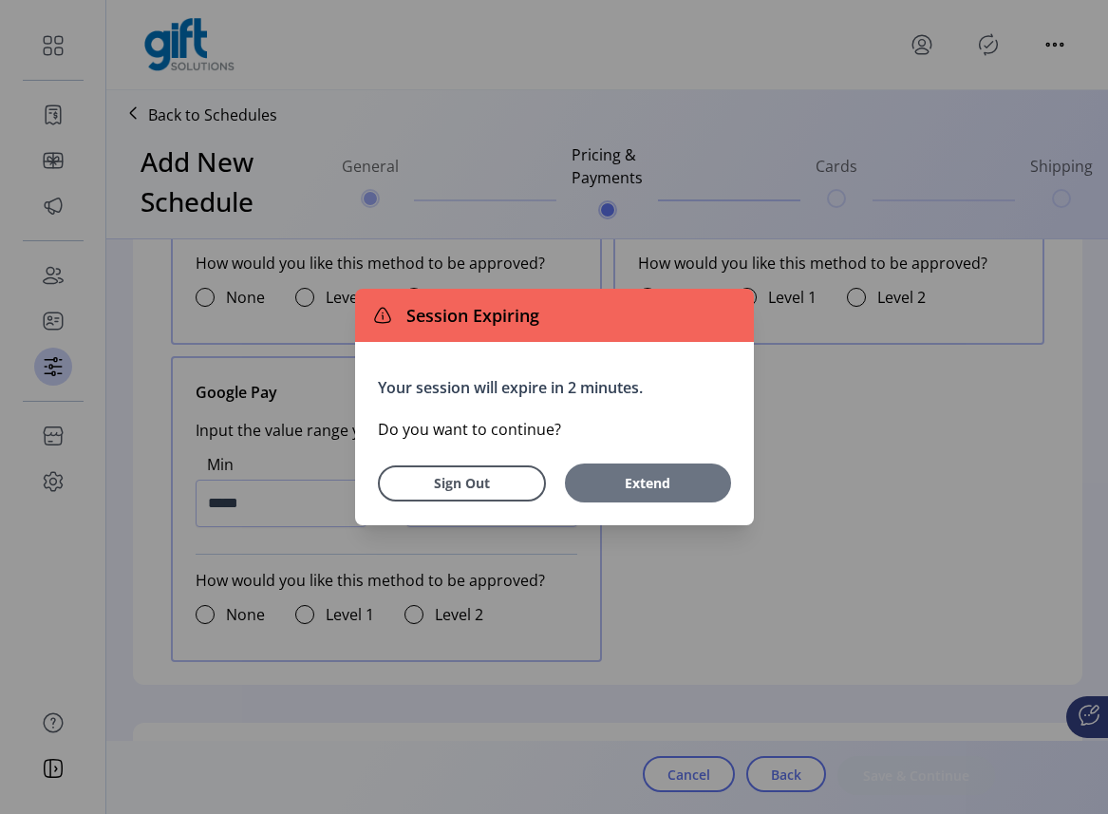
click at [666, 487] on span "Extend" at bounding box center [647, 483] width 147 height 20
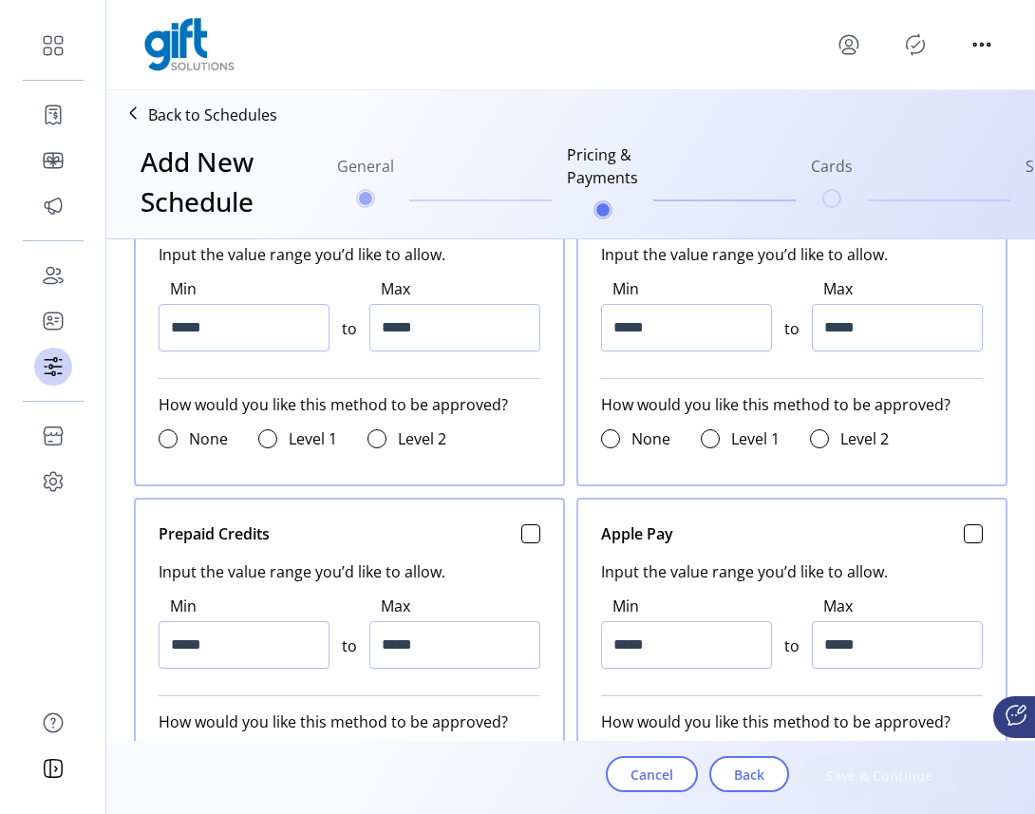
scroll to position [764, 0]
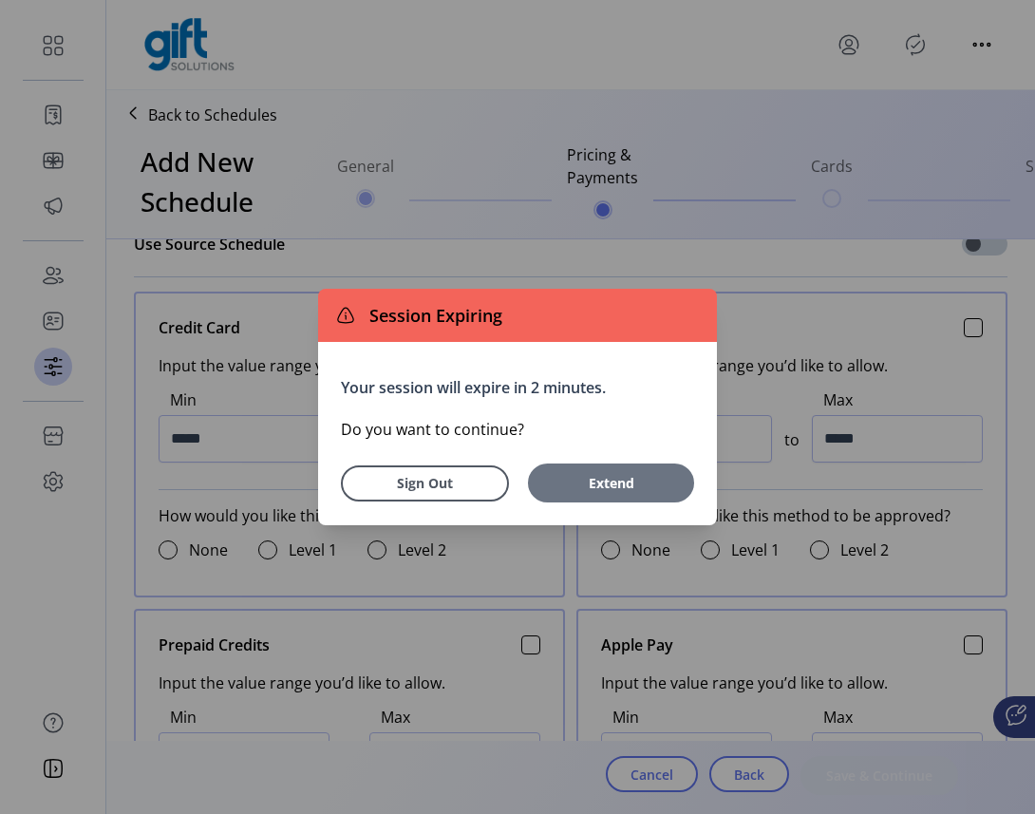
click at [604, 473] on span "Extend" at bounding box center [610, 483] width 147 height 20
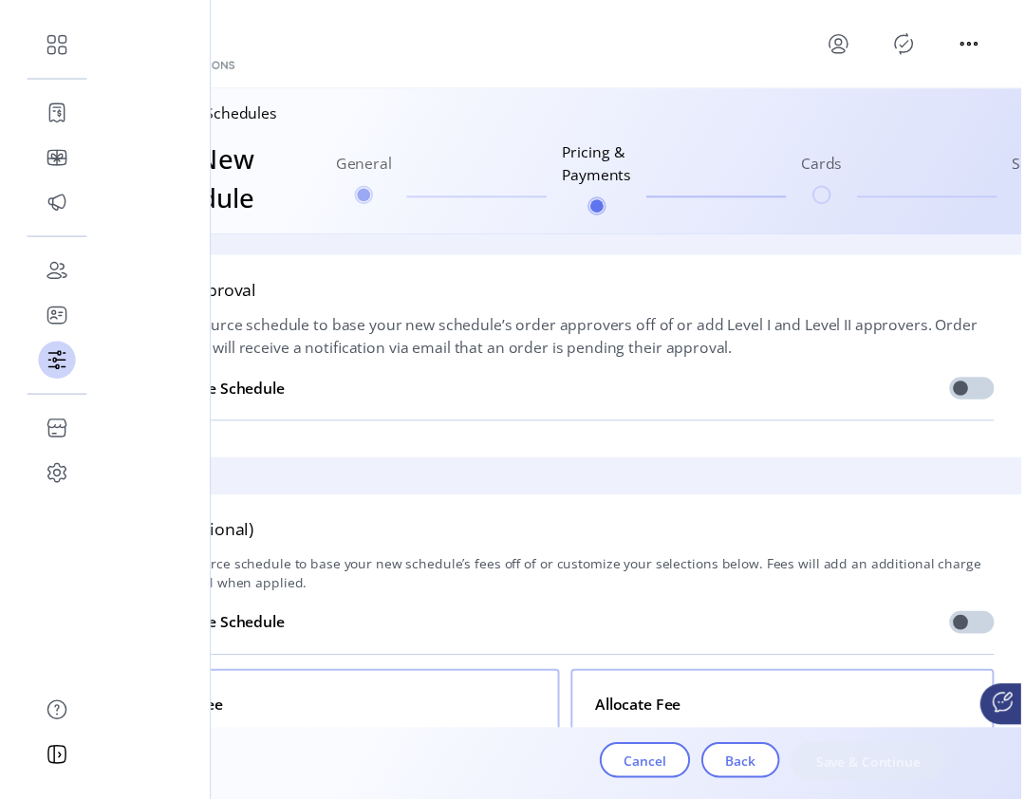
scroll to position [1238, 0]
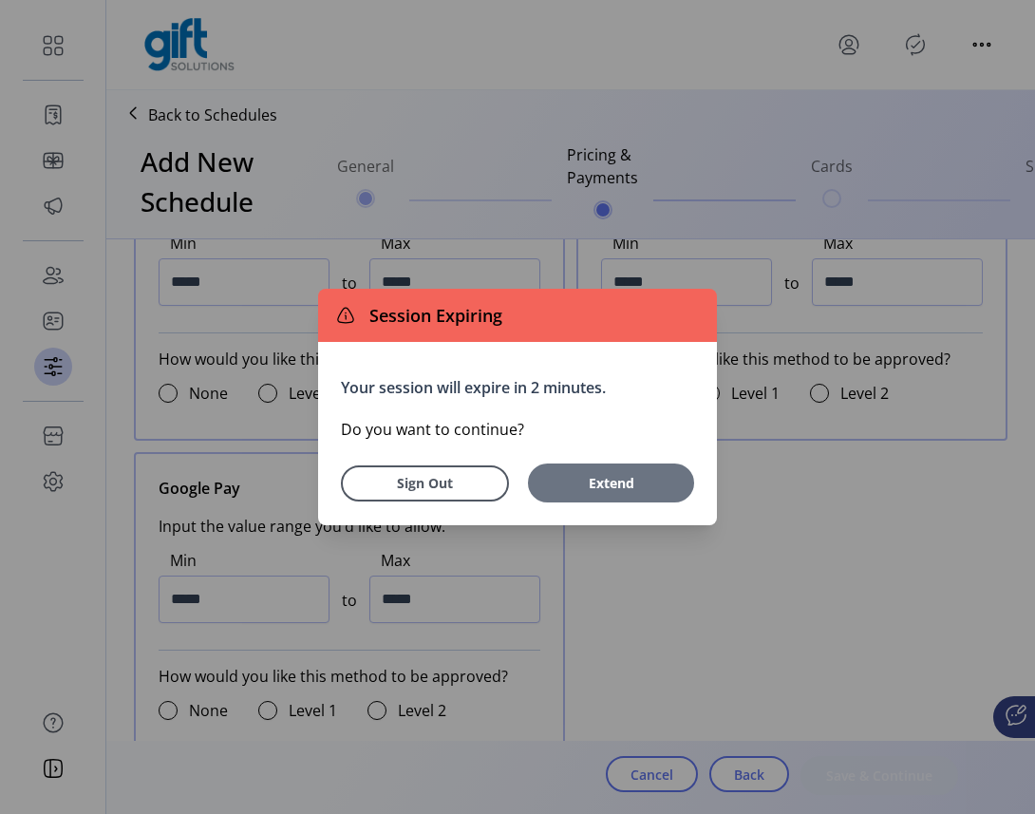
click at [622, 484] on span "Extend" at bounding box center [610, 483] width 147 height 20
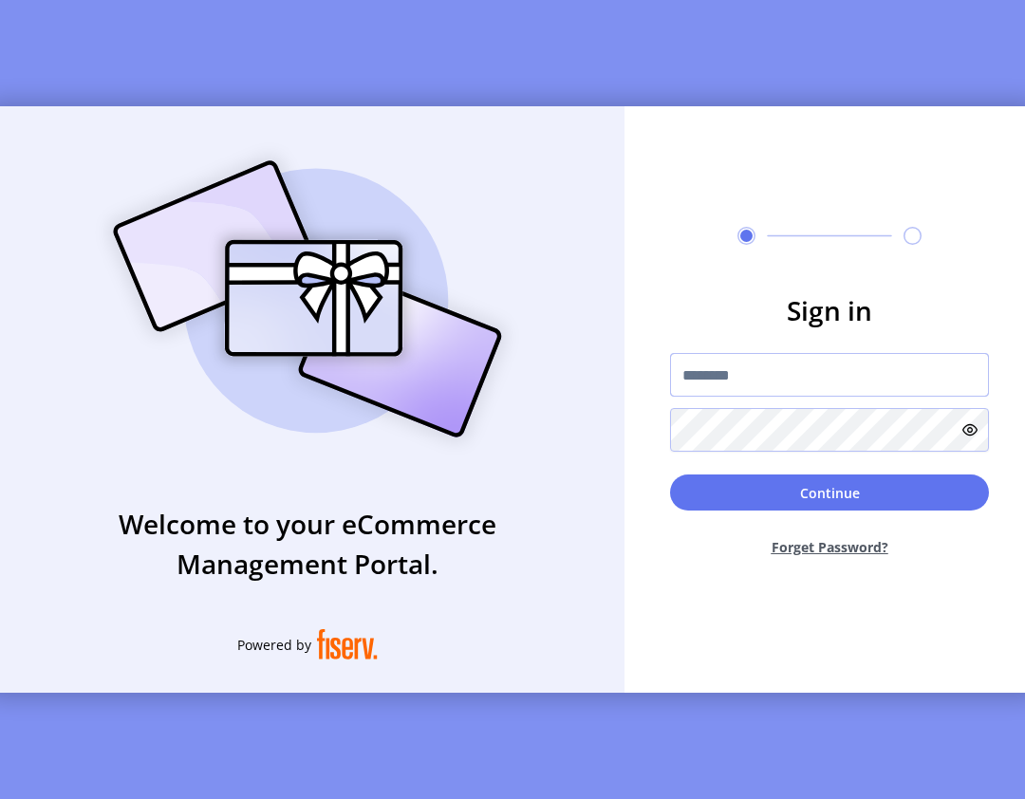
type input "**********"
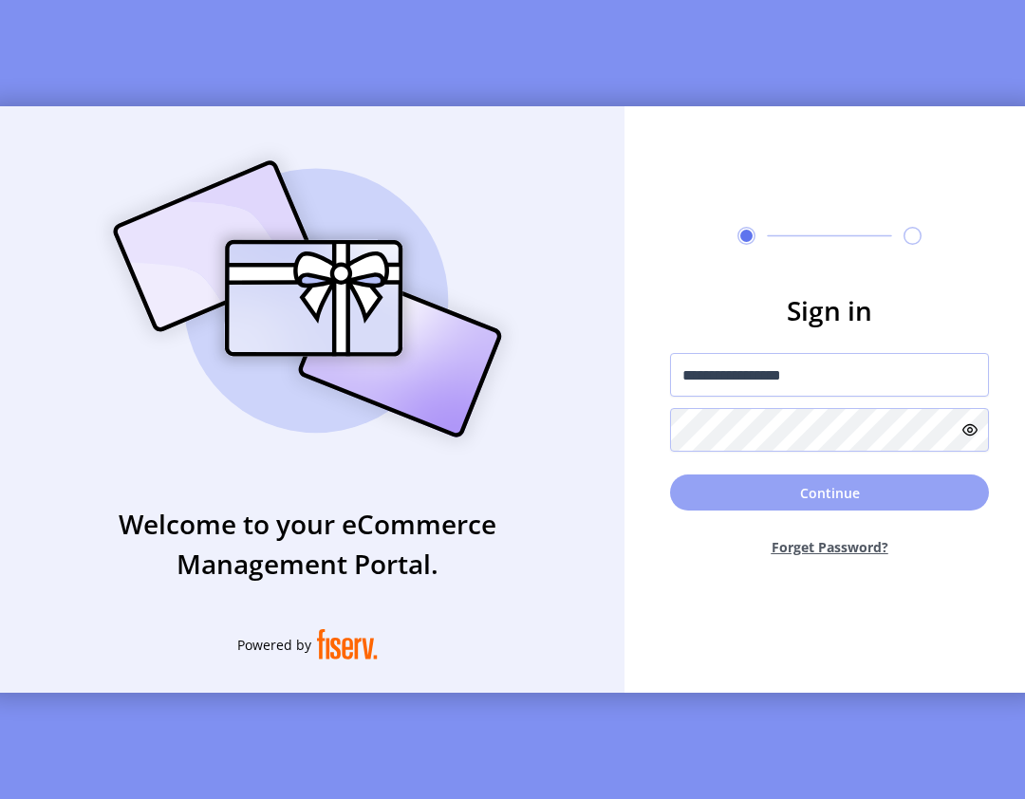
click at [802, 495] on button "Continue" at bounding box center [829, 493] width 319 height 36
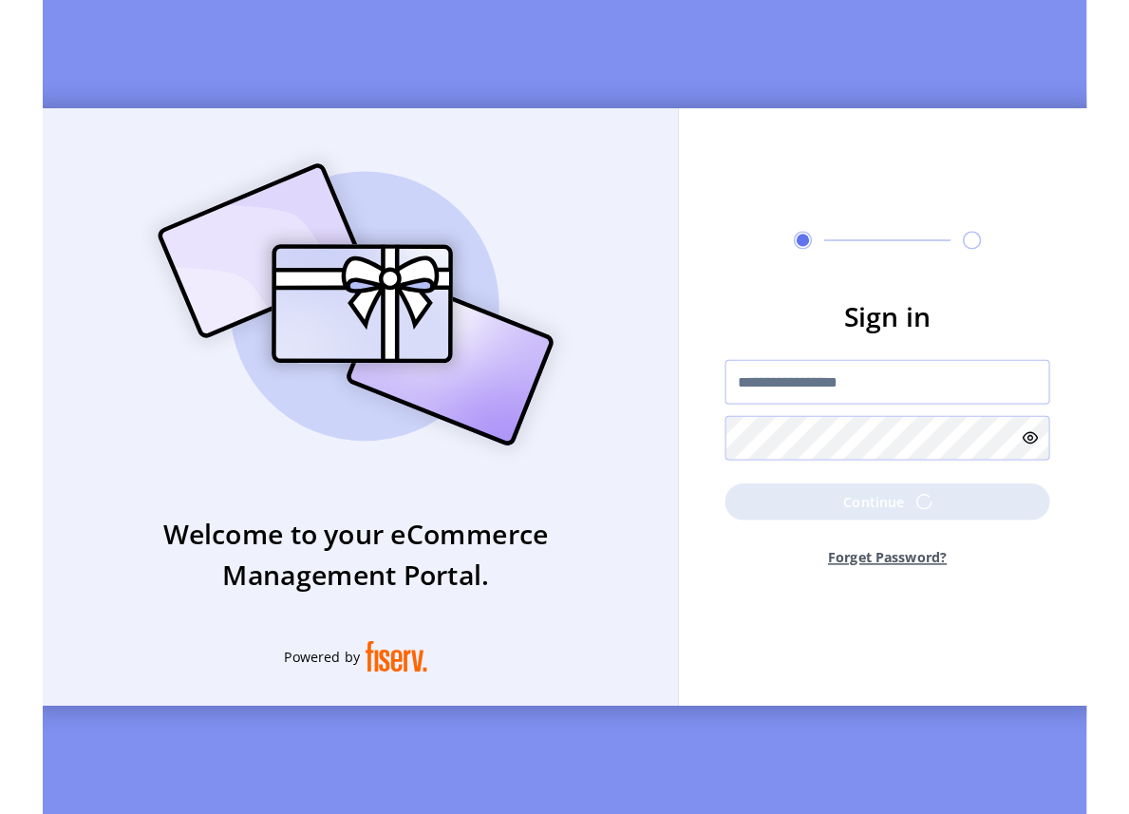
scroll to position [0, 0]
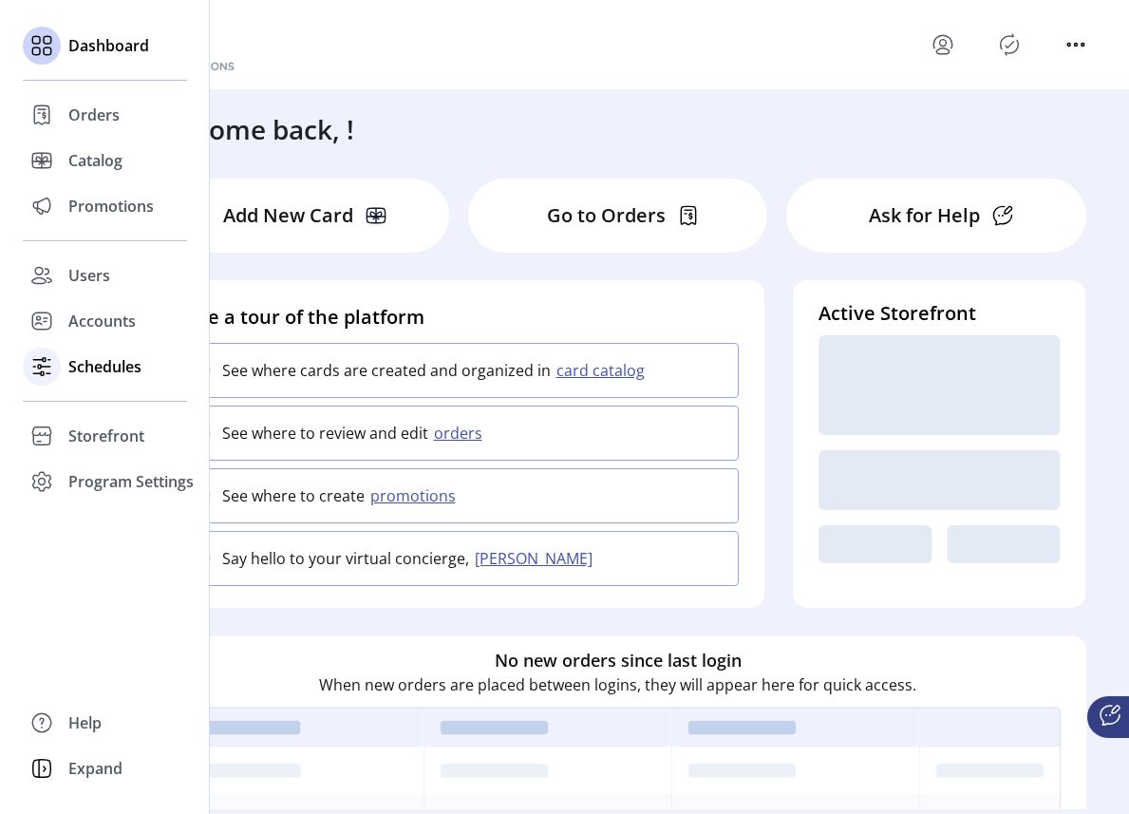
click at [94, 360] on span "Schedules" at bounding box center [104, 366] width 73 height 23
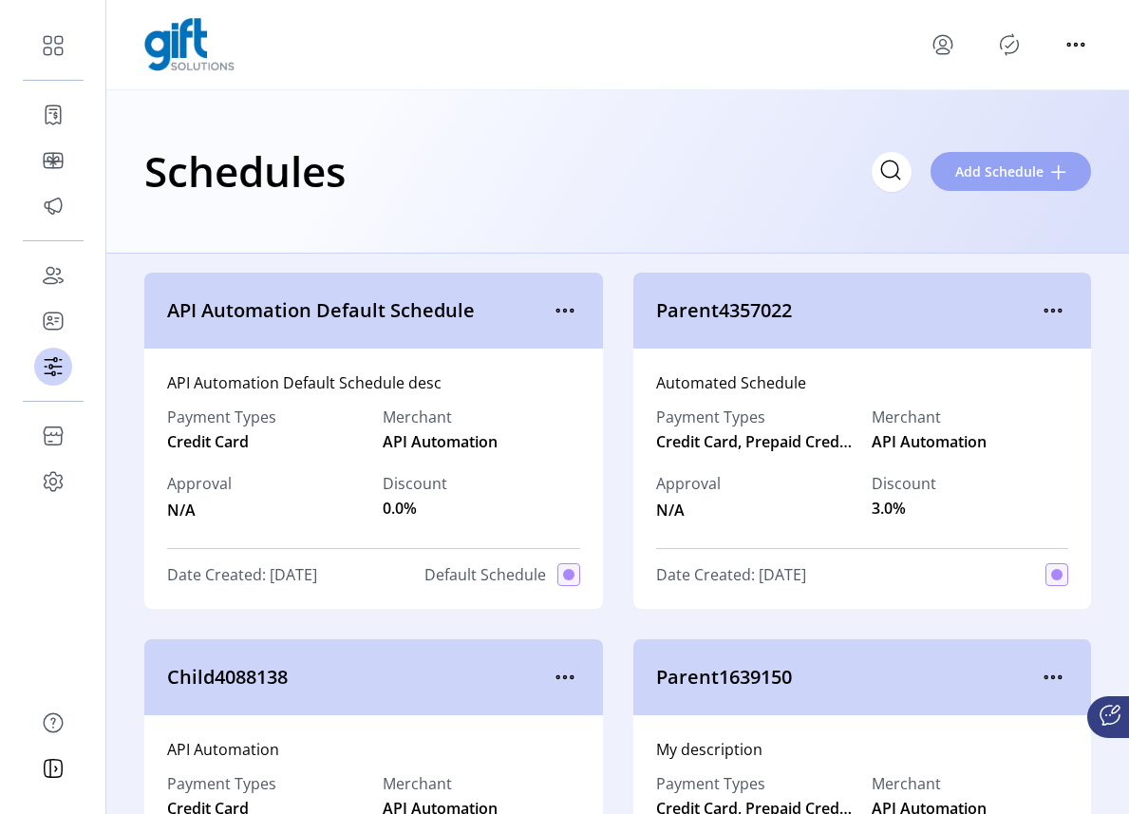
click at [996, 176] on span "Add Schedule" at bounding box center [999, 171] width 88 height 20
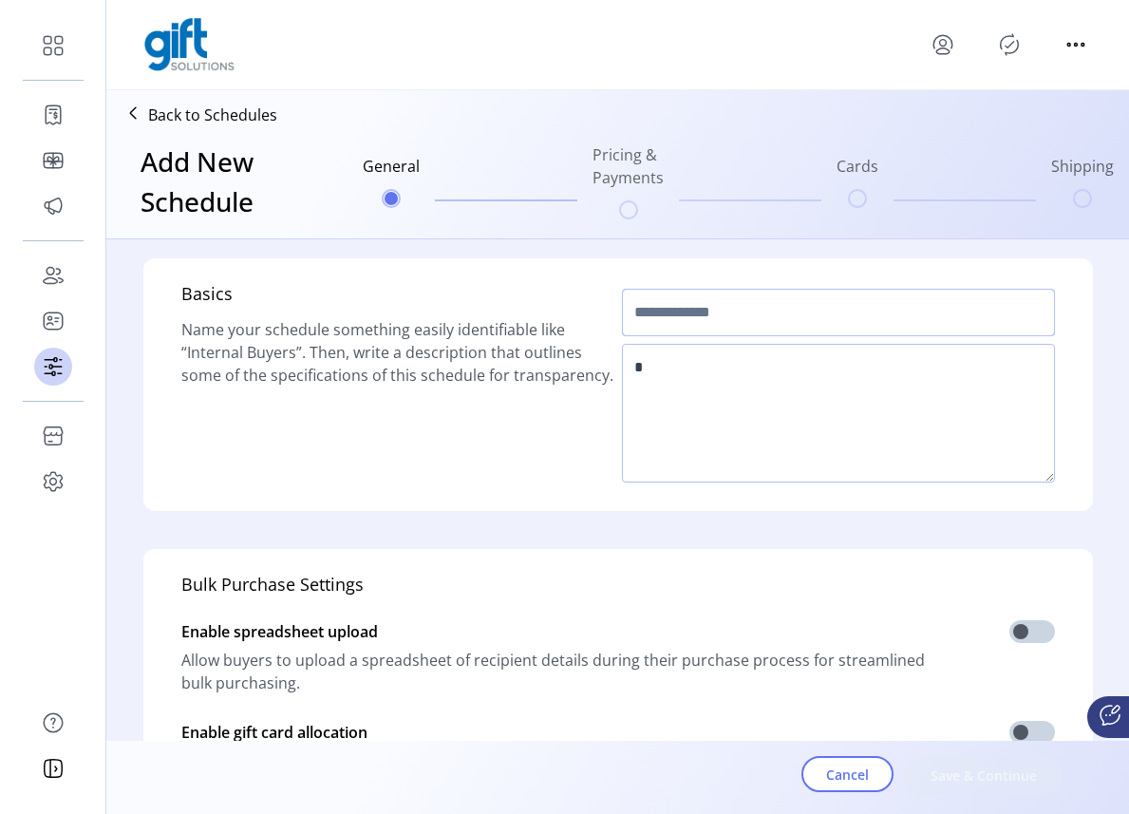
click at [718, 313] on input "text" at bounding box center [838, 312] width 433 height 47
type input "******"
click at [700, 383] on textarea at bounding box center [838, 413] width 433 height 139
type textarea "******"
click at [968, 777] on span "Save & Continue" at bounding box center [983, 775] width 108 height 20
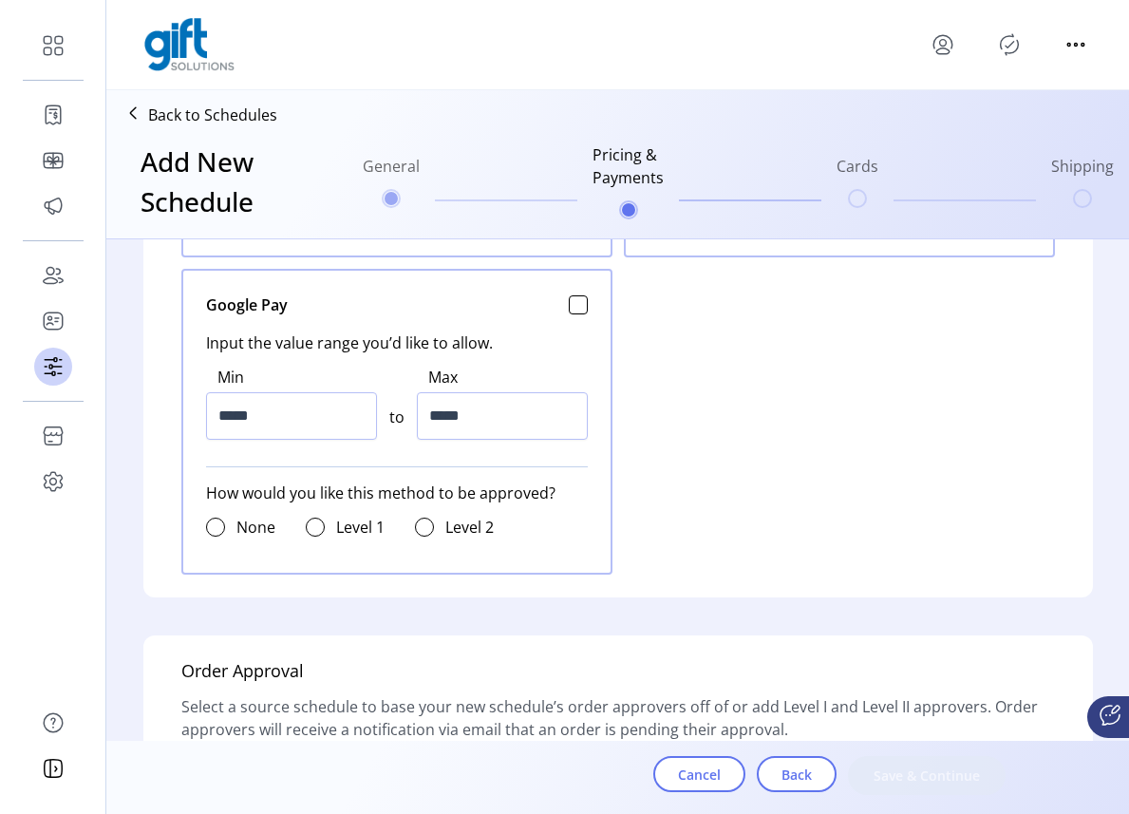
scroll to position [1594, 0]
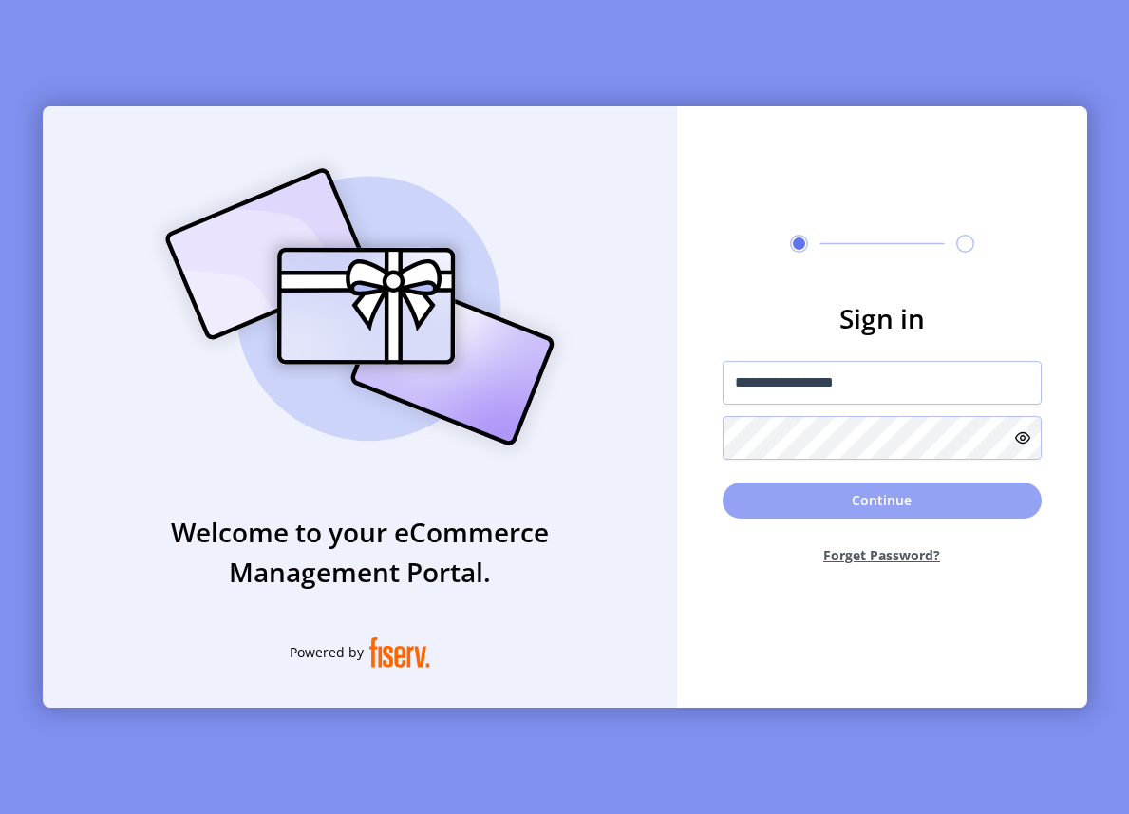
click at [884, 485] on button "Continue" at bounding box center [881, 500] width 319 height 36
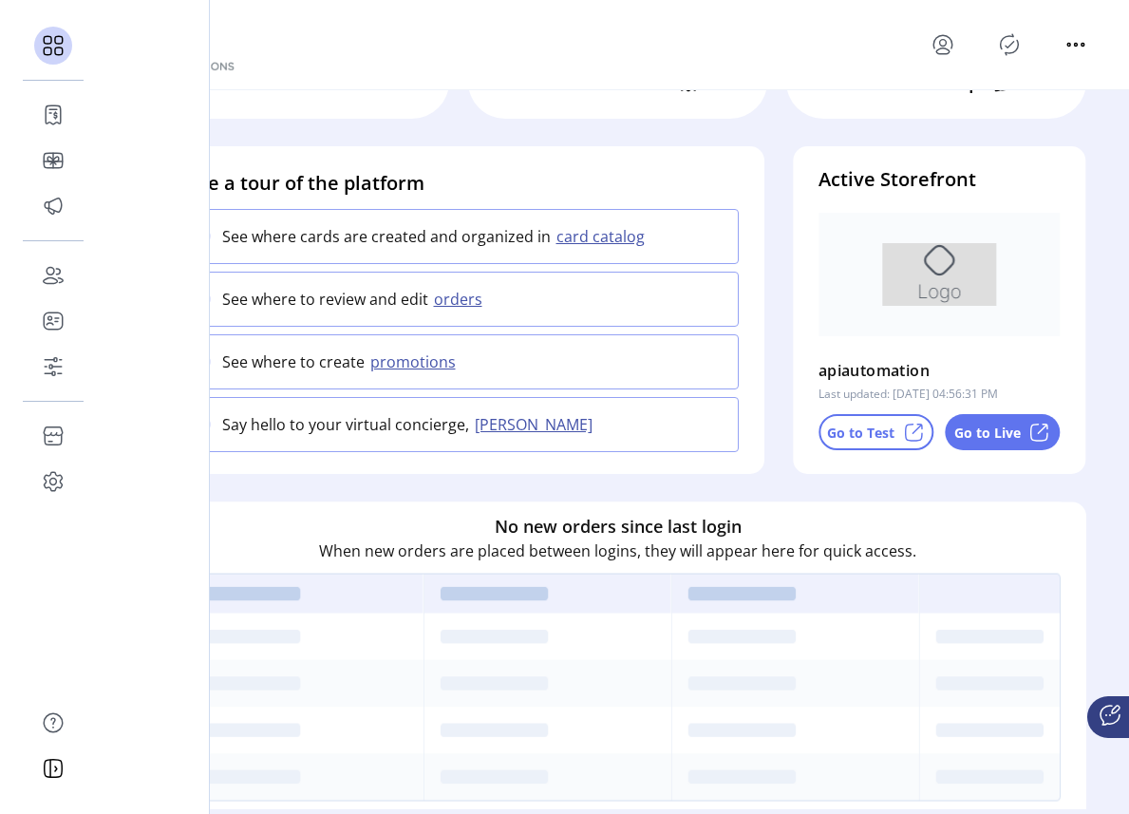
scroll to position [242, 0]
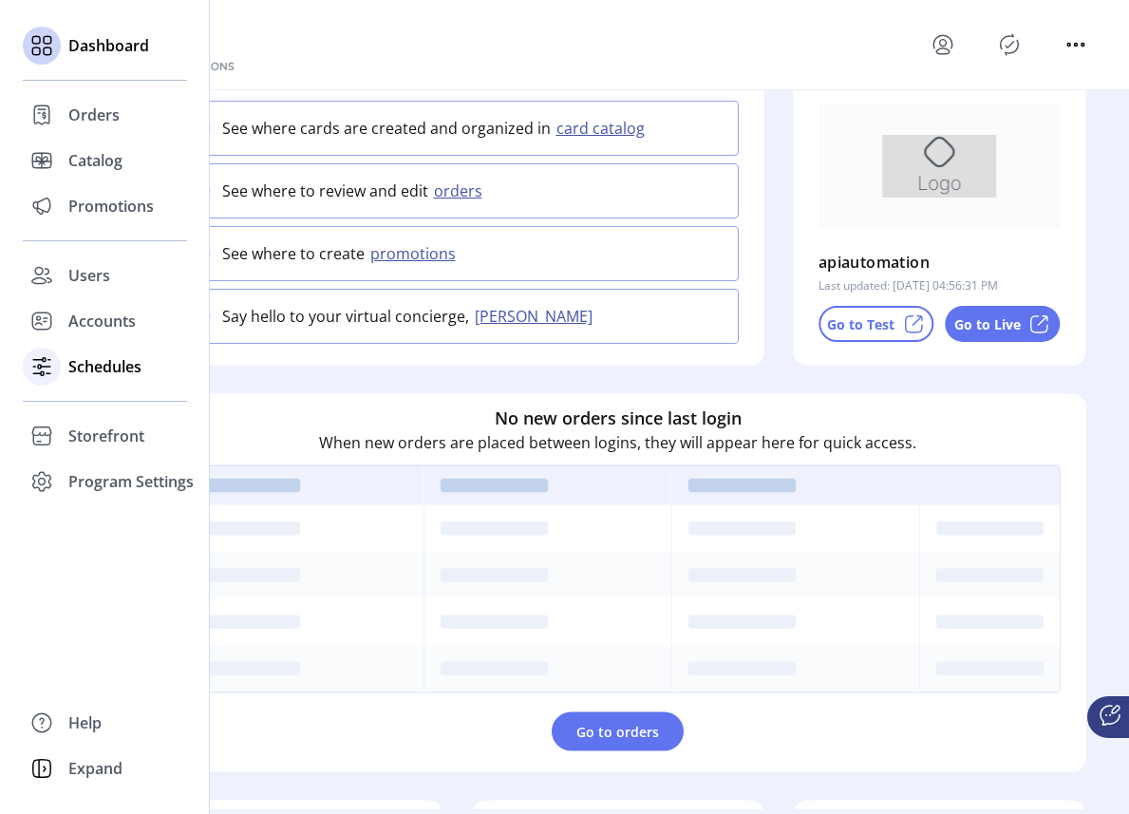
click at [55, 372] on icon at bounding box center [42, 366] width 30 height 30
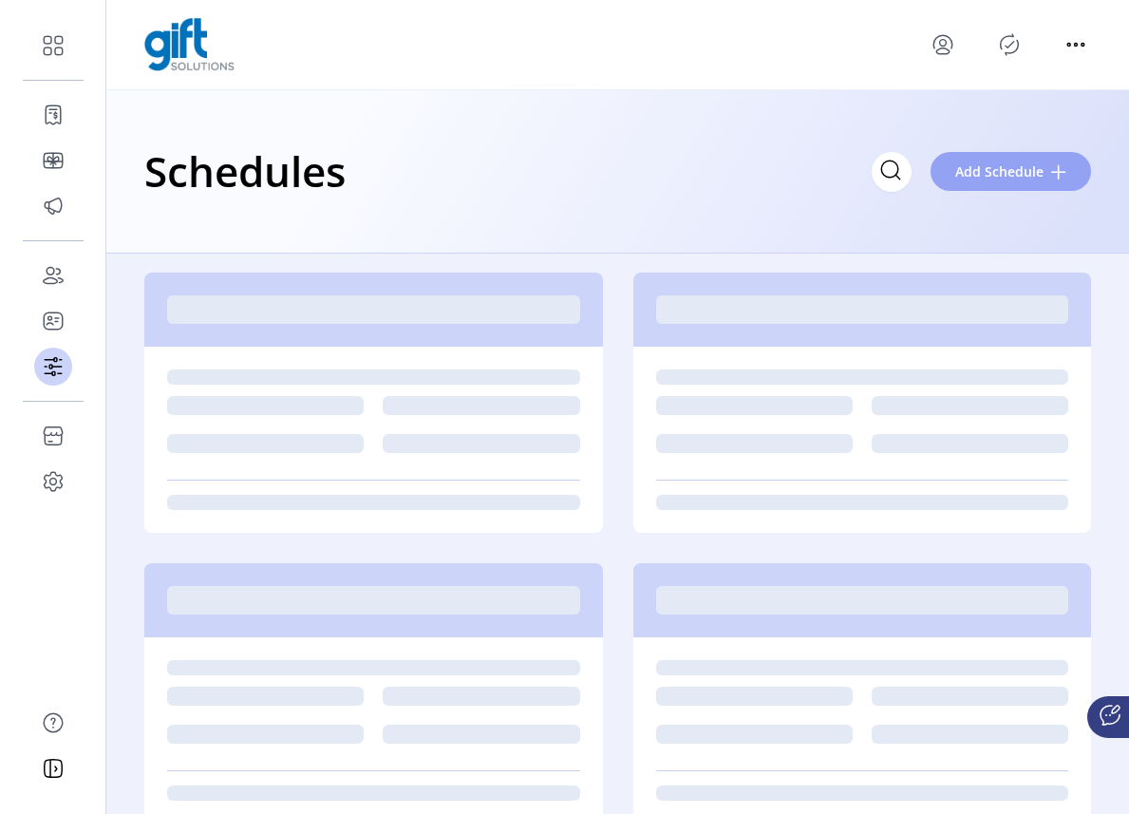
click at [1061, 178] on span at bounding box center [1058, 171] width 15 height 15
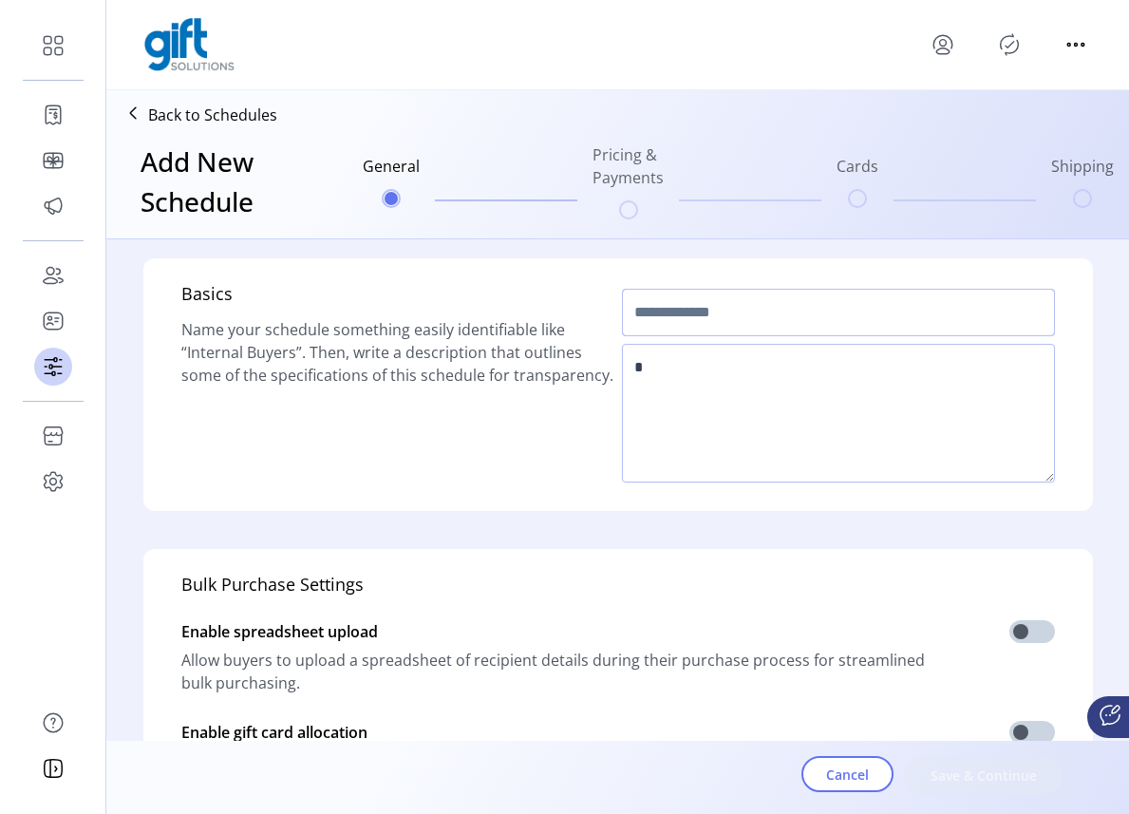
drag, startPoint x: 720, startPoint y: 319, endPoint x: 742, endPoint y: 308, distance: 25.5
click at [725, 315] on input "text" at bounding box center [838, 312] width 433 height 47
type input "*******"
click at [723, 400] on textarea at bounding box center [838, 413] width 433 height 139
type textarea "*****"
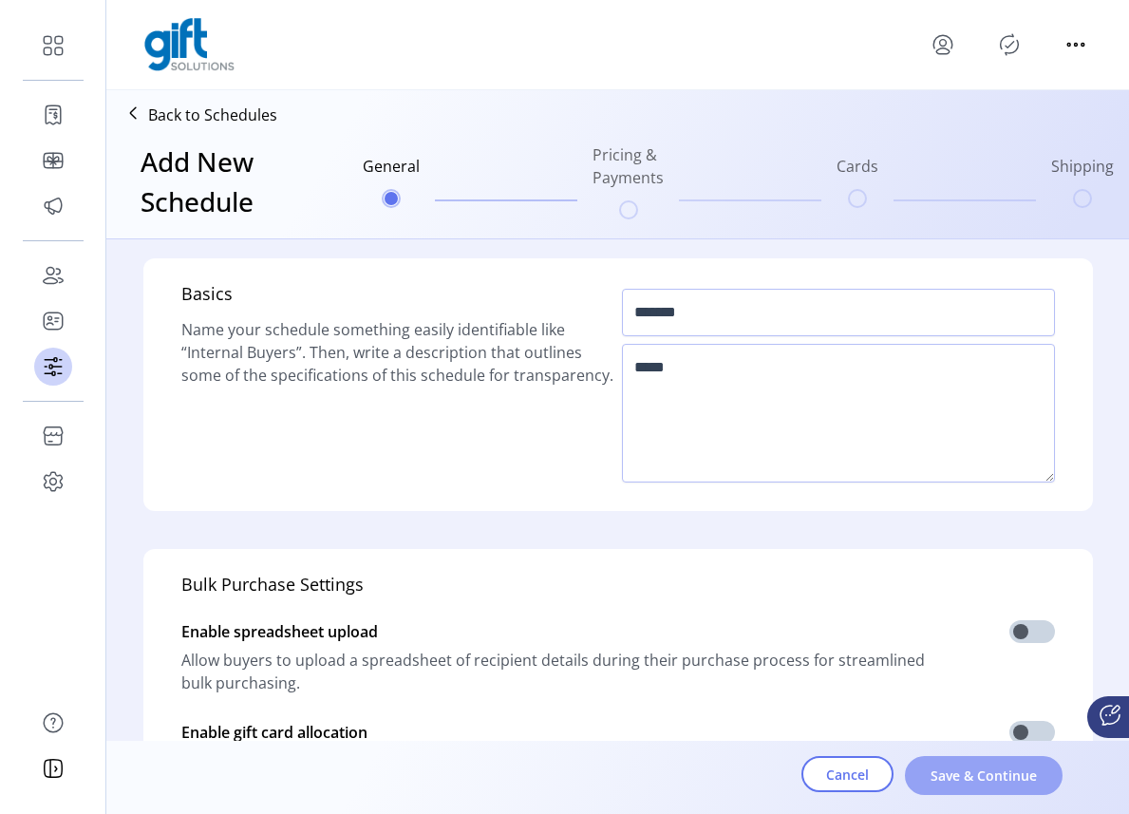
click at [973, 759] on button "Save & Continue" at bounding box center [984, 775] width 158 height 39
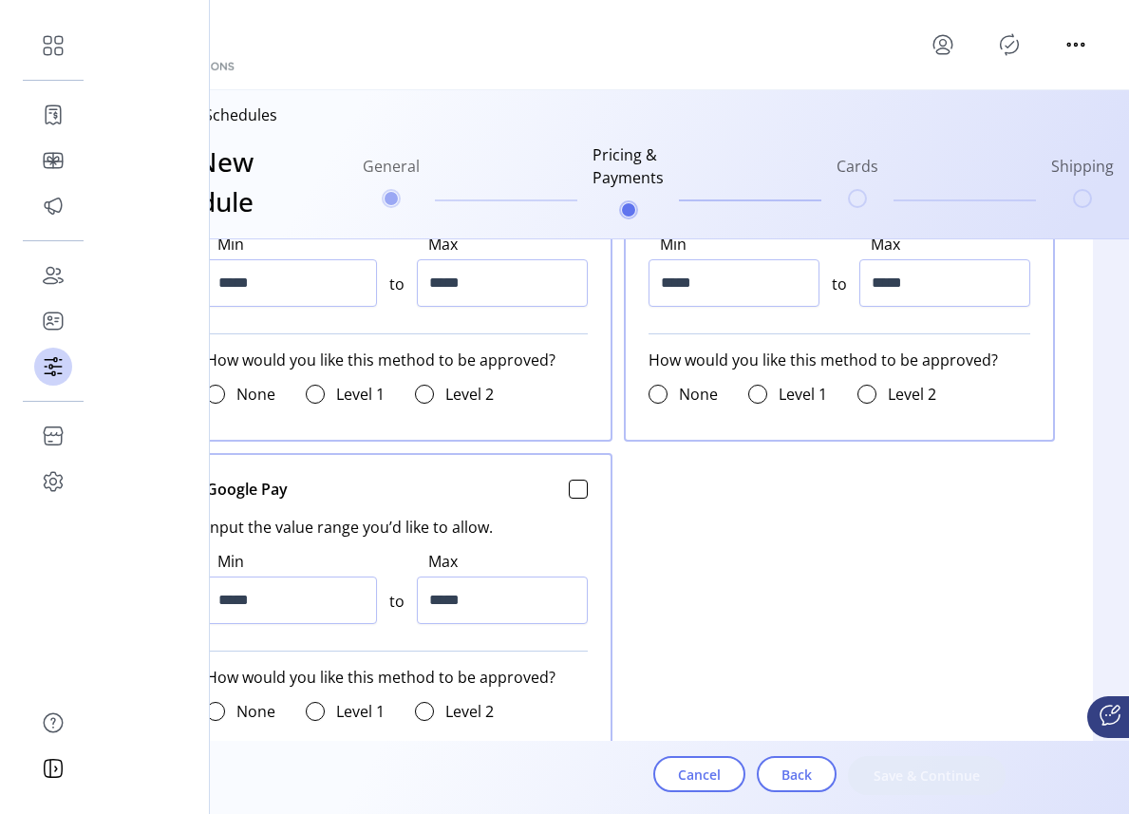
scroll to position [1239, 0]
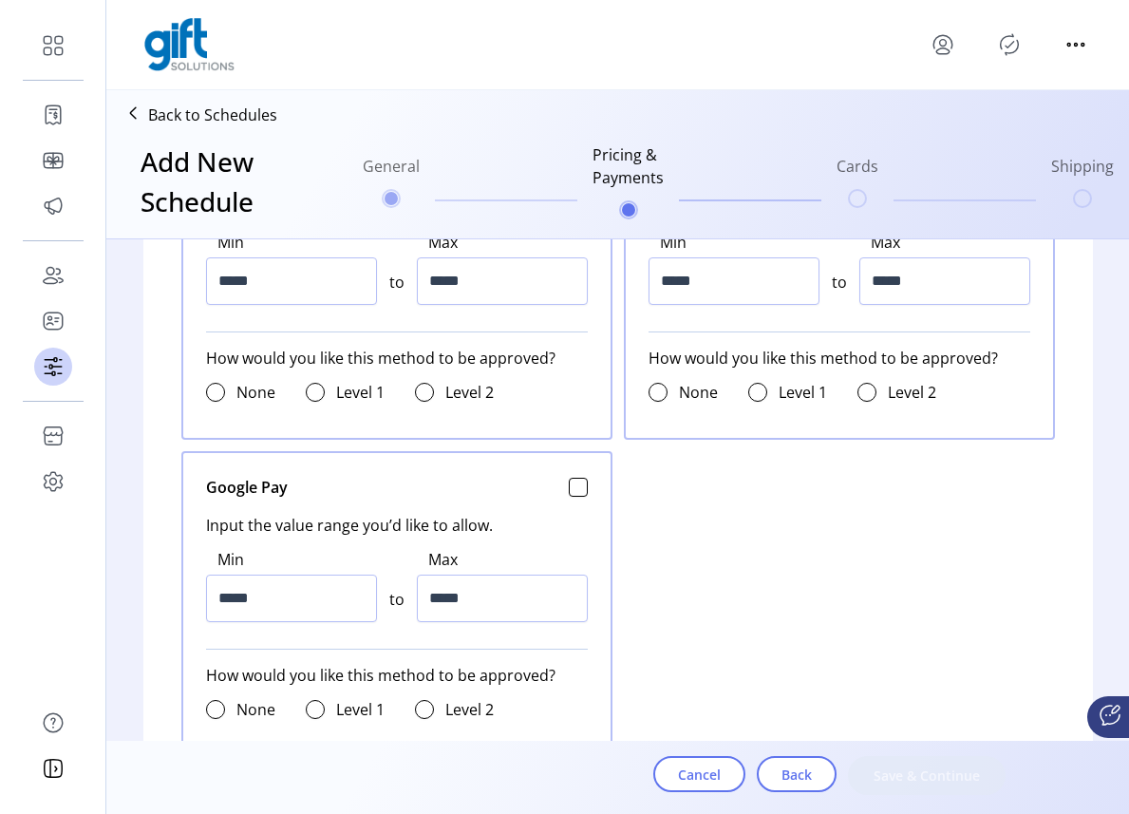
drag, startPoint x: 867, startPoint y: 516, endPoint x: 1128, endPoint y: 630, distance: 285.2
click at [868, 516] on div "Credit Card Input the value range you’d like to allow. Min ***** to Max ***** H…" at bounding box center [617, 287] width 873 height 940
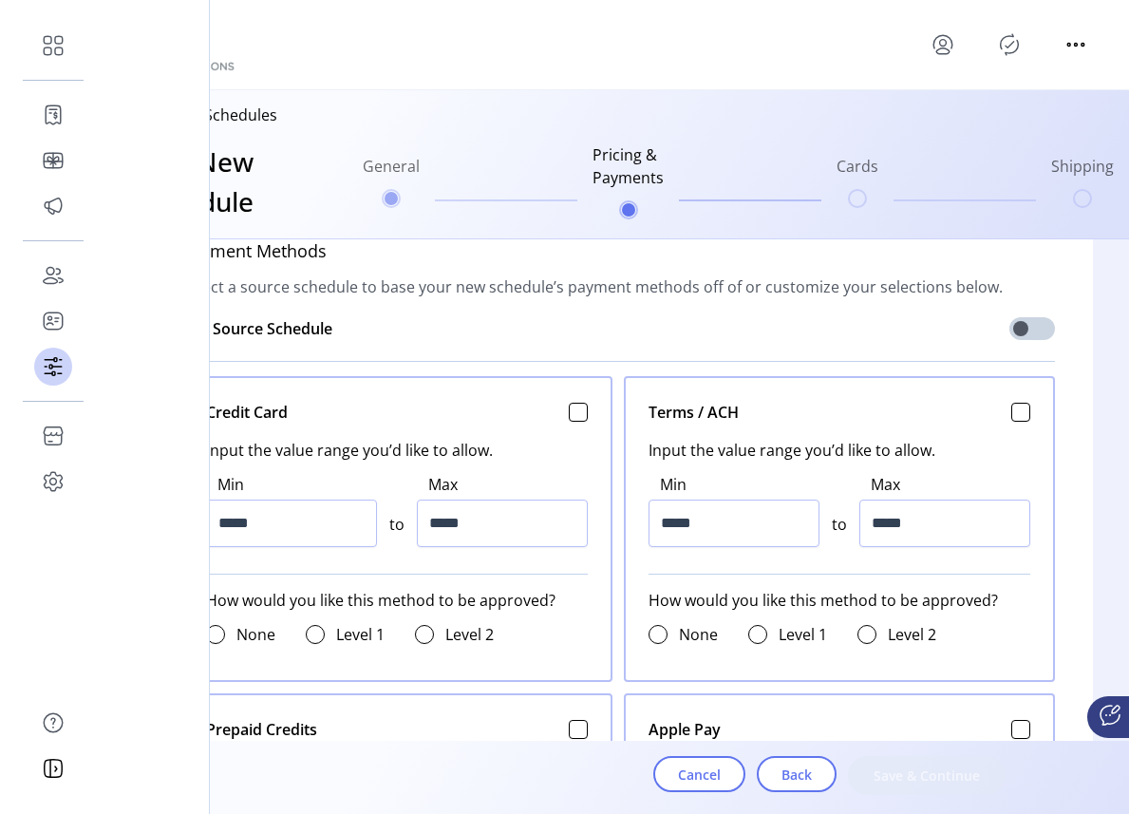
scroll to position [707, 0]
